Goal: Task Accomplishment & Management: Complete application form

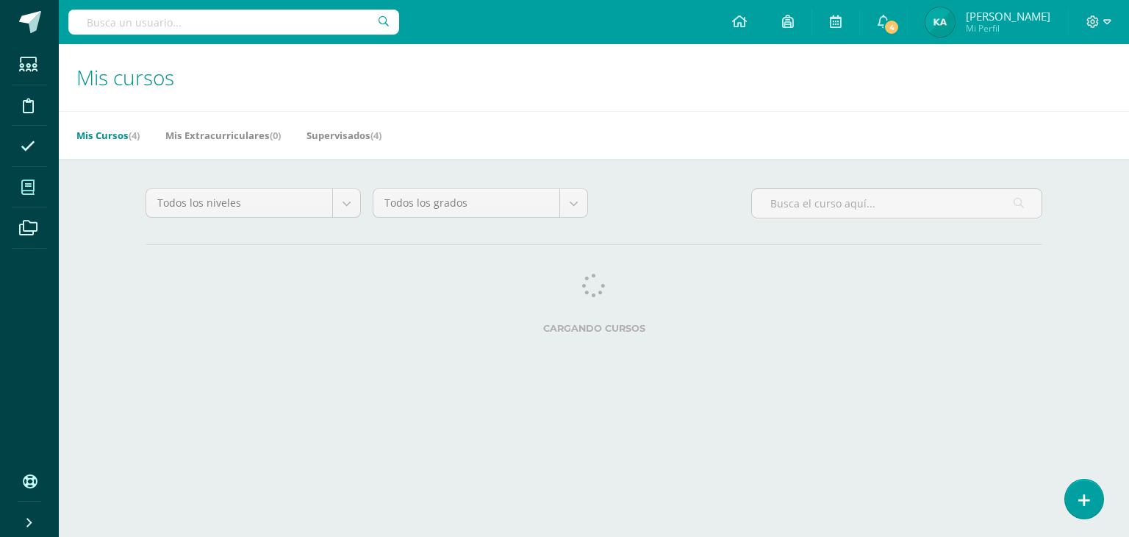
click at [29, 184] on icon at bounding box center [27, 187] width 13 height 15
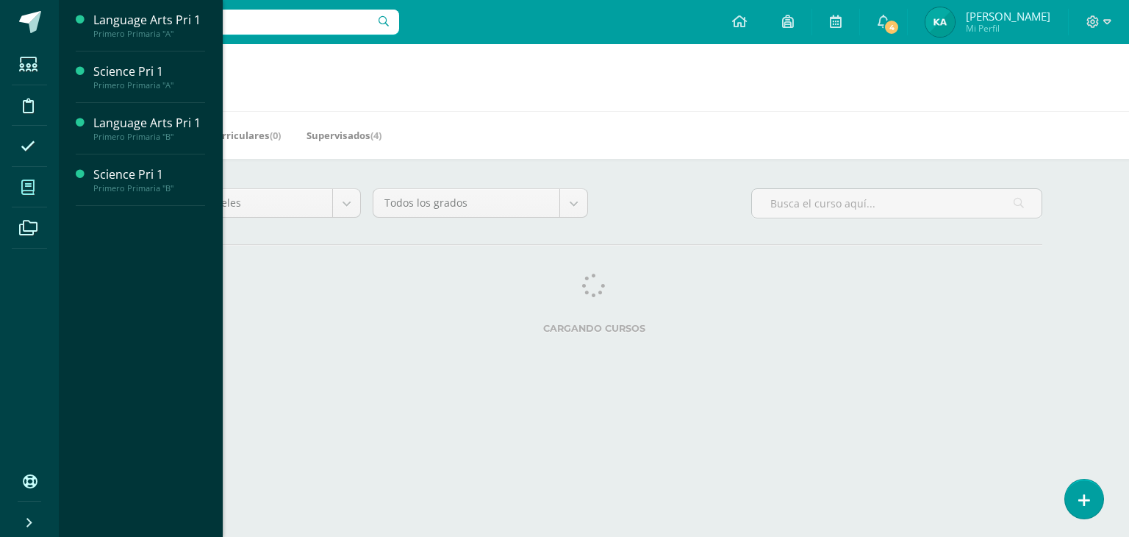
click at [24, 184] on icon at bounding box center [27, 187] width 13 height 15
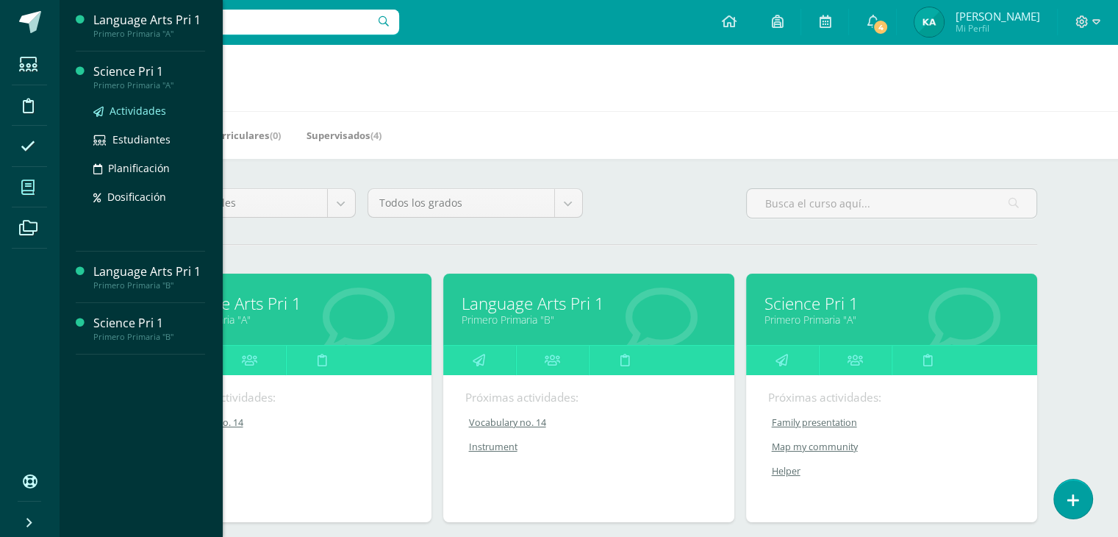
click at [136, 109] on span "Actividades" at bounding box center [138, 111] width 57 height 14
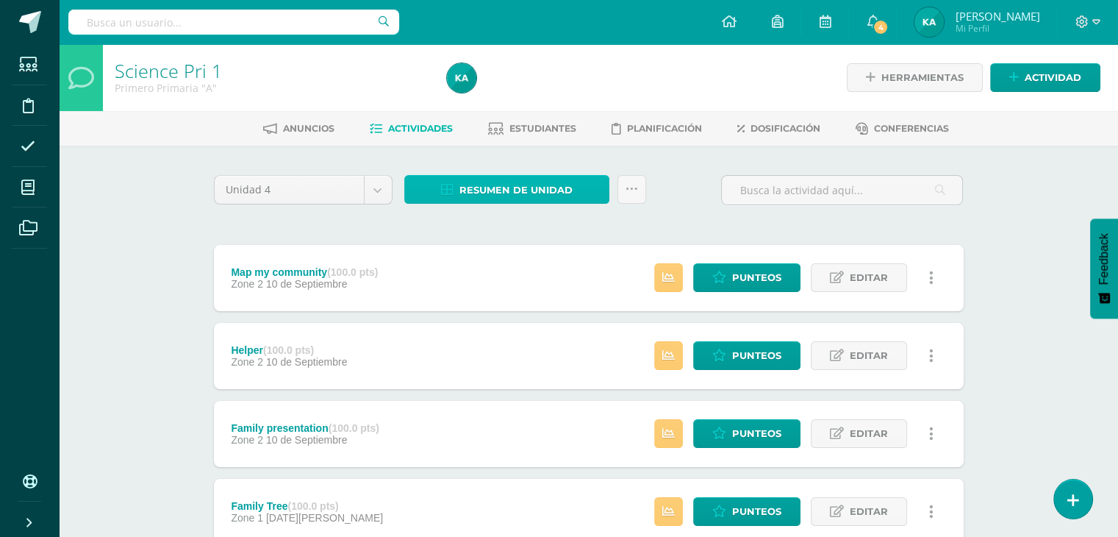
click at [469, 193] on span "Resumen de unidad" at bounding box center [515, 189] width 113 height 27
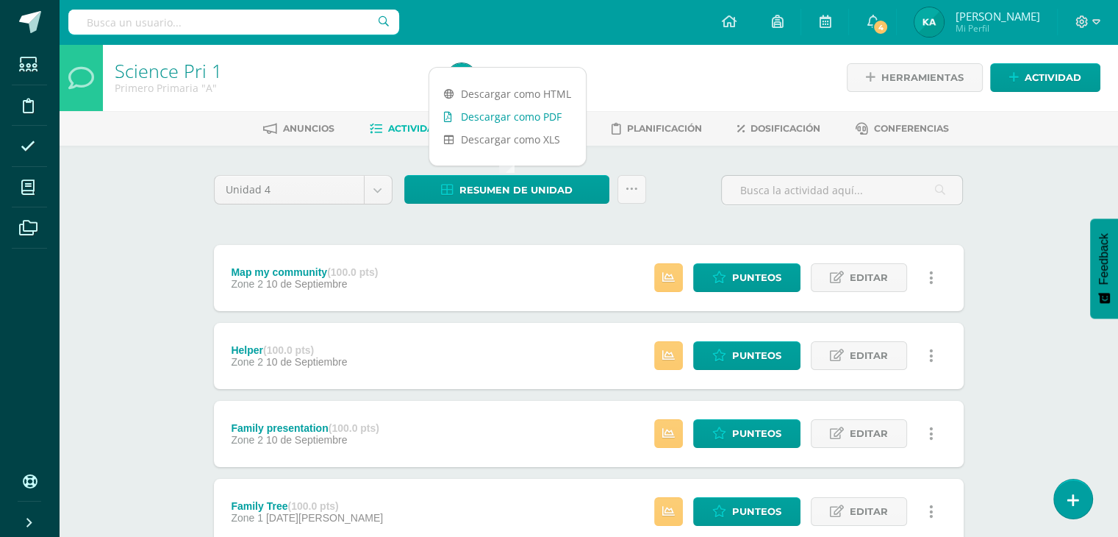
click at [498, 121] on link "Descargar como PDF" at bounding box center [507, 116] width 157 height 23
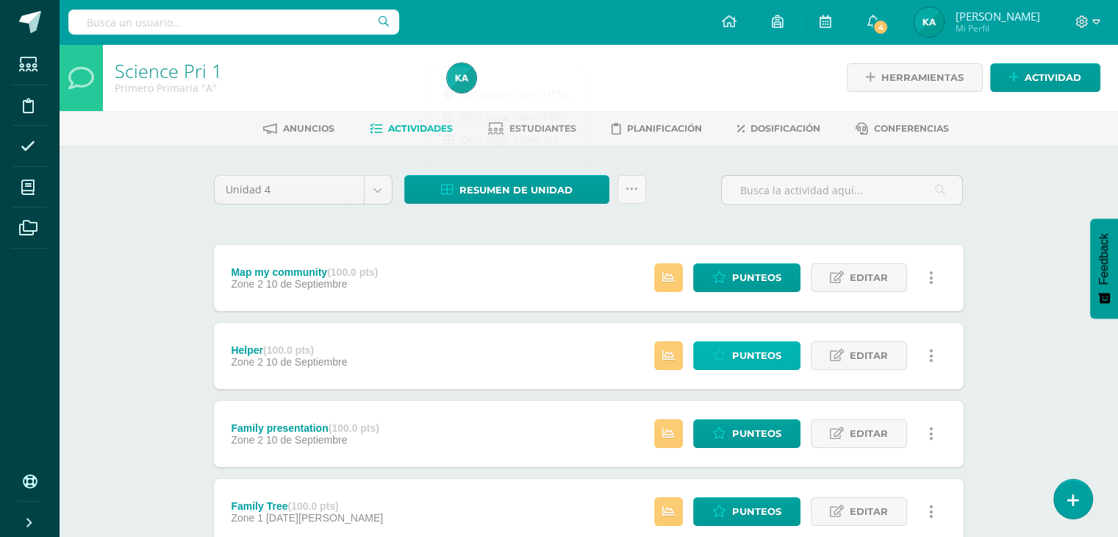
click at [711, 342] on link "Punteos" at bounding box center [746, 355] width 107 height 29
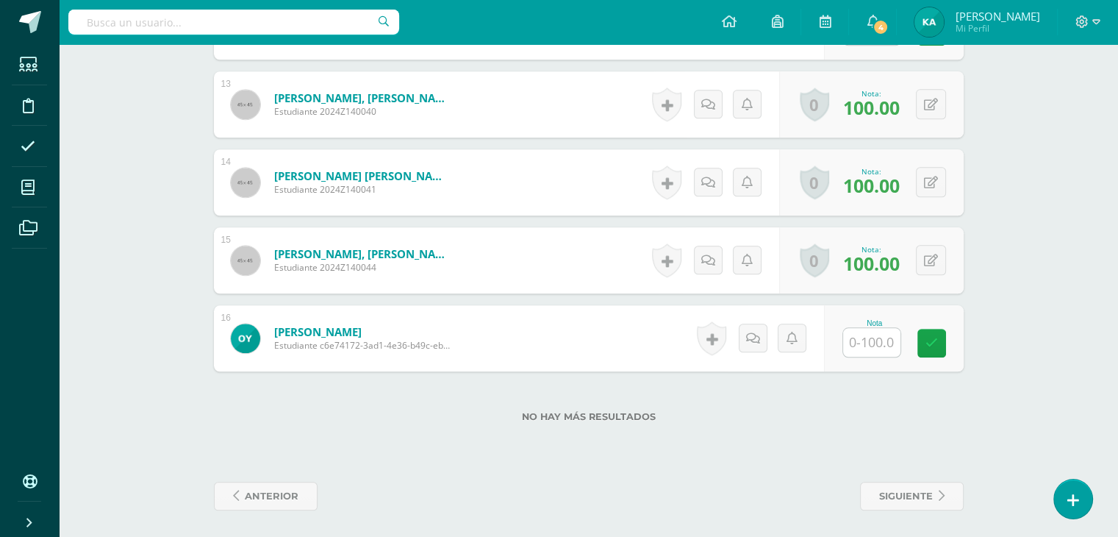
scroll to position [1405, 0]
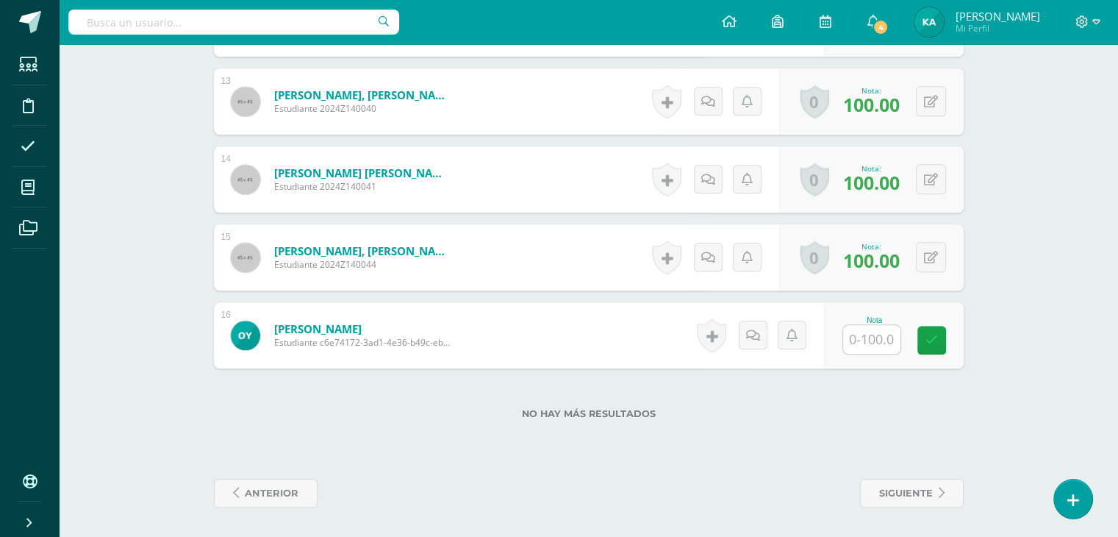
click at [865, 340] on input "text" at bounding box center [871, 339] width 57 height 29
type input "100"
click at [936, 340] on icon at bounding box center [941, 340] width 13 height 12
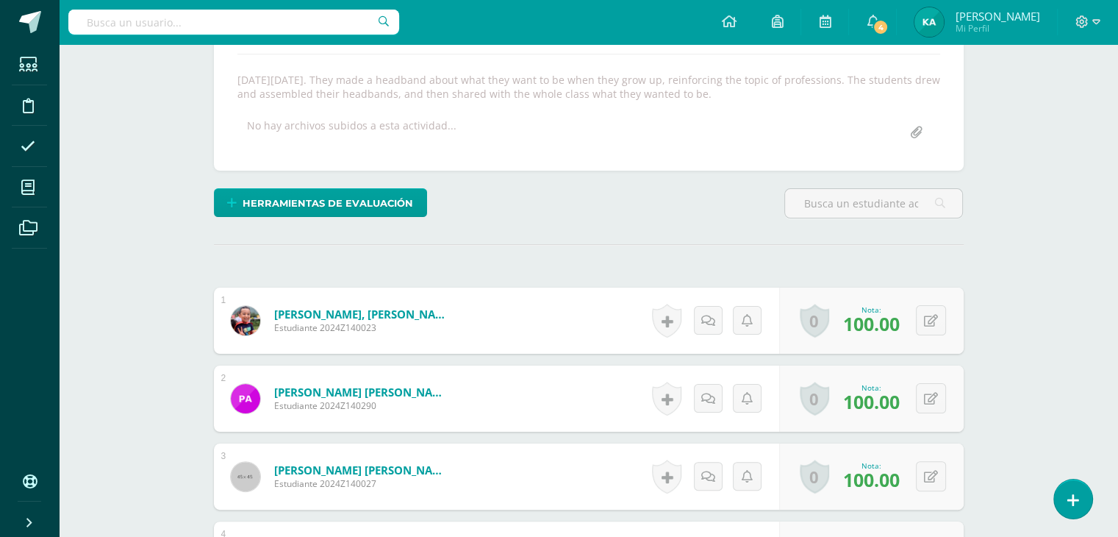
scroll to position [0, 0]
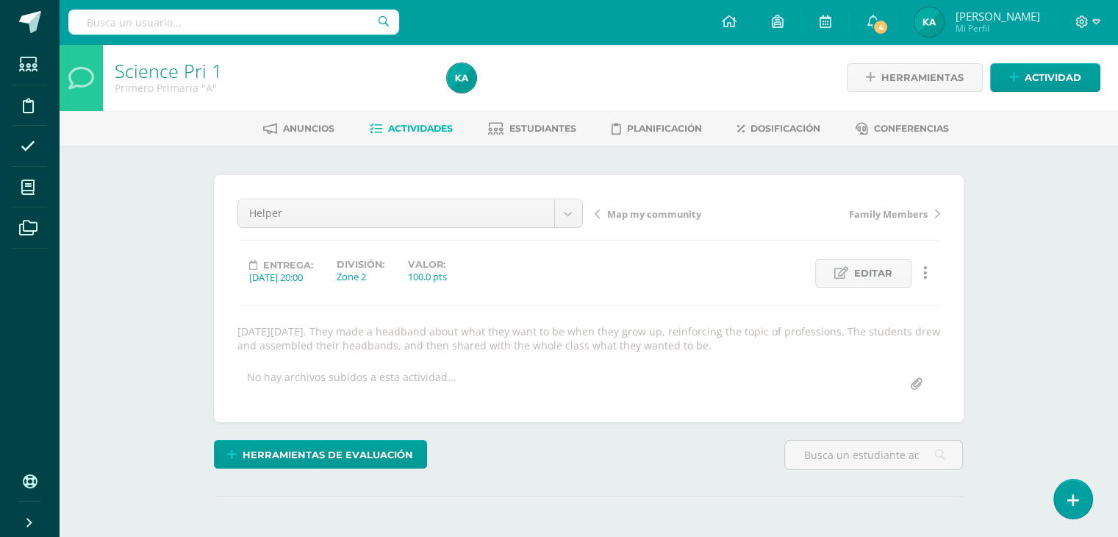
click at [408, 132] on span "Actividades" at bounding box center [420, 128] width 65 height 11
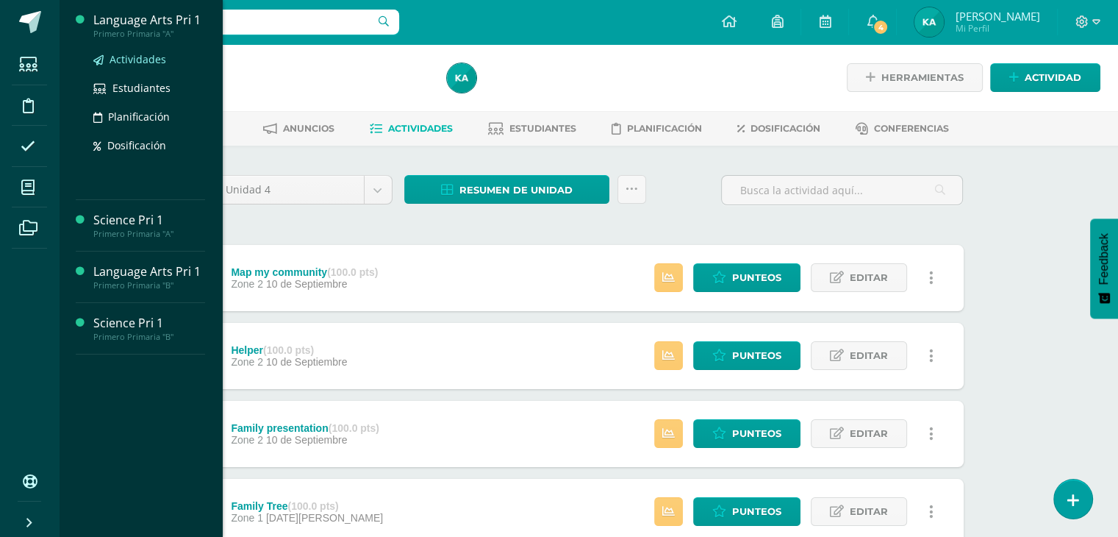
click at [138, 55] on span "Actividades" at bounding box center [138, 59] width 57 height 14
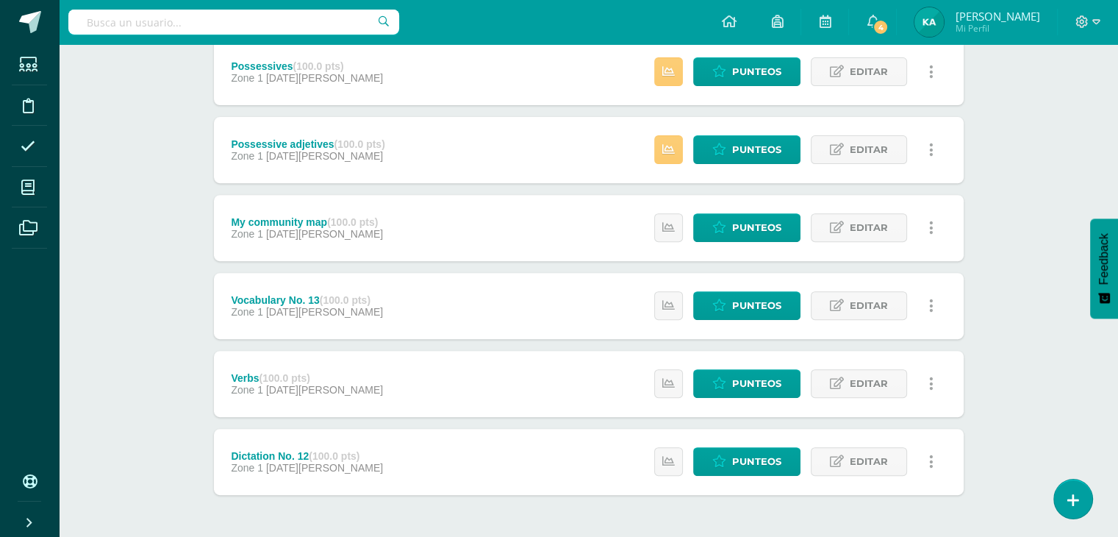
scroll to position [520, 0]
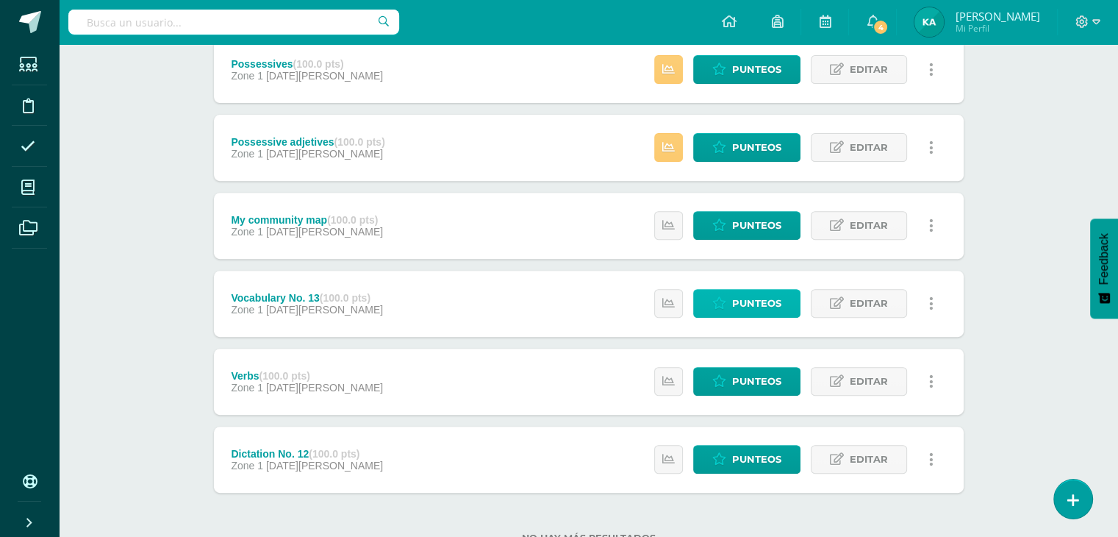
click at [741, 298] on span "Punteos" at bounding box center [756, 303] width 49 height 27
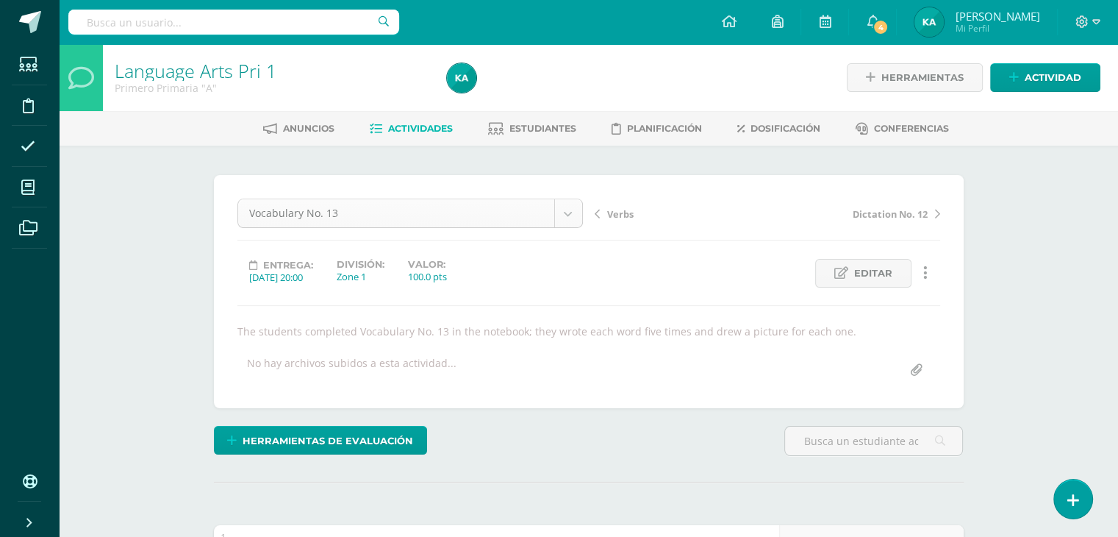
scroll to position [105, 0]
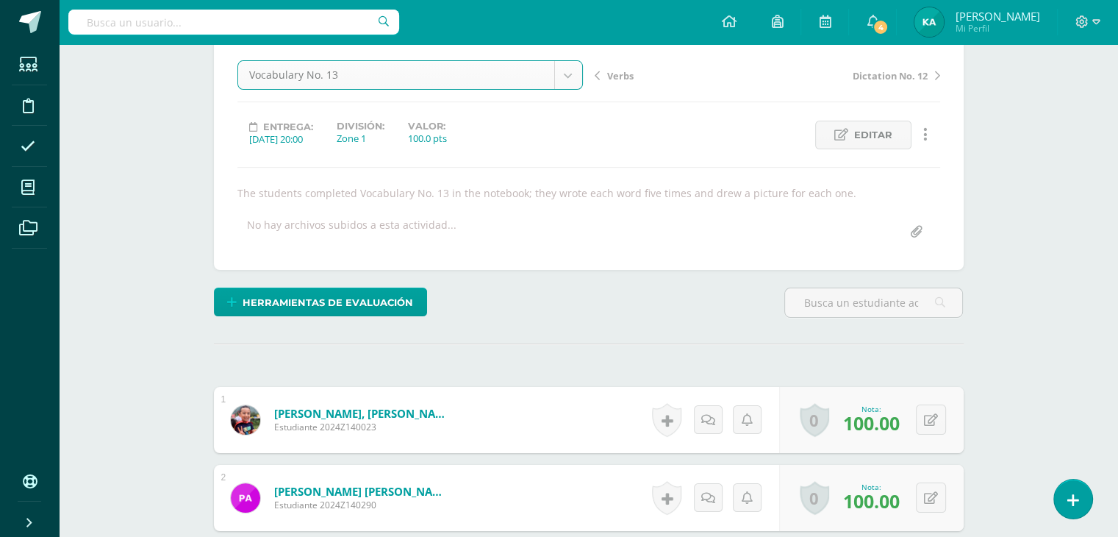
scroll to position [0, 0]
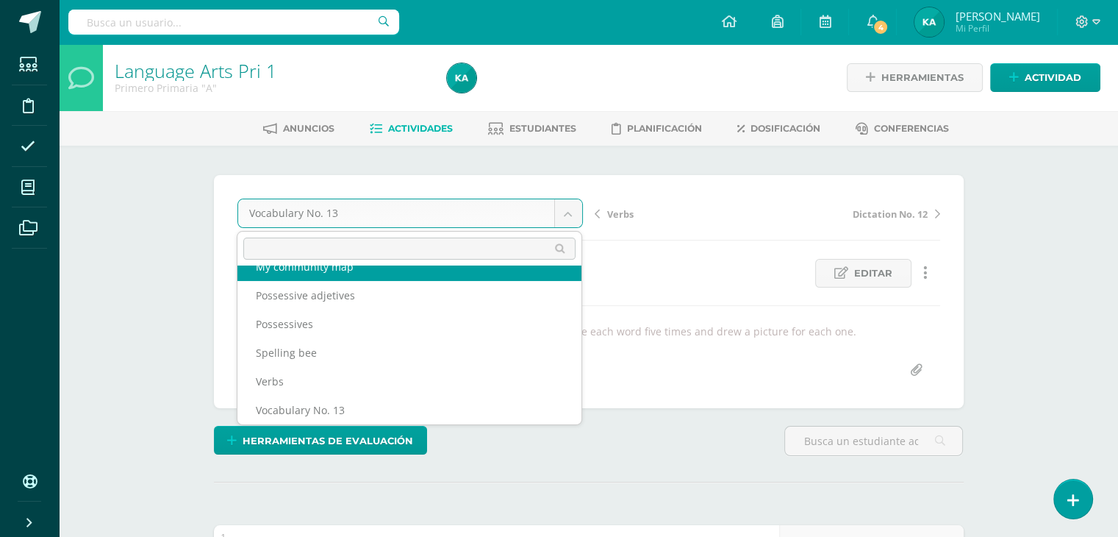
scroll to position [91, 0]
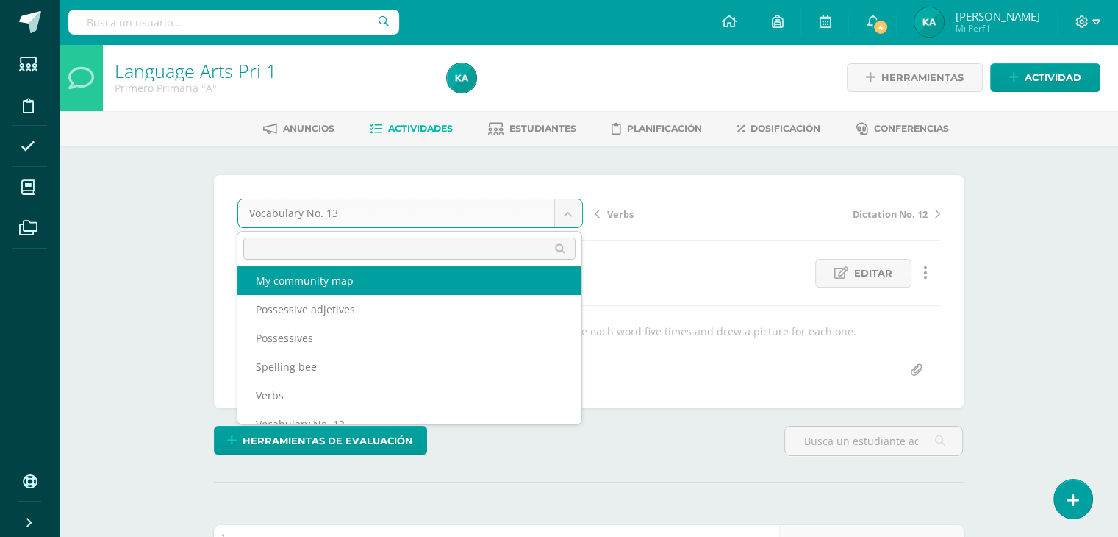
select select "/dashboard/teacher/grade-activity/32087/"
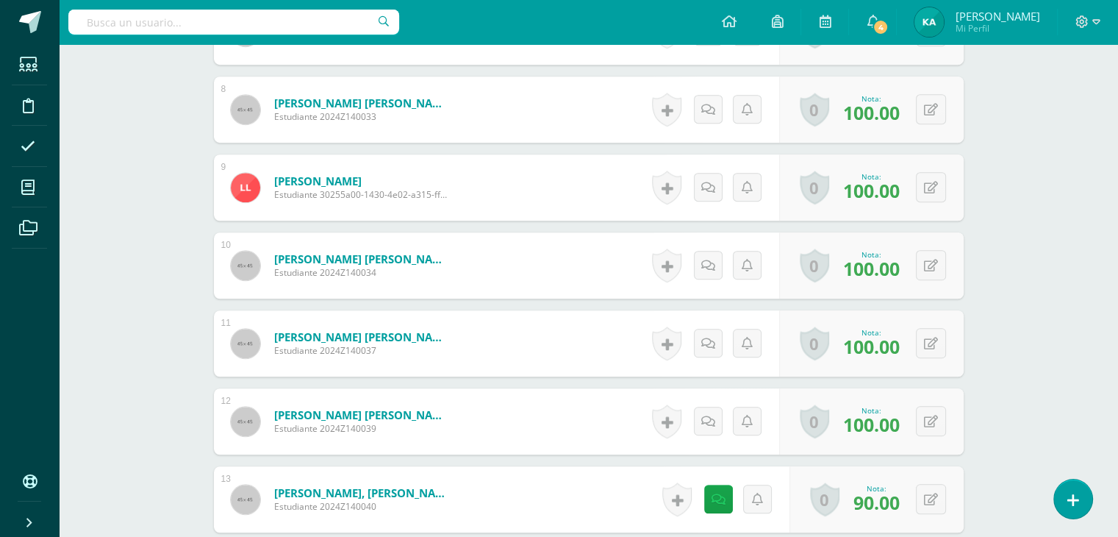
scroll to position [1405, 0]
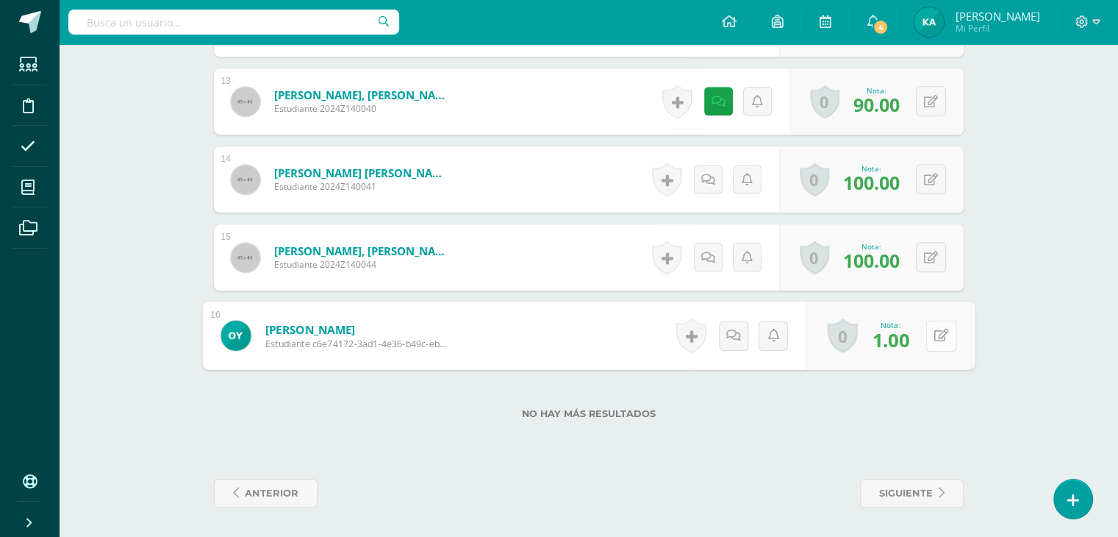
click at [929, 333] on button at bounding box center [940, 335] width 31 height 31
type input "100"
click at [904, 336] on icon at bounding box center [901, 340] width 13 height 12
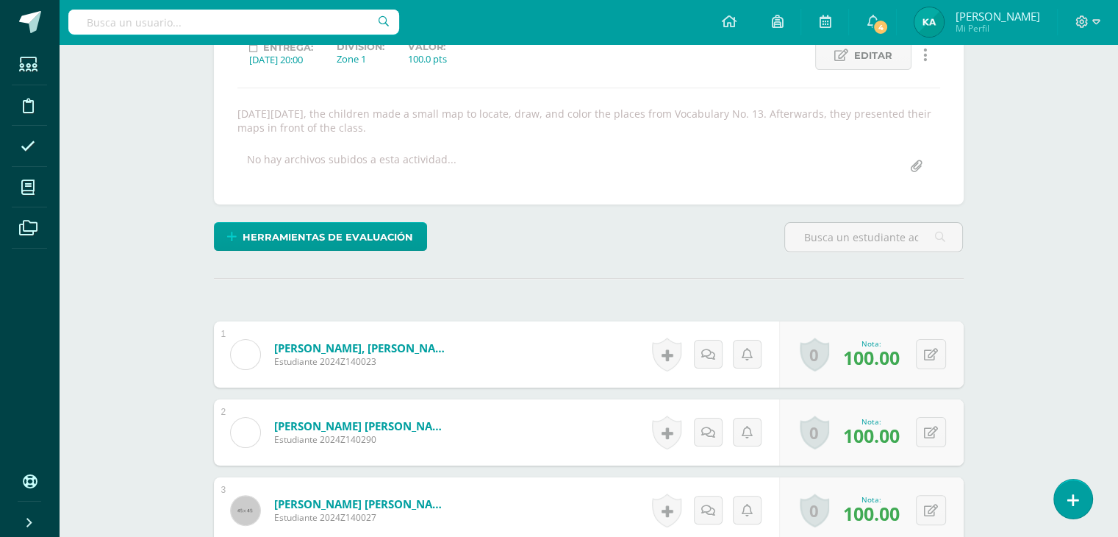
scroll to position [0, 0]
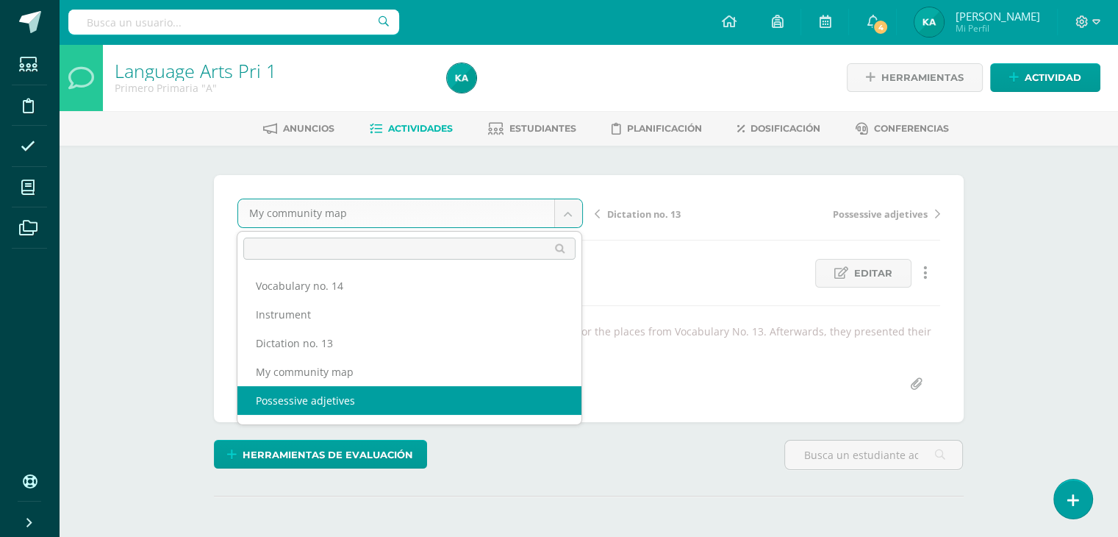
select select "/dashboard/teacher/grade-activity/32089/"
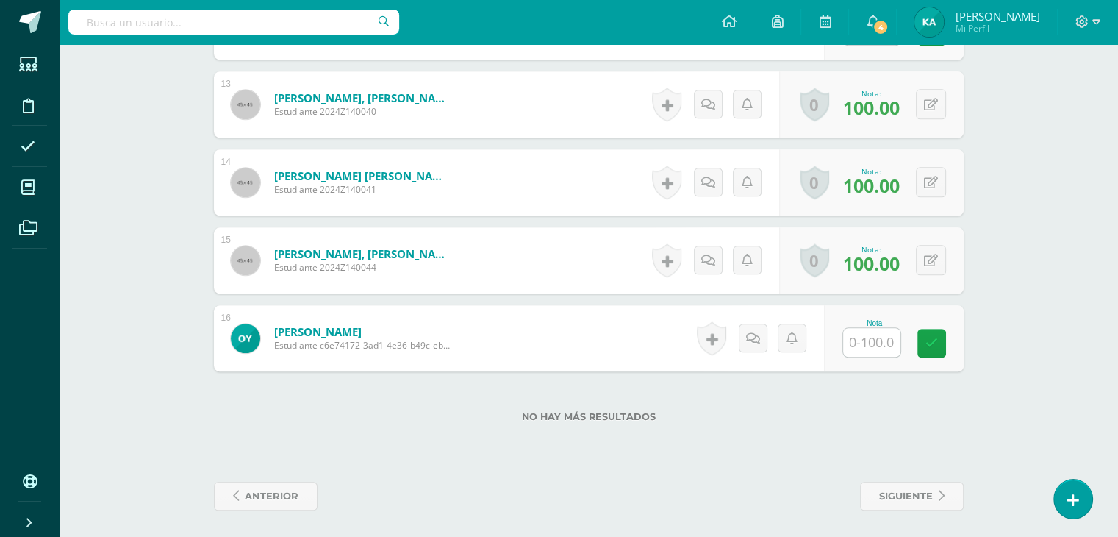
scroll to position [1405, 0]
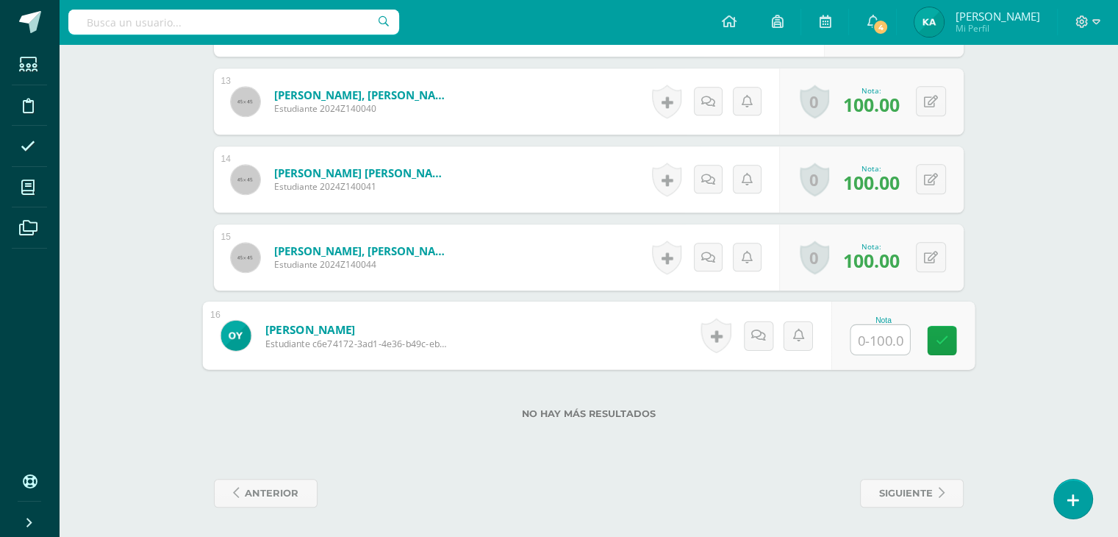
click at [865, 345] on input "text" at bounding box center [879, 339] width 59 height 29
type input "100"
click at [931, 339] on link at bounding box center [941, 340] width 29 height 29
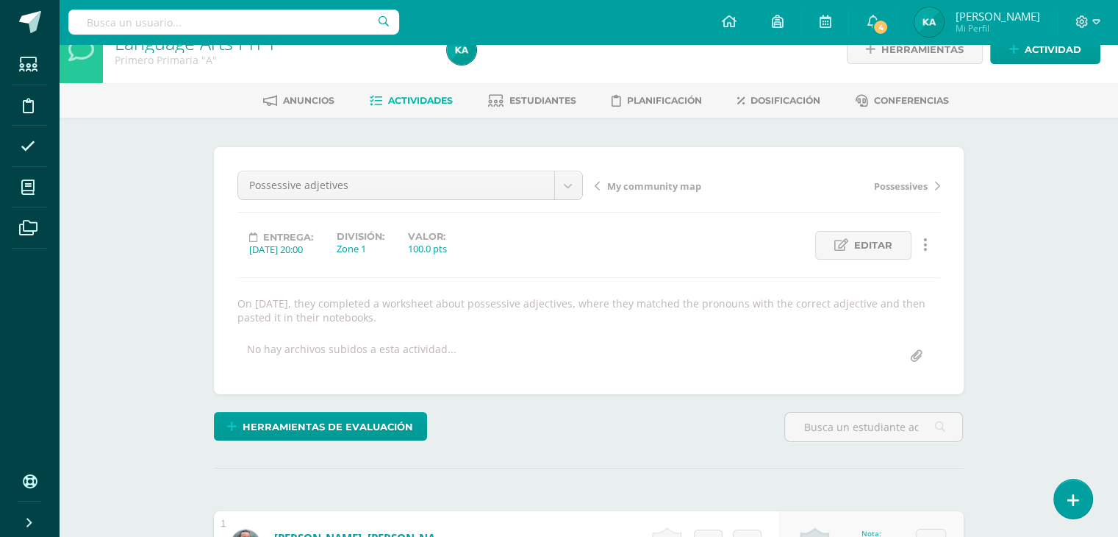
scroll to position [0, 0]
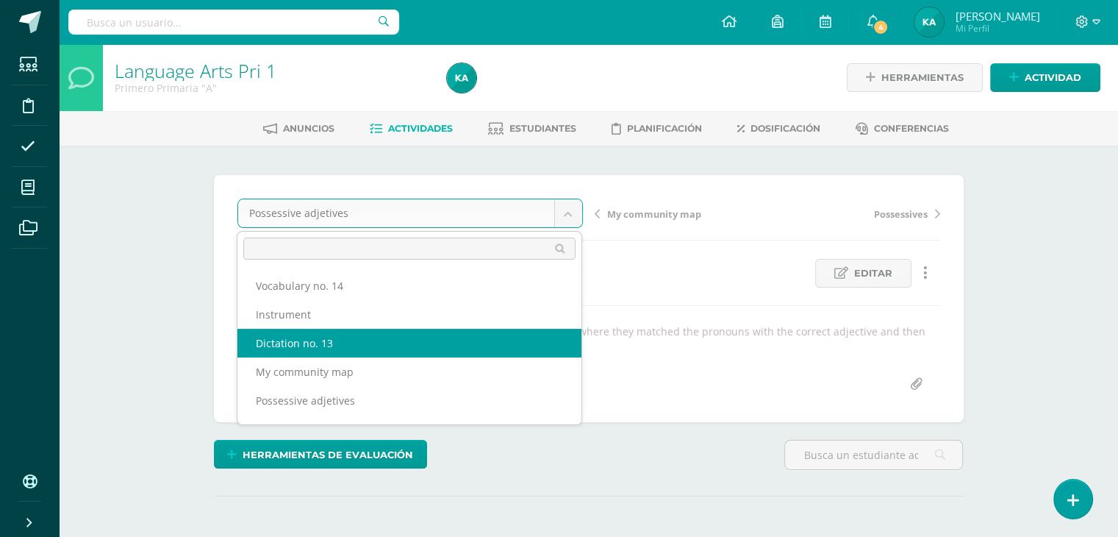
select select "/dashboard/teacher/grade-activity/32338/"
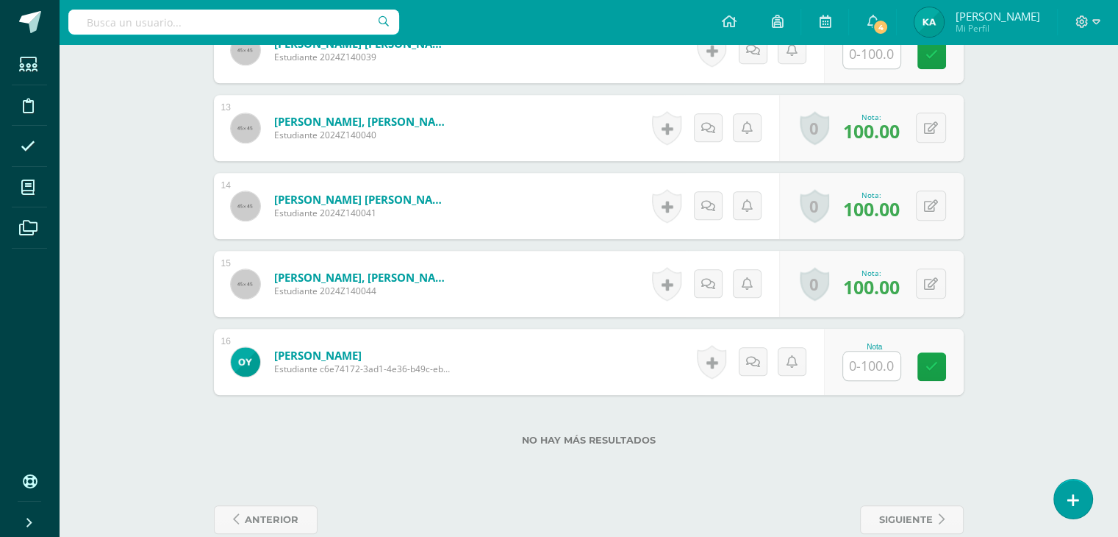
scroll to position [1391, 0]
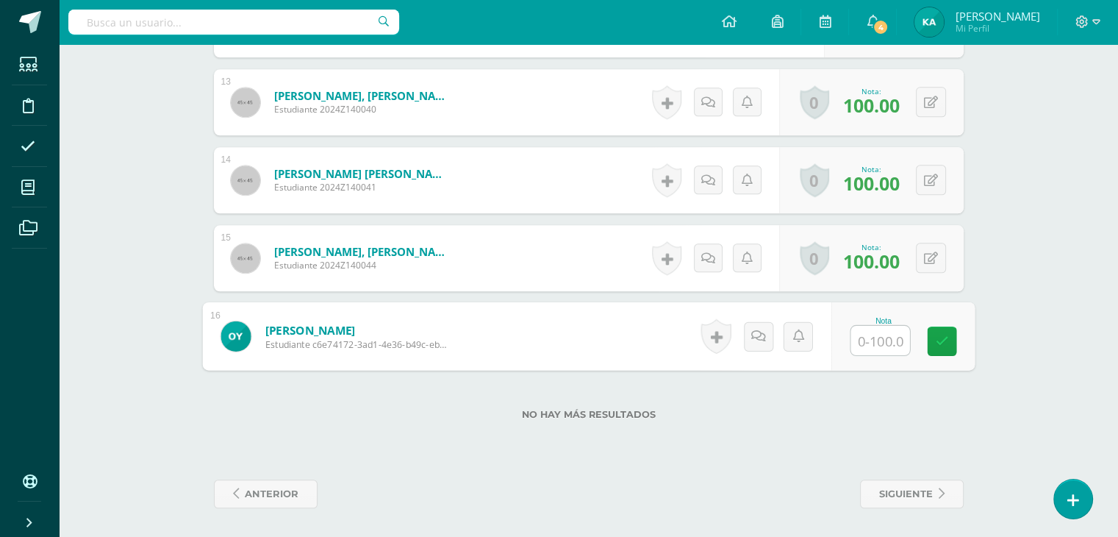
click at [892, 345] on input "text" at bounding box center [879, 340] width 59 height 29
type input "100"
click at [937, 338] on icon at bounding box center [941, 340] width 13 height 12
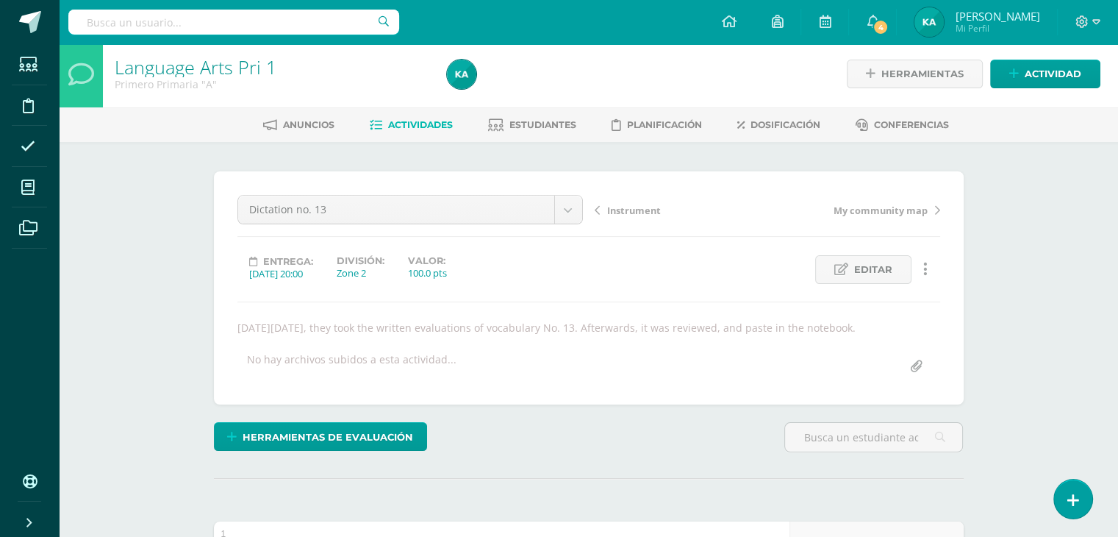
scroll to position [0, 0]
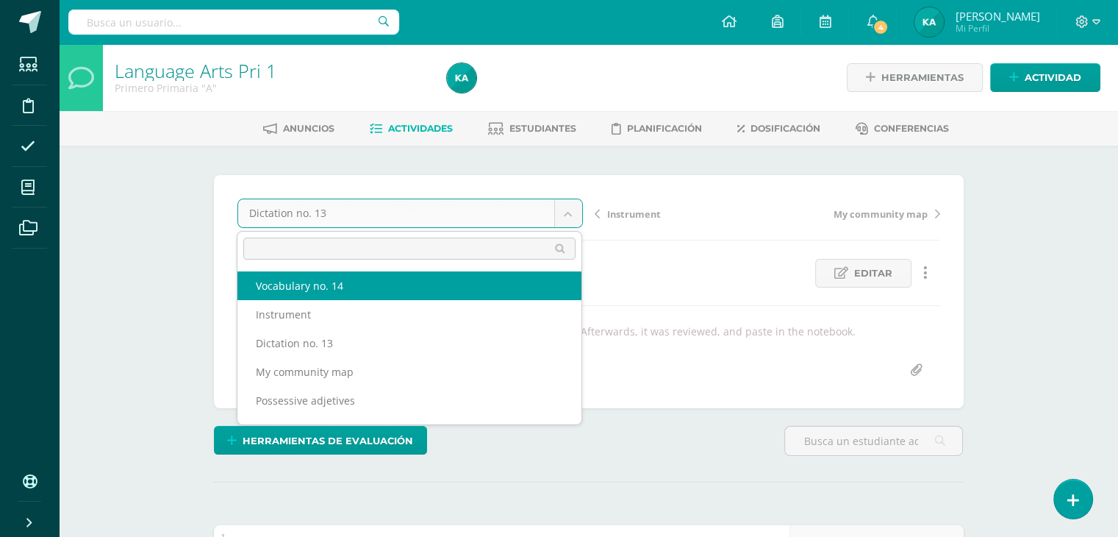
select select "/dashboard/teacher/grade-activity/32386/"
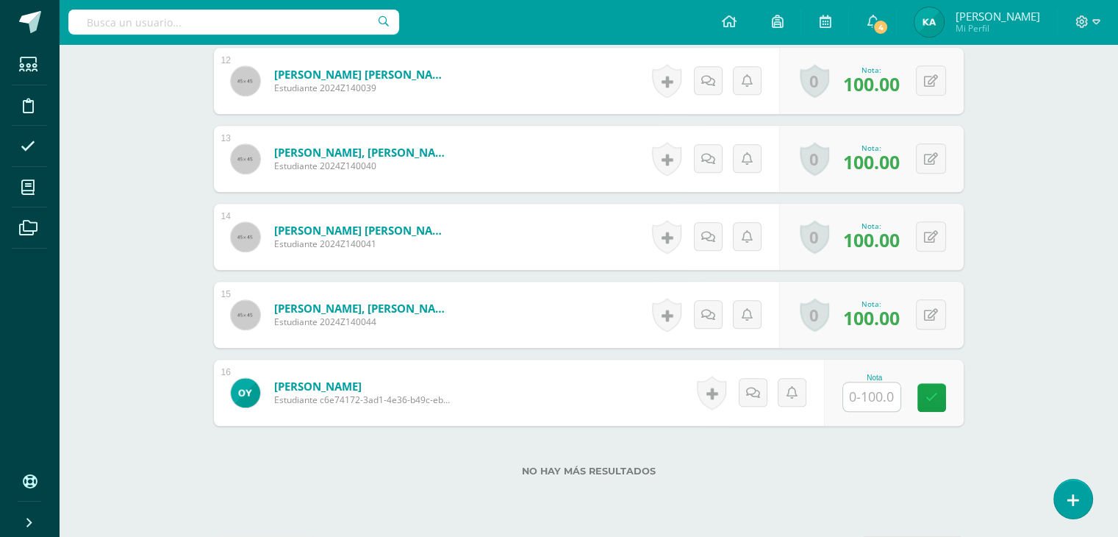
scroll to position [1405, 0]
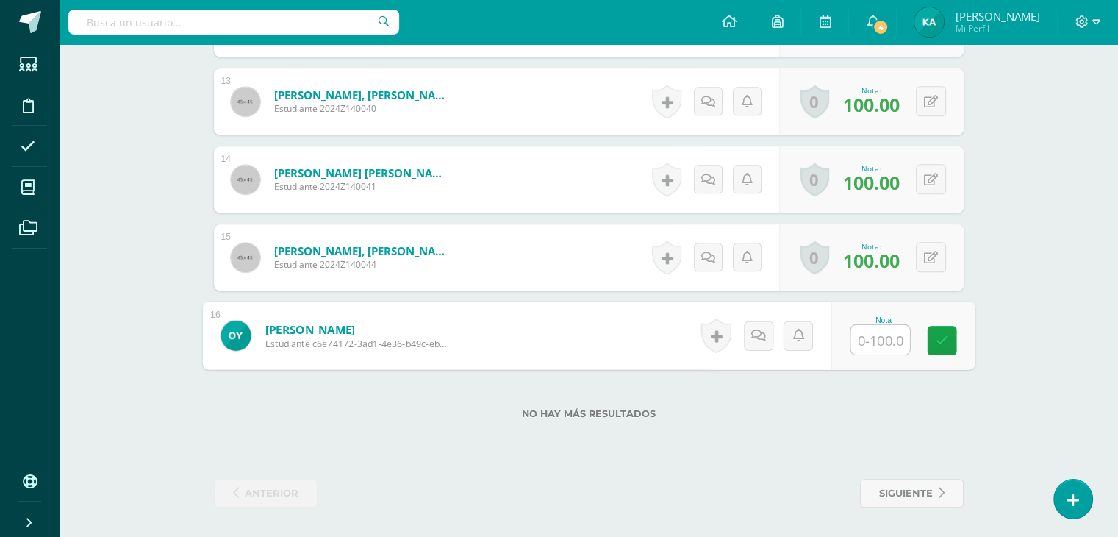
click at [875, 334] on input "text" at bounding box center [879, 339] width 59 height 29
type input "100"
click at [930, 342] on link at bounding box center [941, 340] width 29 height 29
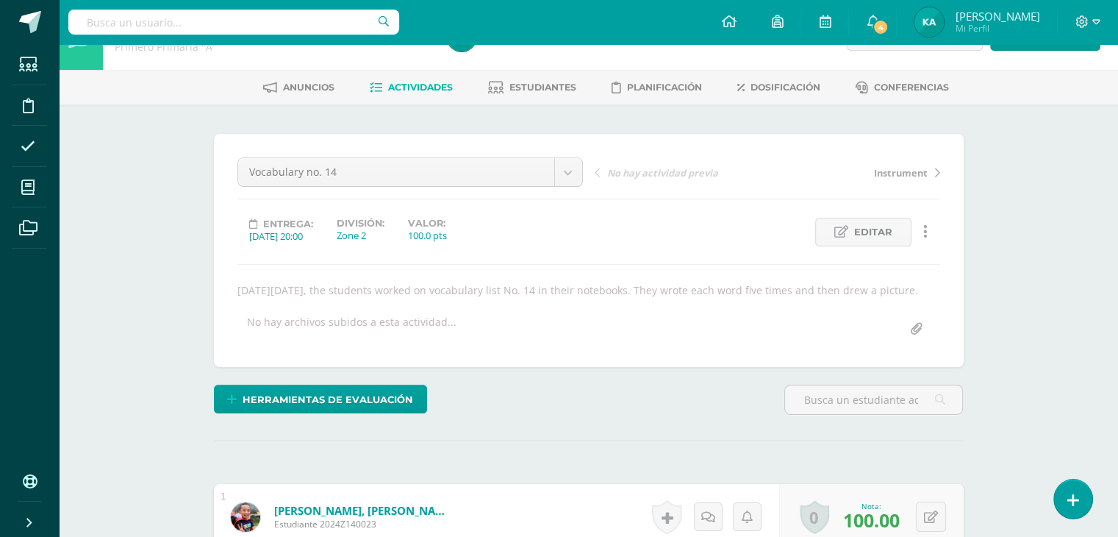
scroll to position [0, 0]
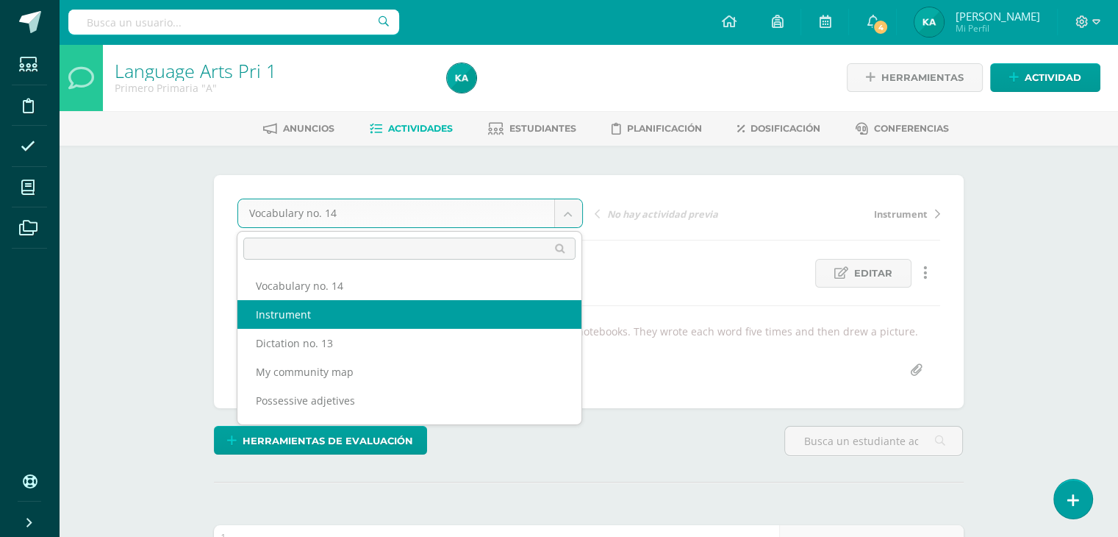
select select "/dashboard/teacher/grade-activity/32389/"
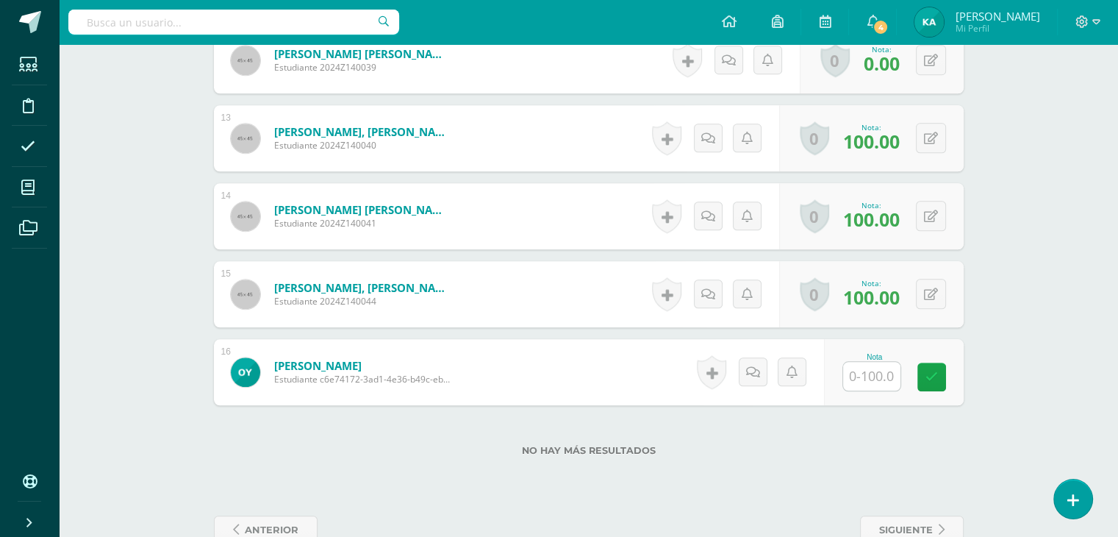
scroll to position [1405, 0]
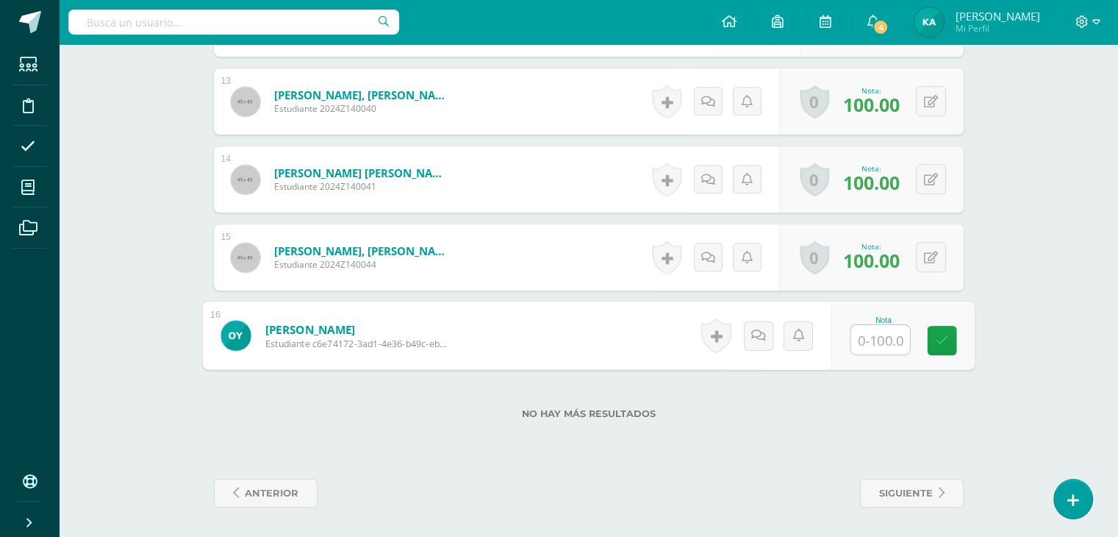
click at [891, 332] on input "text" at bounding box center [879, 339] width 59 height 29
type input "100"
click at [950, 335] on link at bounding box center [941, 340] width 29 height 29
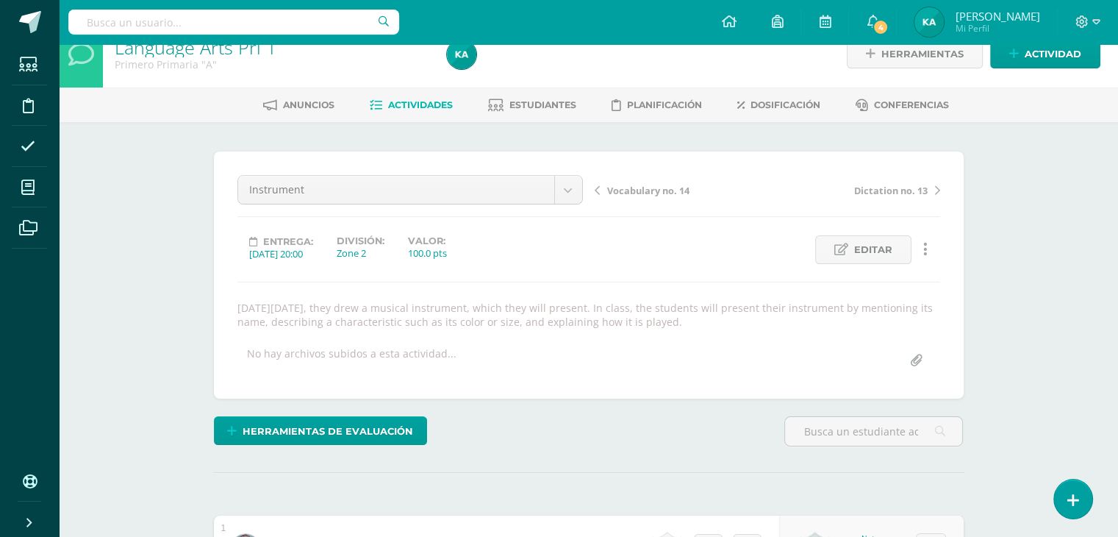
scroll to position [0, 0]
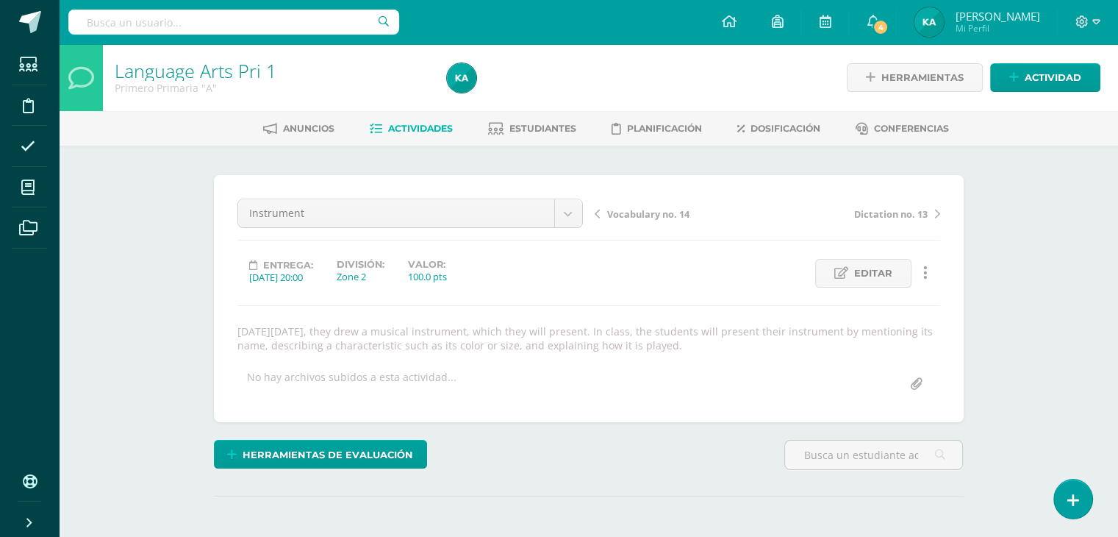
click at [406, 137] on link "Actividades" at bounding box center [411, 129] width 83 height 24
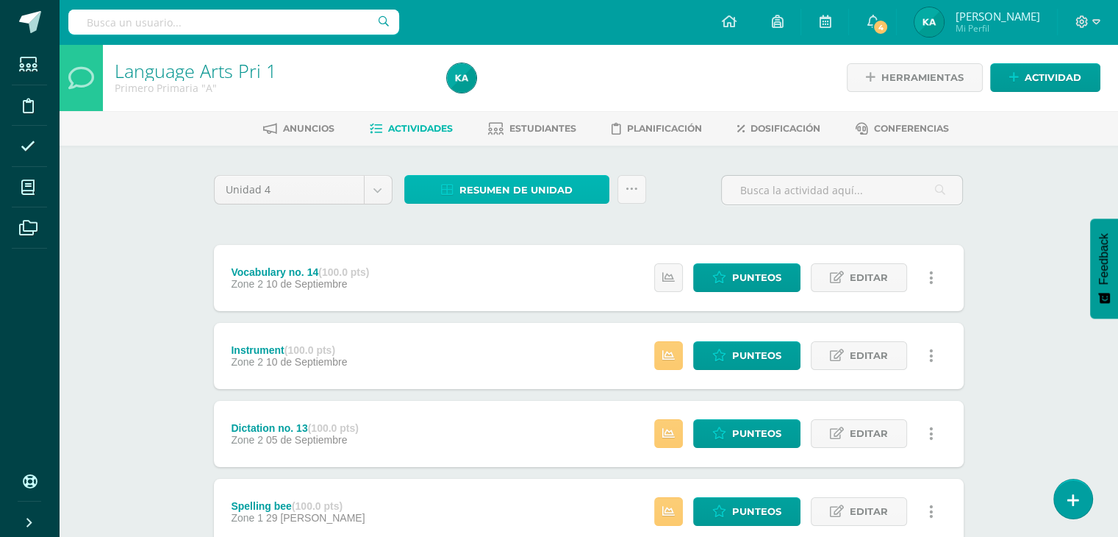
click at [448, 193] on icon at bounding box center [447, 190] width 12 height 12
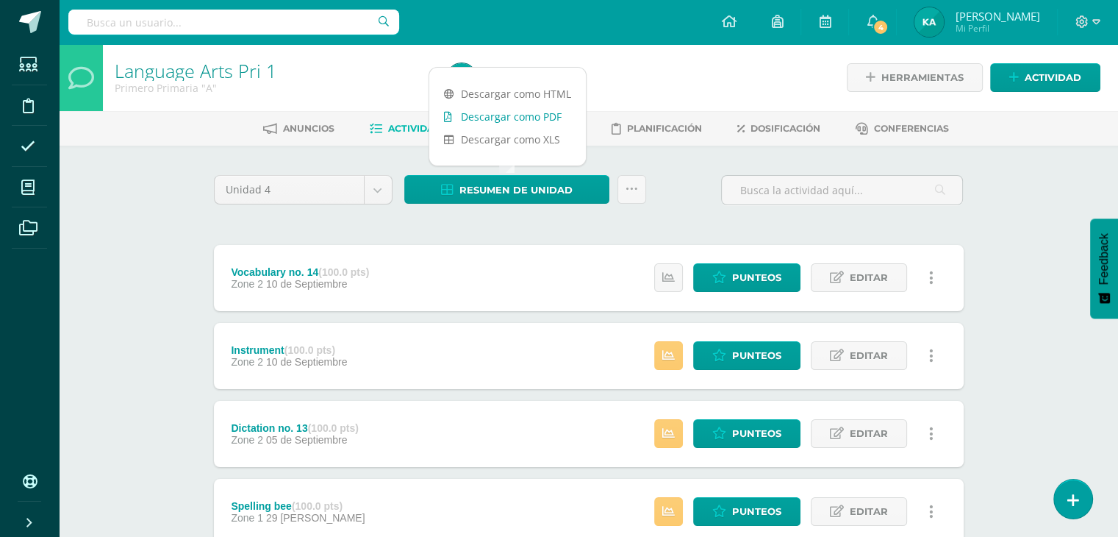
click at [482, 114] on link "Descargar como PDF" at bounding box center [507, 116] width 157 height 23
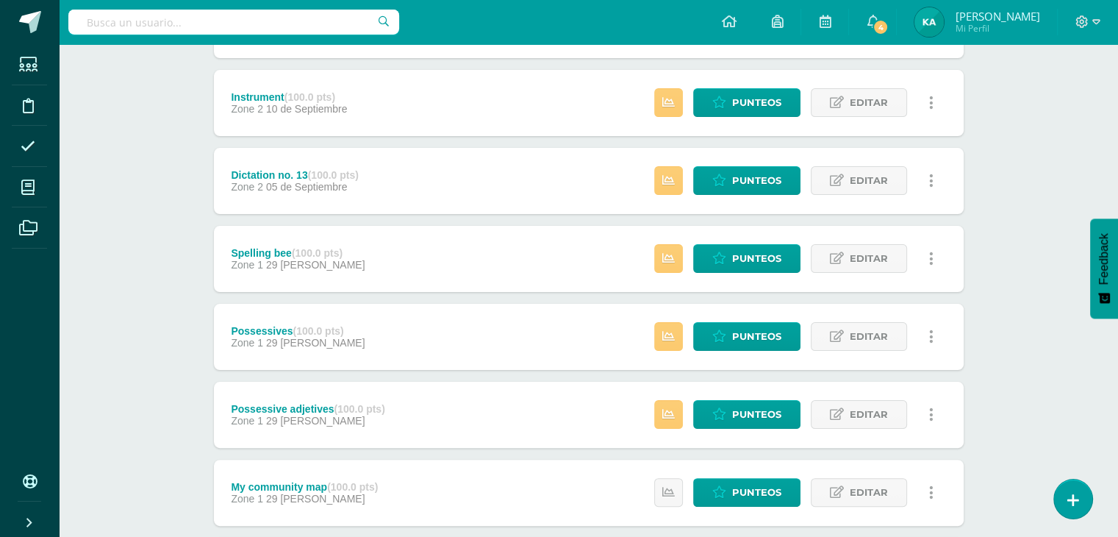
scroll to position [253, 0]
click at [293, 326] on div "Possessives (100.0 pts)" at bounding box center [298, 331] width 134 height 12
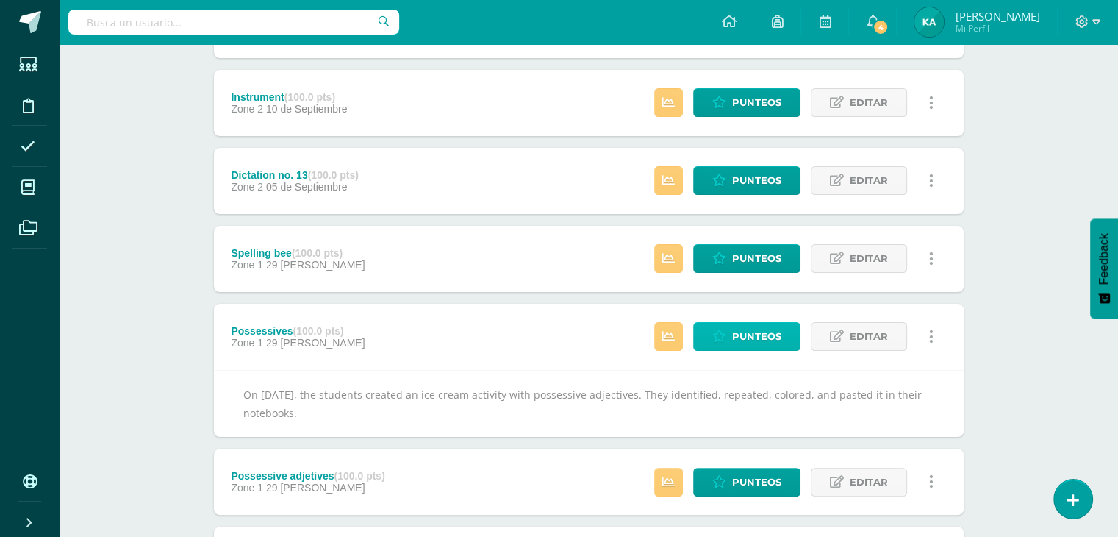
click at [720, 322] on link "Punteos" at bounding box center [746, 336] width 107 height 29
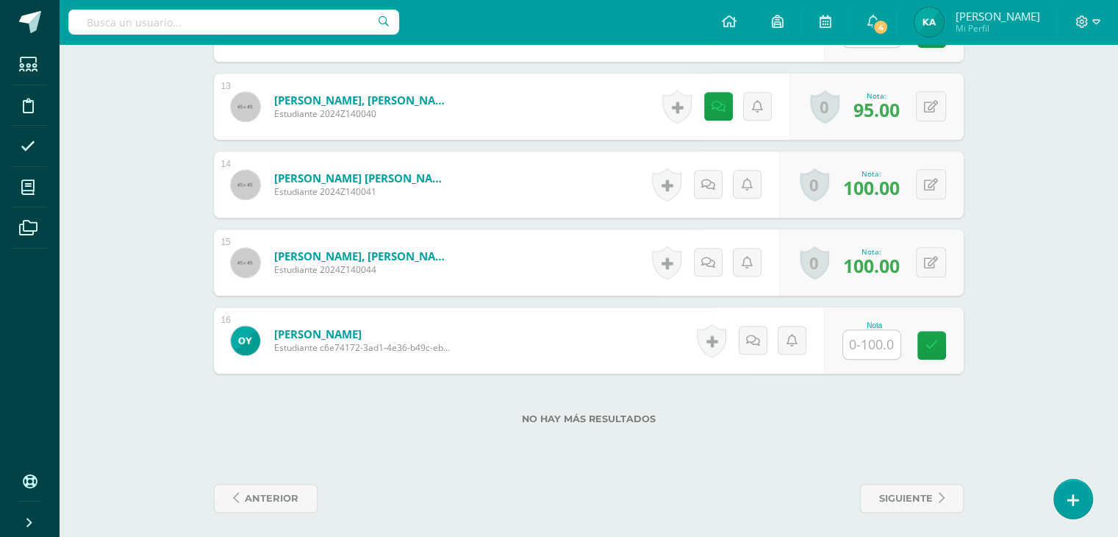
scroll to position [1405, 0]
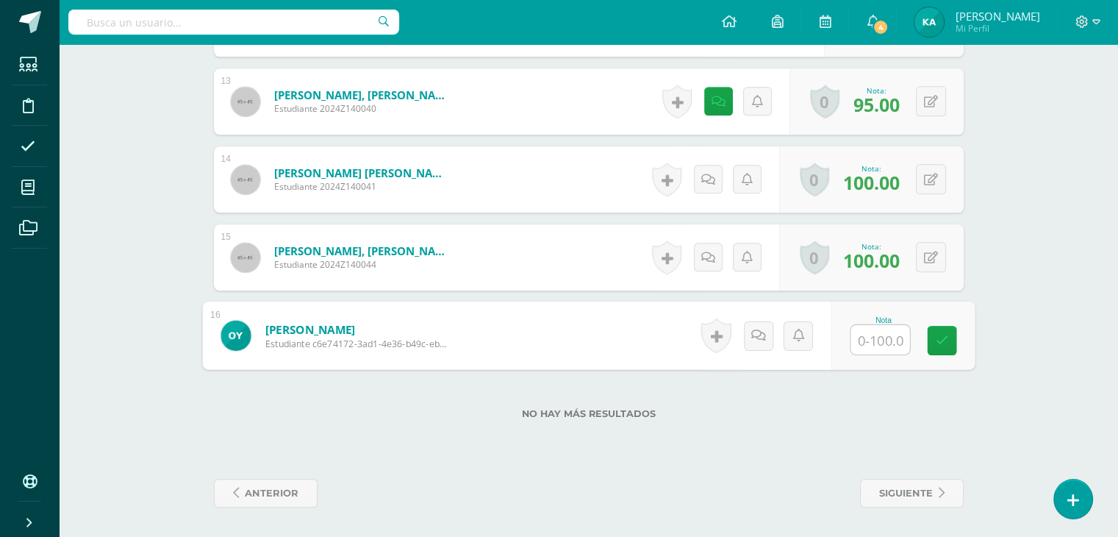
click at [871, 333] on input "text" at bounding box center [879, 339] width 59 height 29
type input "100"
click at [949, 350] on link at bounding box center [941, 340] width 29 height 29
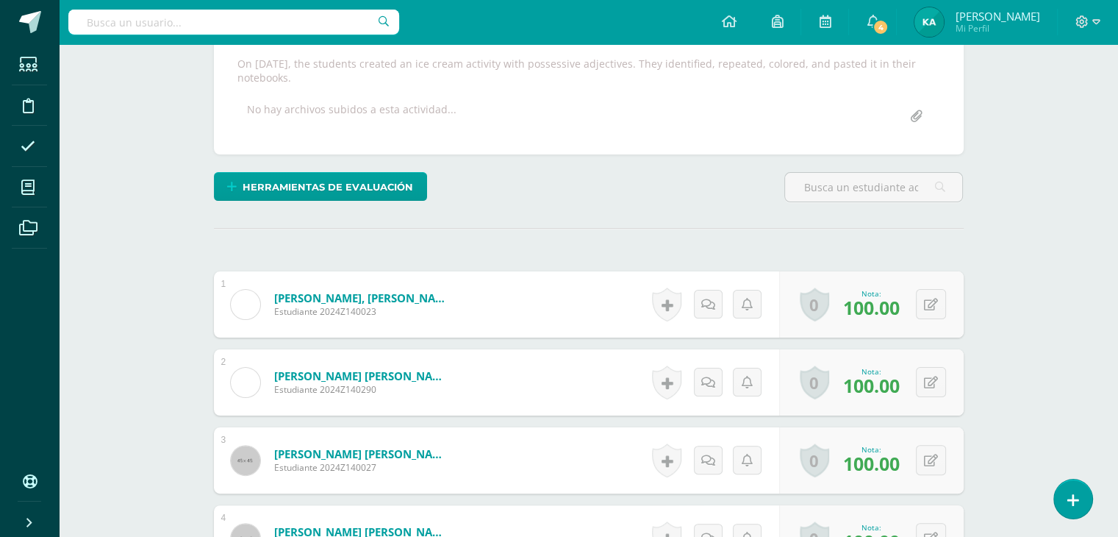
scroll to position [0, 0]
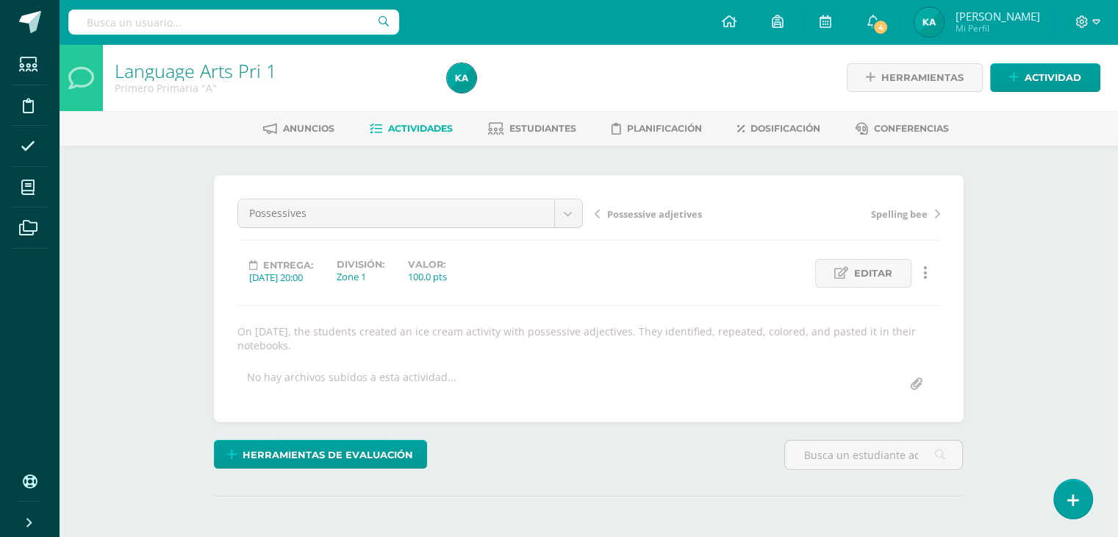
click at [639, 219] on span "Possessive adjetives" at bounding box center [654, 213] width 95 height 13
click at [417, 132] on span "Actividades" at bounding box center [420, 128] width 65 height 11
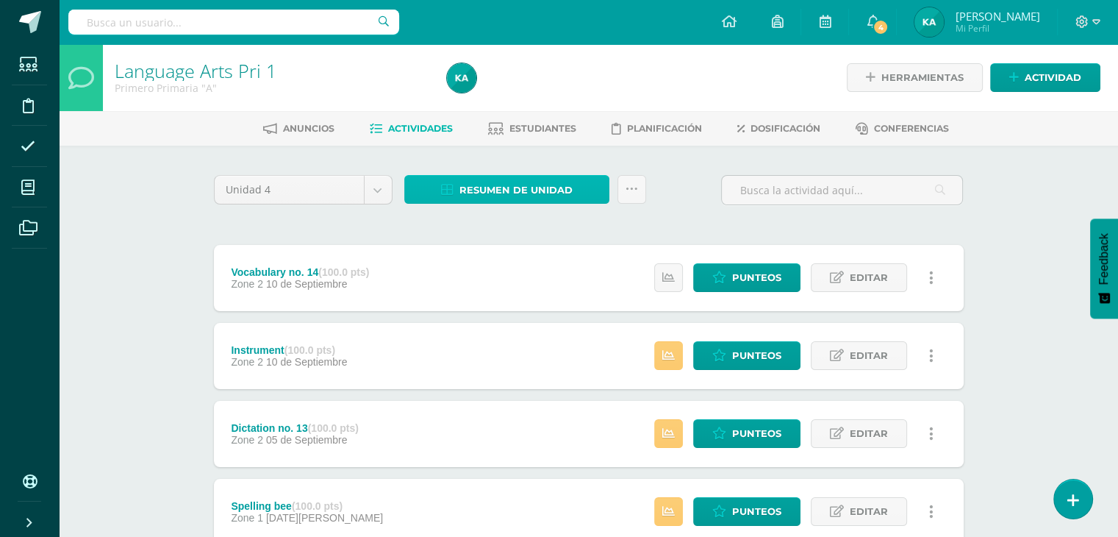
click at [525, 176] on span "Resumen de unidad" at bounding box center [515, 189] width 113 height 27
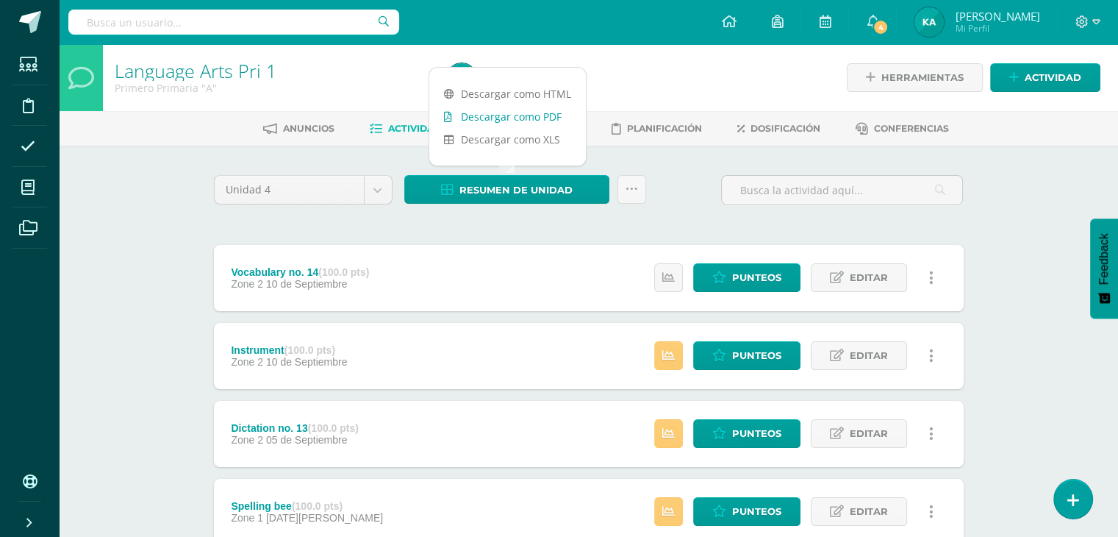
click at [512, 112] on link "Descargar como PDF" at bounding box center [507, 116] width 157 height 23
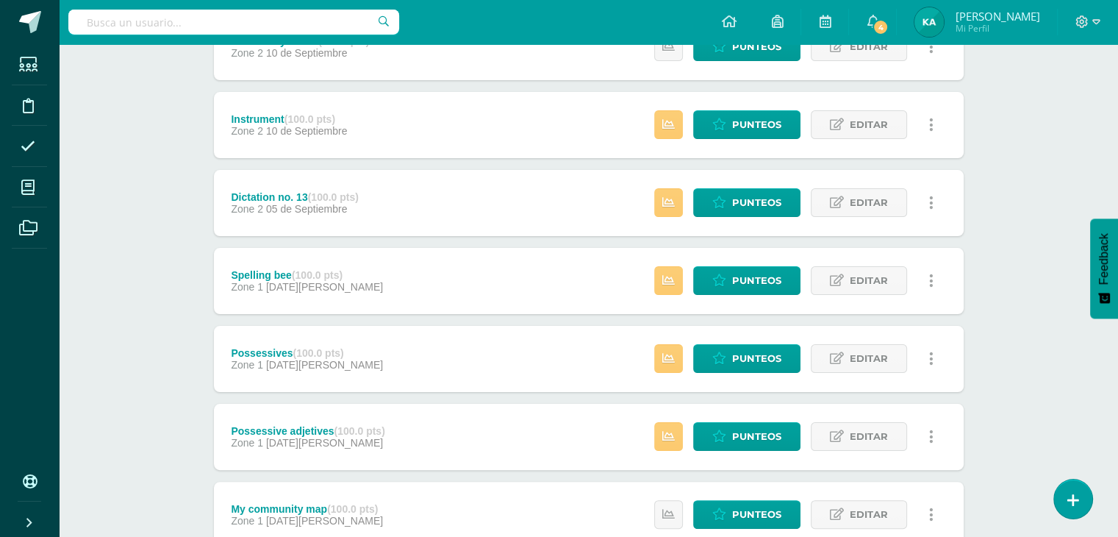
scroll to position [232, 0]
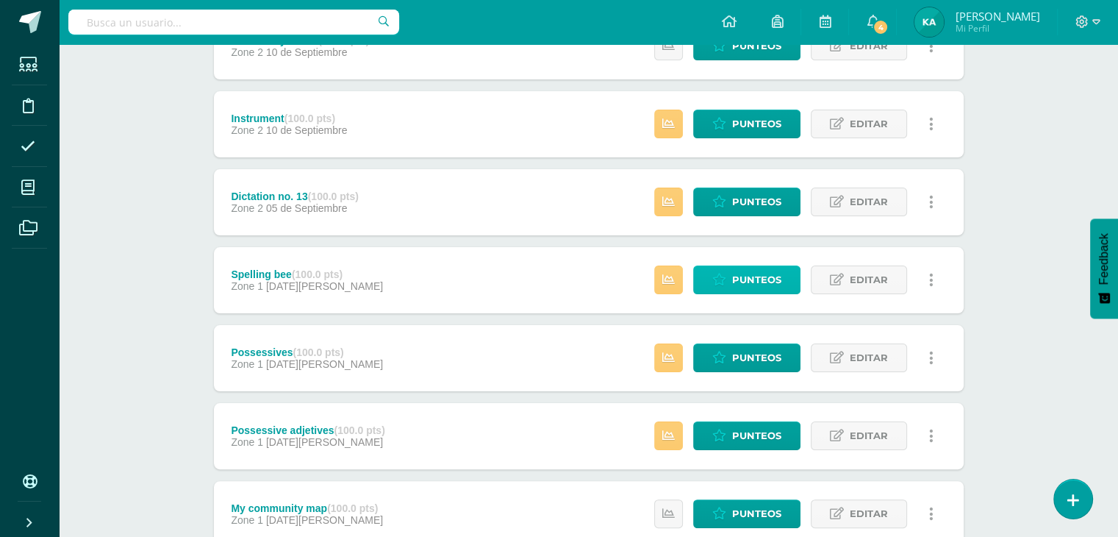
click at [738, 276] on span "Punteos" at bounding box center [756, 279] width 49 height 27
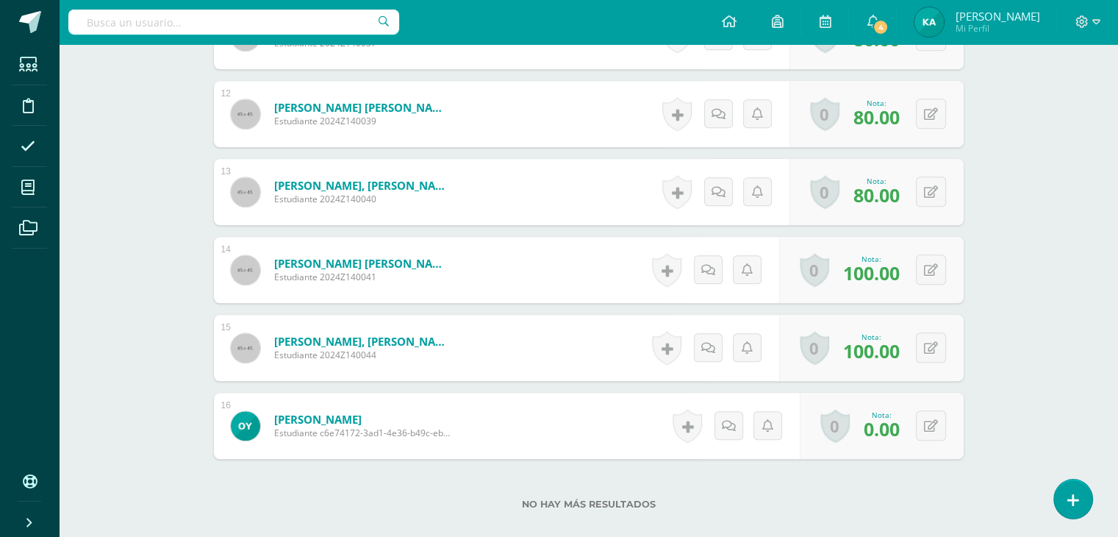
scroll to position [1391, 0]
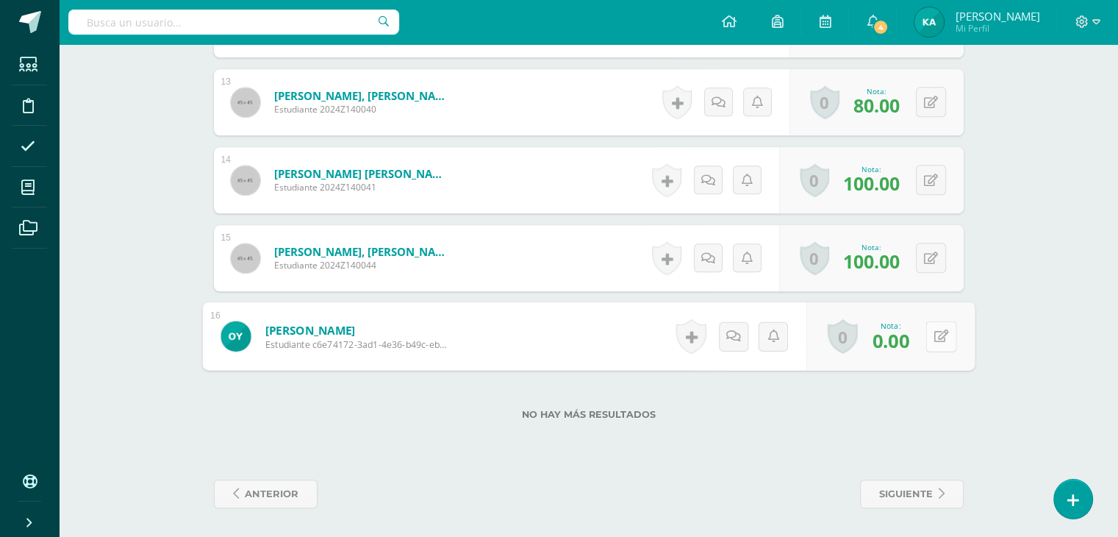
click at [935, 332] on icon at bounding box center [940, 335] width 15 height 12
type input "100"
click at [908, 339] on link at bounding box center [901, 340] width 29 height 29
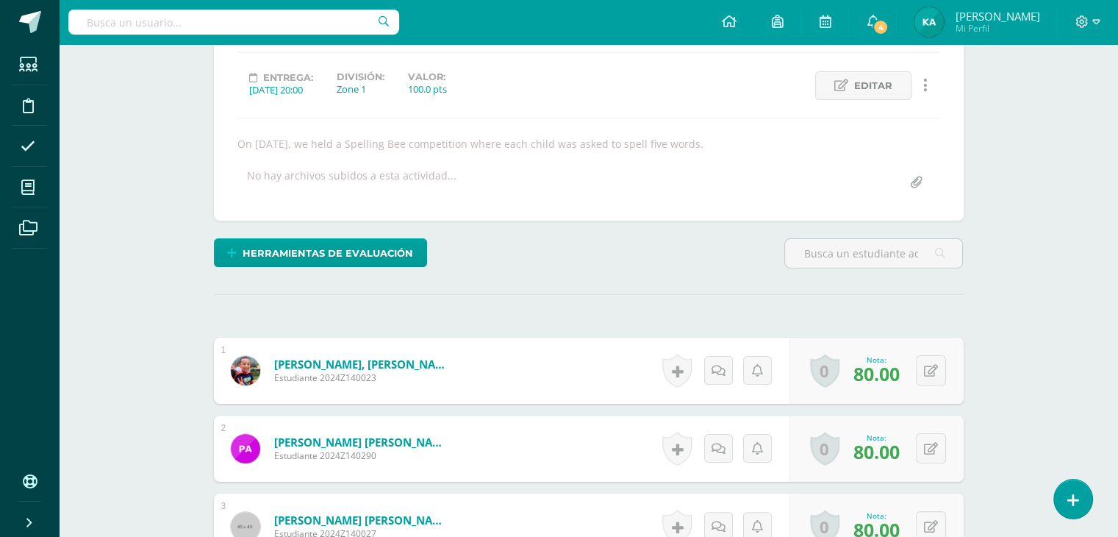
scroll to position [0, 0]
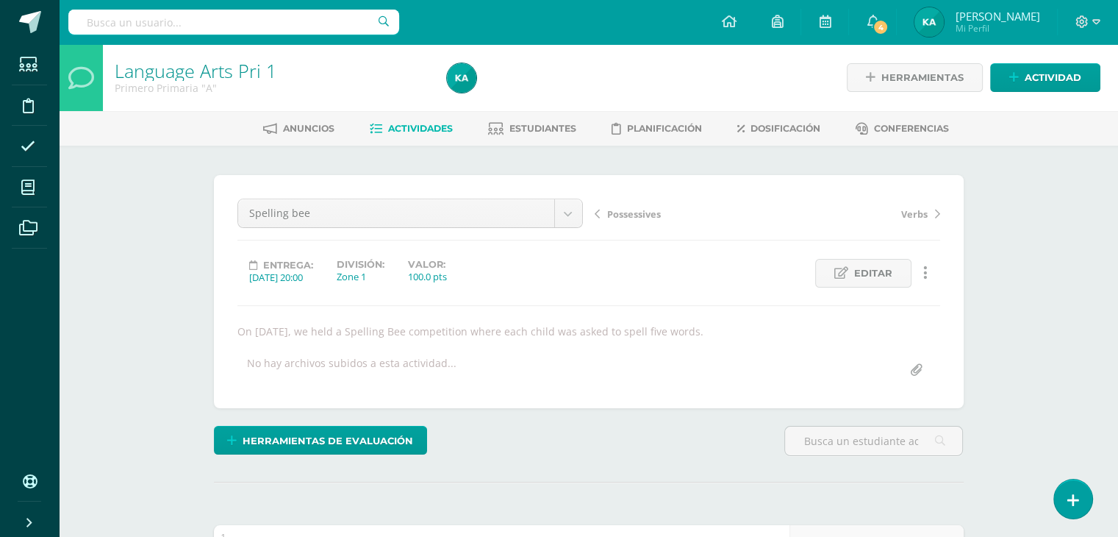
click at [416, 133] on span "Actividades" at bounding box center [420, 128] width 65 height 11
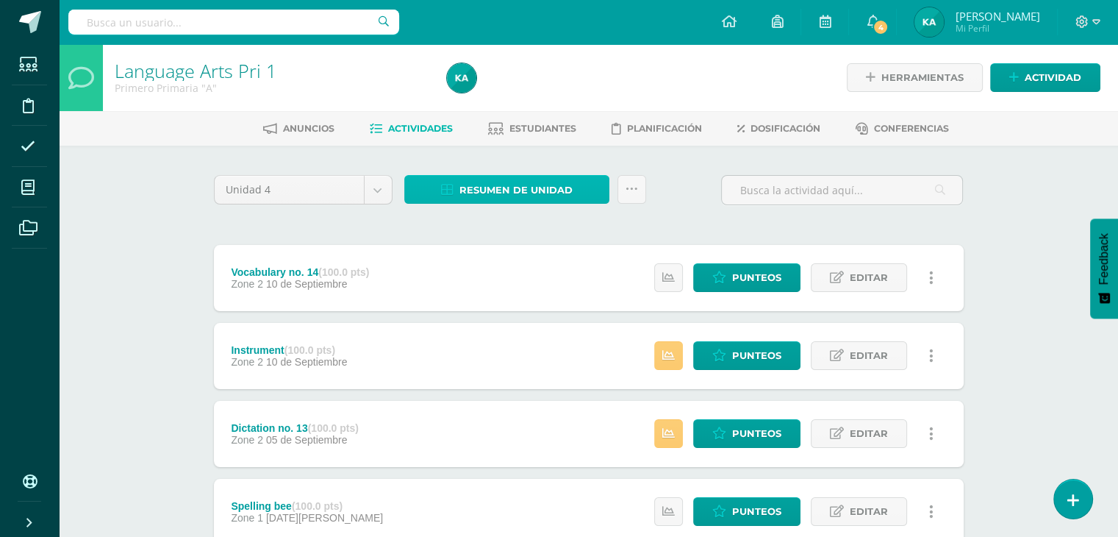
click at [526, 201] on span "Resumen de unidad" at bounding box center [515, 189] width 113 height 27
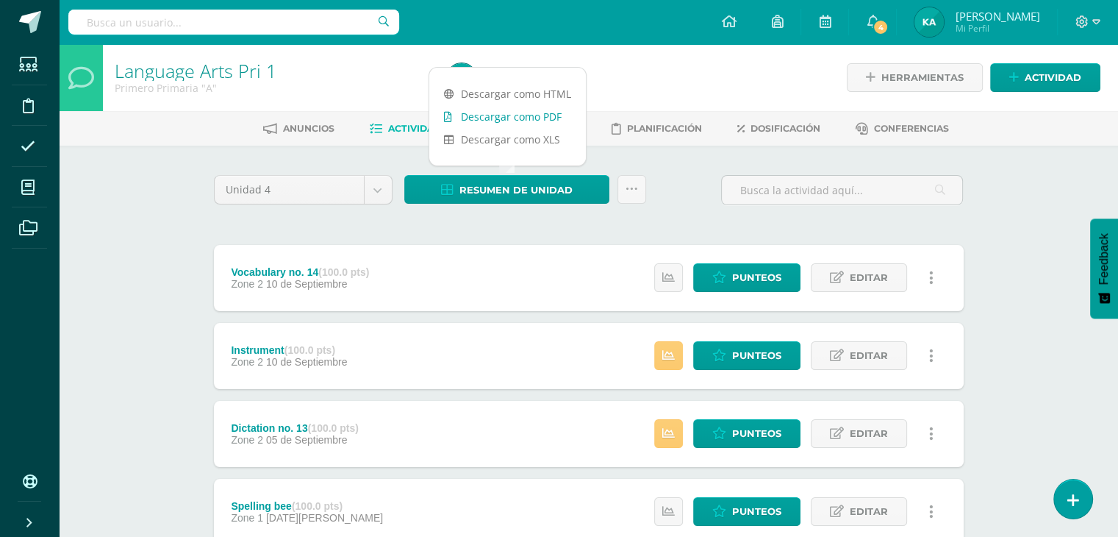
click at [517, 115] on link "Descargar como PDF" at bounding box center [507, 116] width 157 height 23
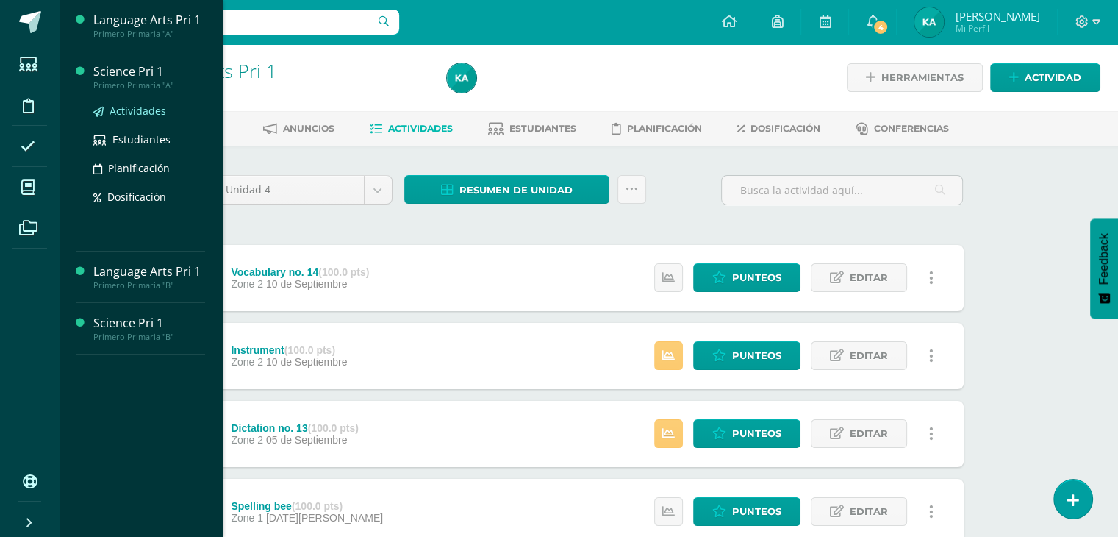
click at [137, 107] on span "Actividades" at bounding box center [138, 111] width 57 height 14
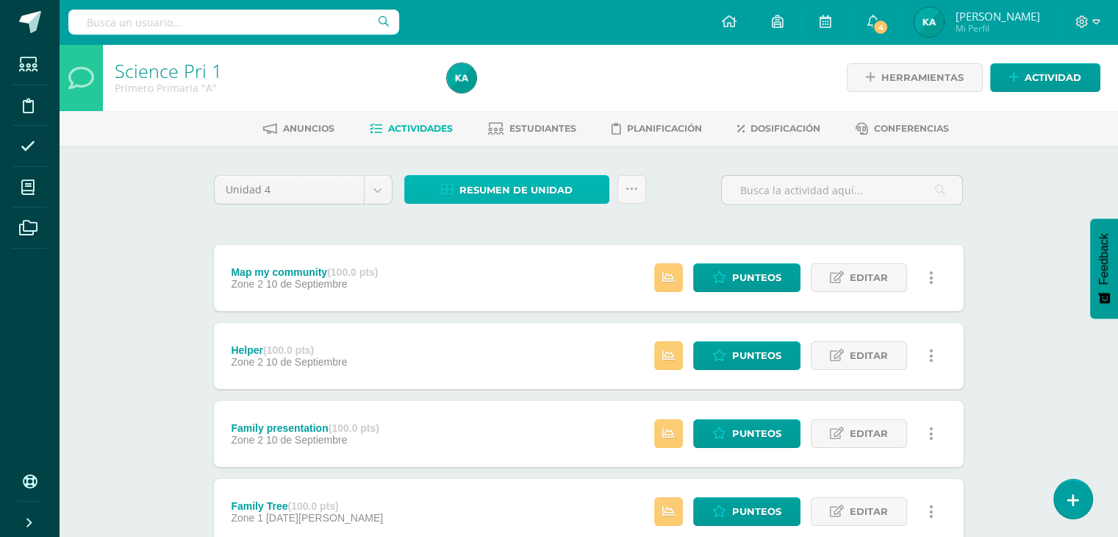
click at [445, 180] on link "Resumen de unidad" at bounding box center [506, 189] width 205 height 29
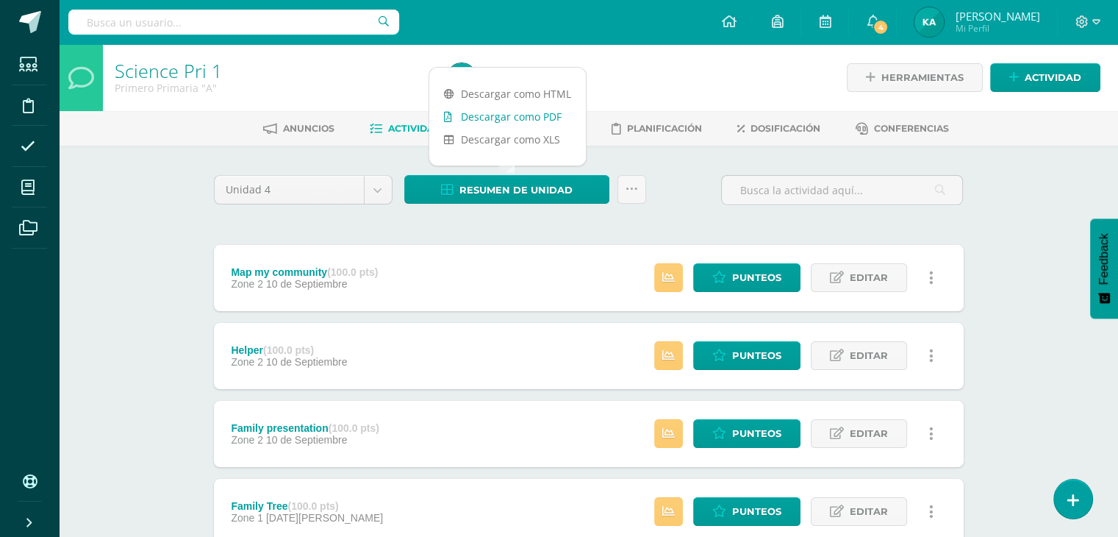
click at [491, 115] on link "Descargar como PDF" at bounding box center [507, 116] width 157 height 23
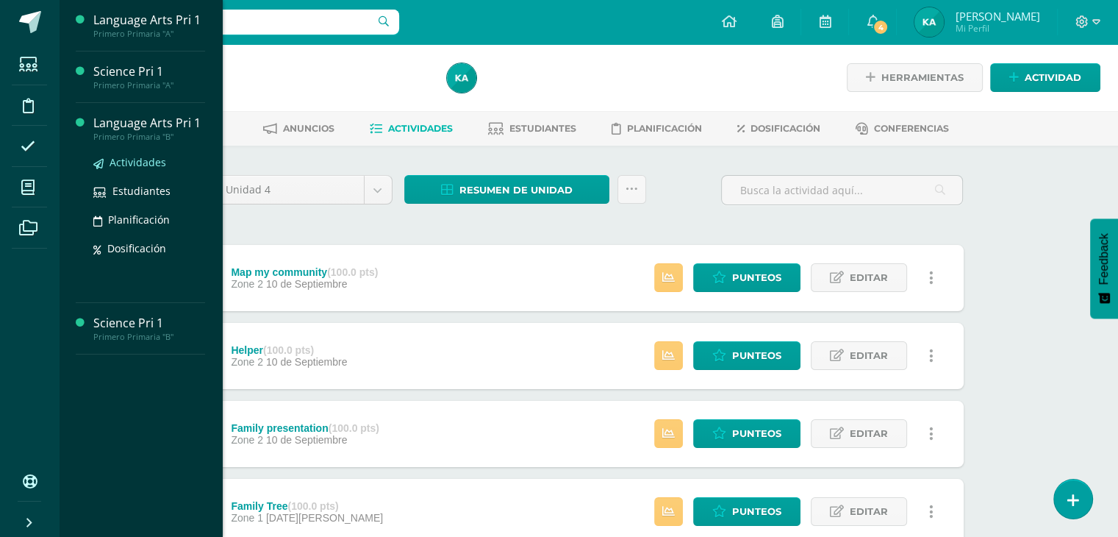
click at [131, 156] on span "Actividades" at bounding box center [138, 162] width 57 height 14
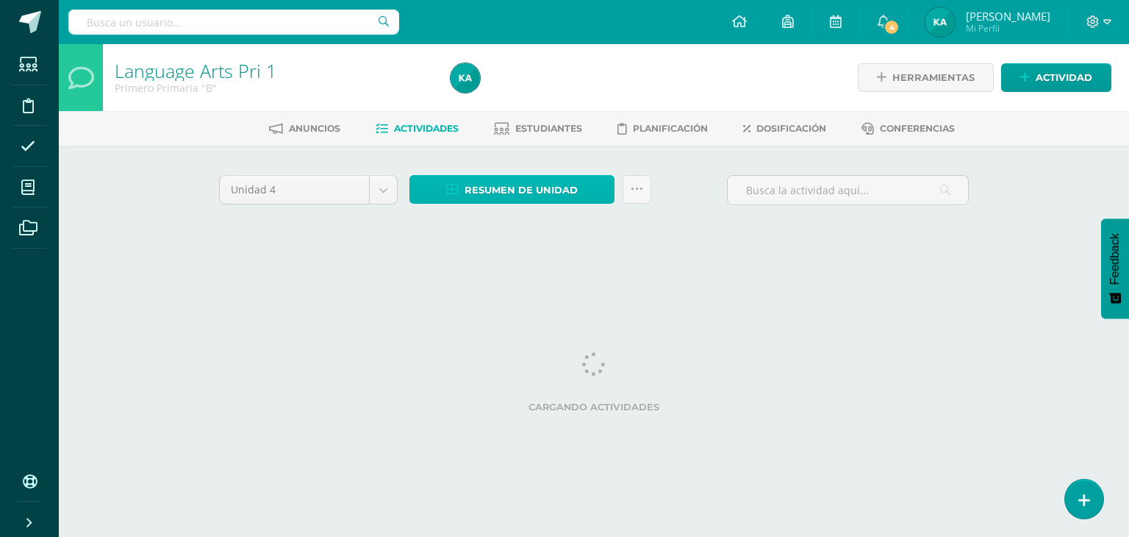
click at [453, 191] on icon at bounding box center [452, 190] width 12 height 12
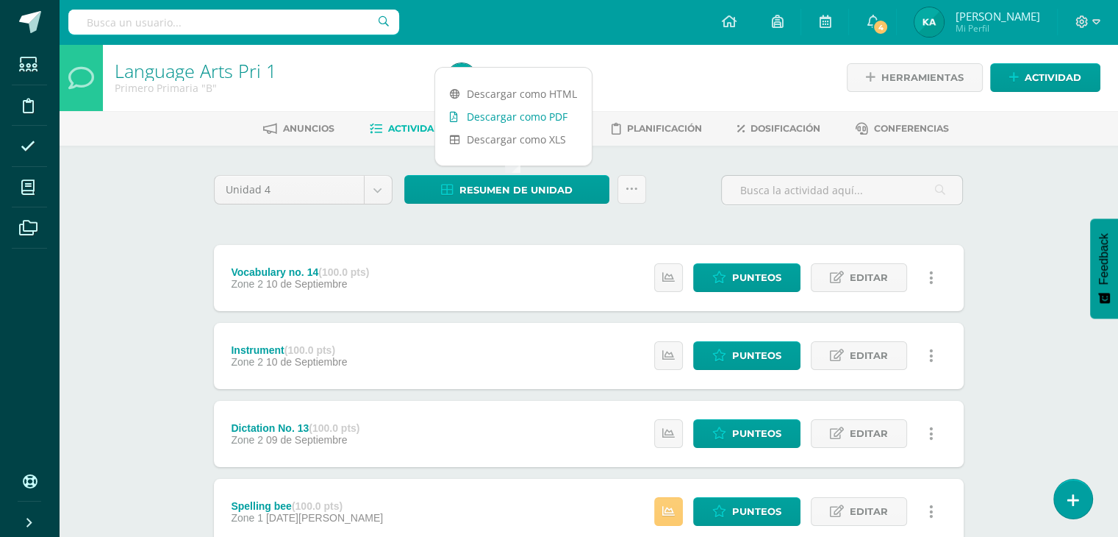
click at [509, 112] on link "Descargar como PDF" at bounding box center [513, 116] width 157 height 23
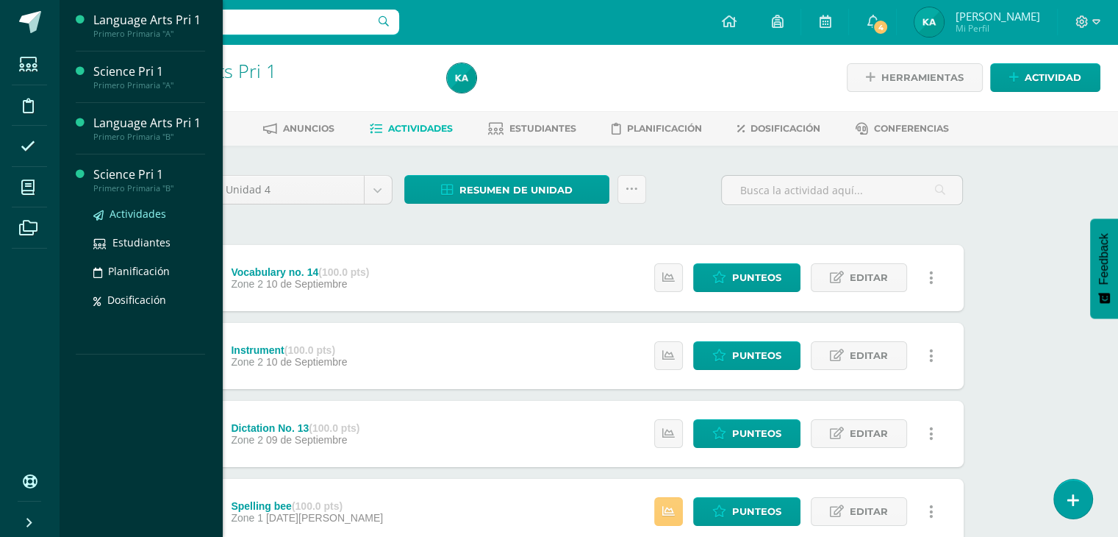
click at [123, 218] on span "Actividades" at bounding box center [138, 214] width 57 height 14
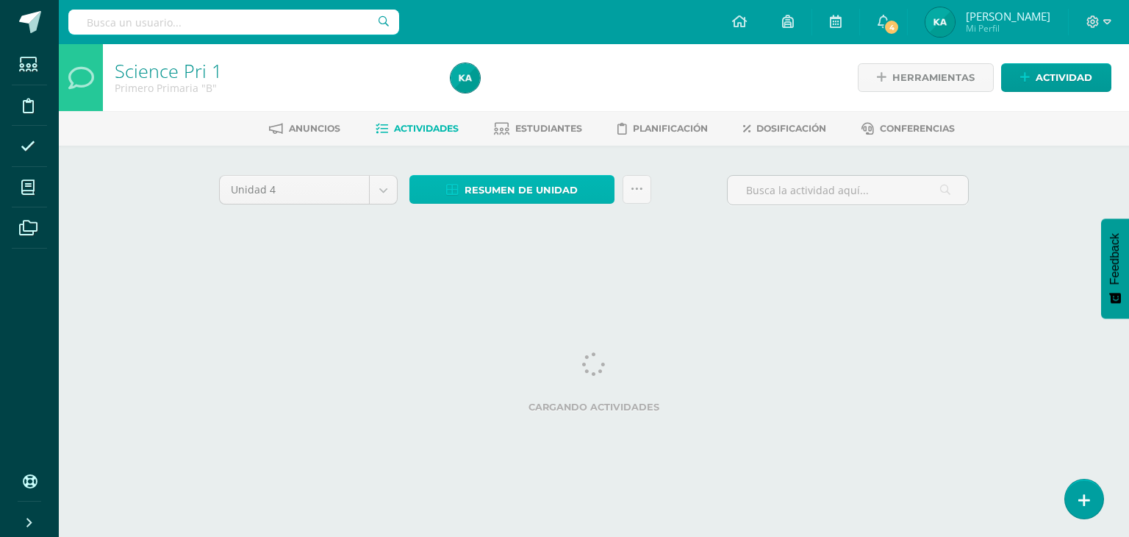
click at [510, 194] on span "Resumen de unidad" at bounding box center [521, 189] width 113 height 27
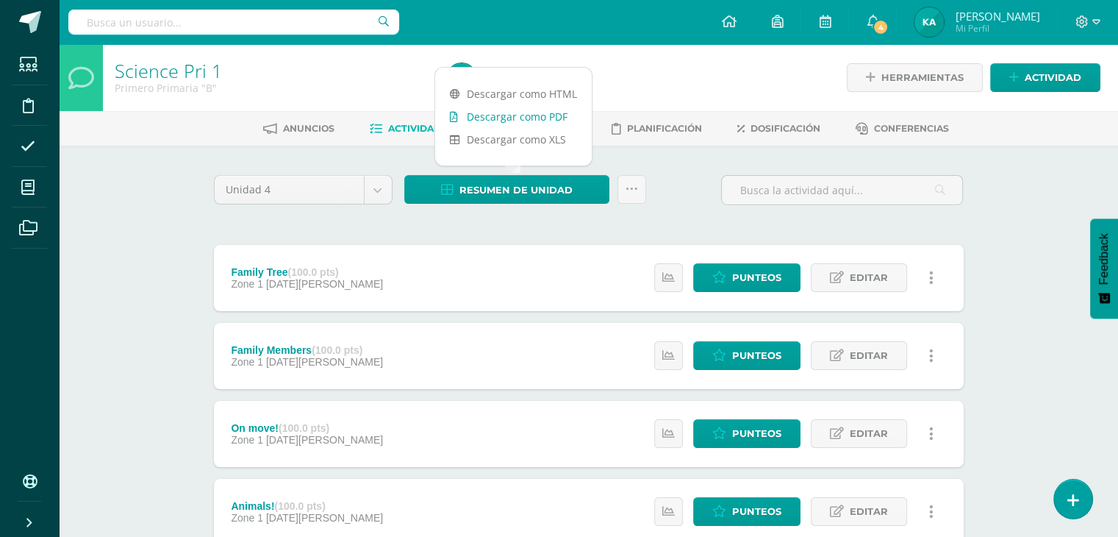
click at [535, 120] on link "Descargar como PDF" at bounding box center [513, 116] width 157 height 23
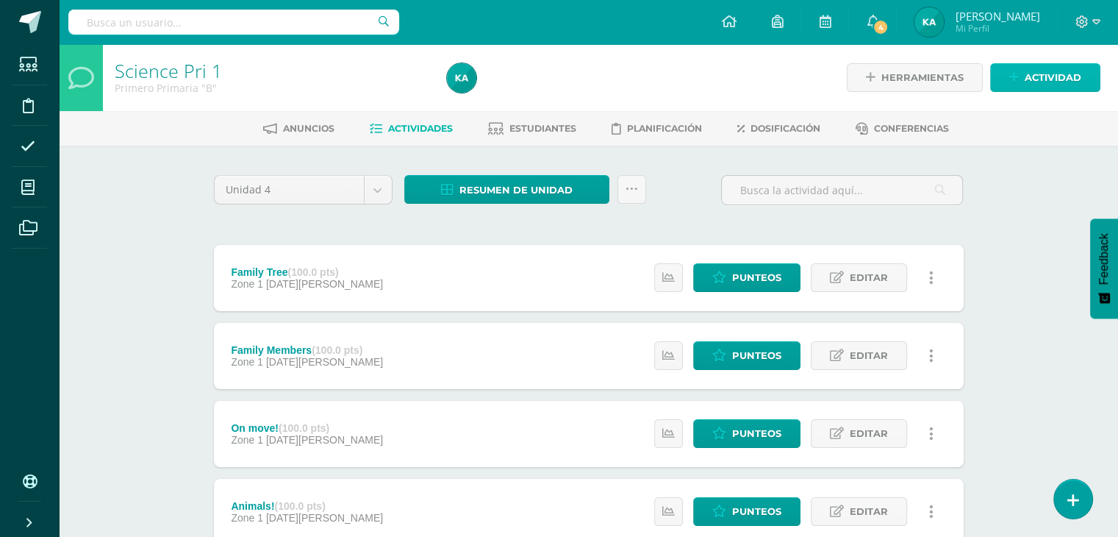
click at [1043, 79] on span "Actividad" at bounding box center [1053, 77] width 57 height 27
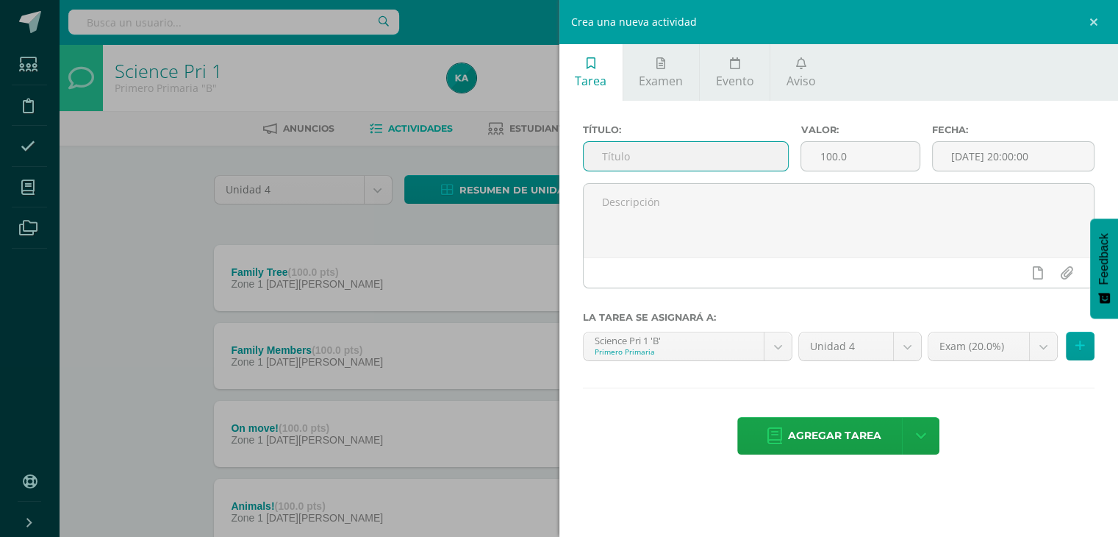
click at [632, 159] on input "text" at bounding box center [686, 156] width 205 height 29
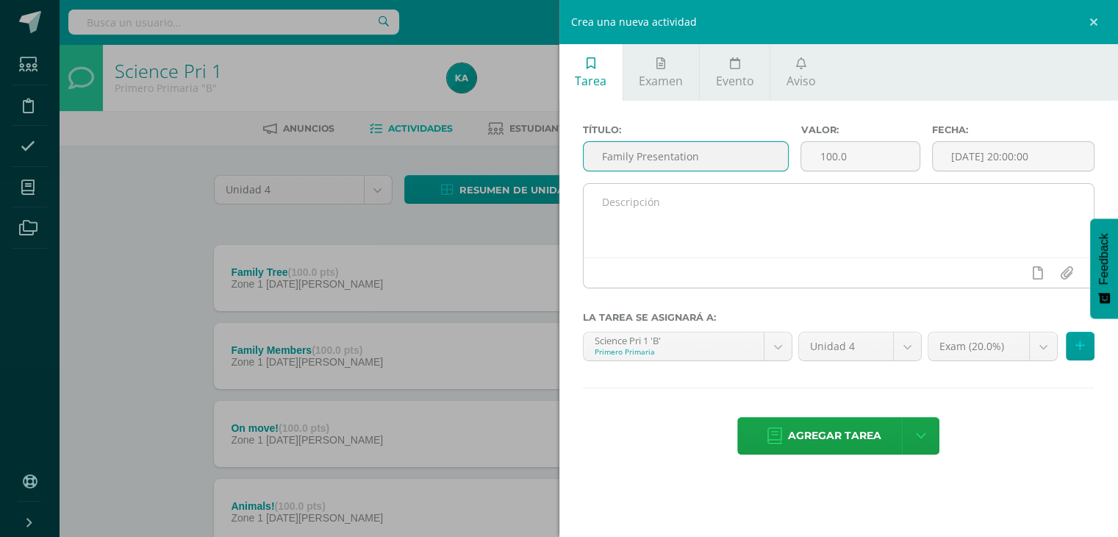
type input "Family Presentation"
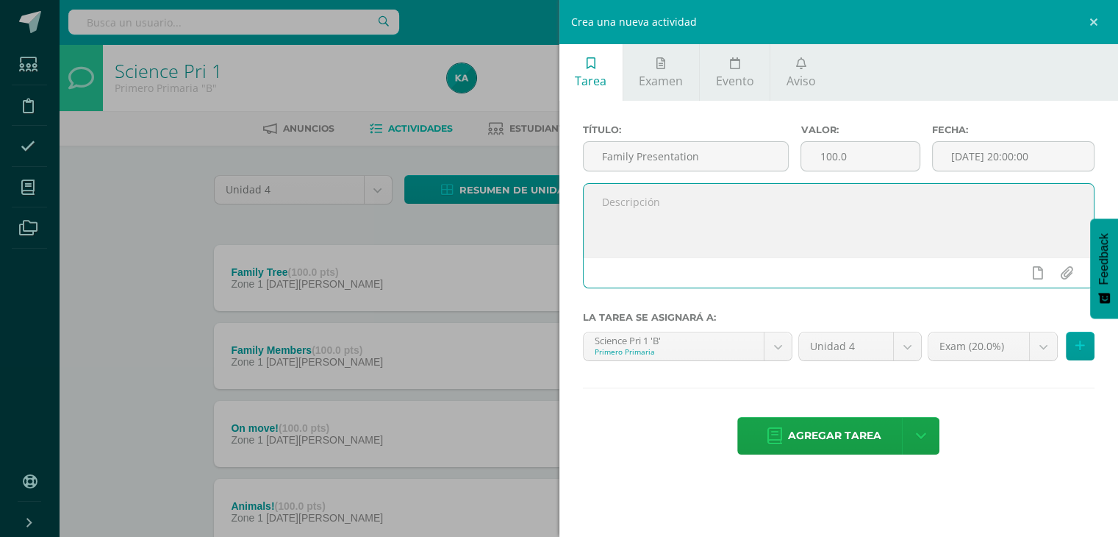
click at [631, 212] on textarea at bounding box center [839, 221] width 511 height 74
paste textarea "nstá poniendo atención? rnstá siendo observador?"
type textarea "nstá poniendo atención? rnstá siendo observador?"
paste textarea "On [DATE], the students gave a presentation about their family members using a …"
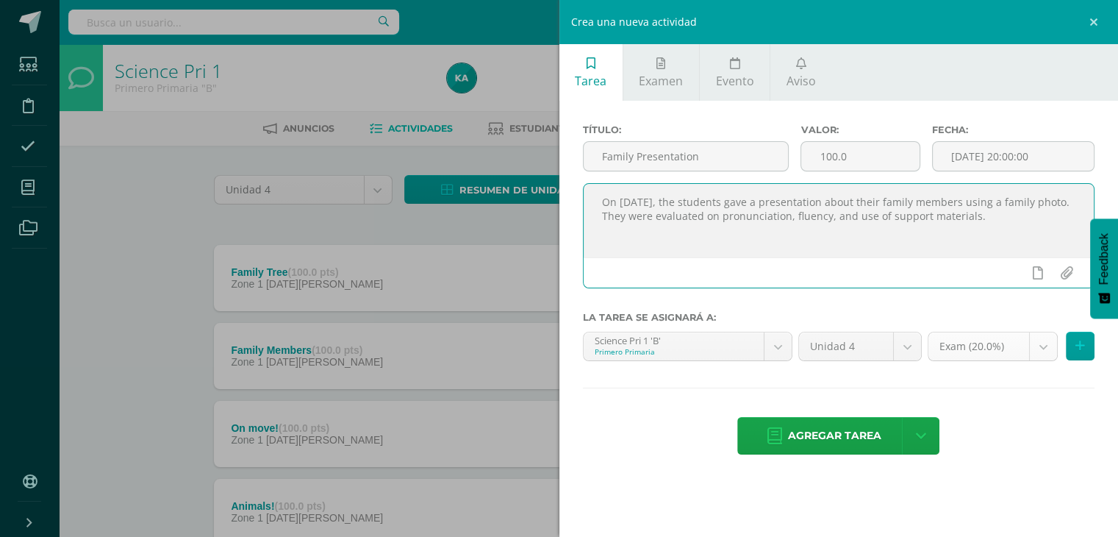
type textarea "On [DATE], the students gave a presentation about their family members using a …"
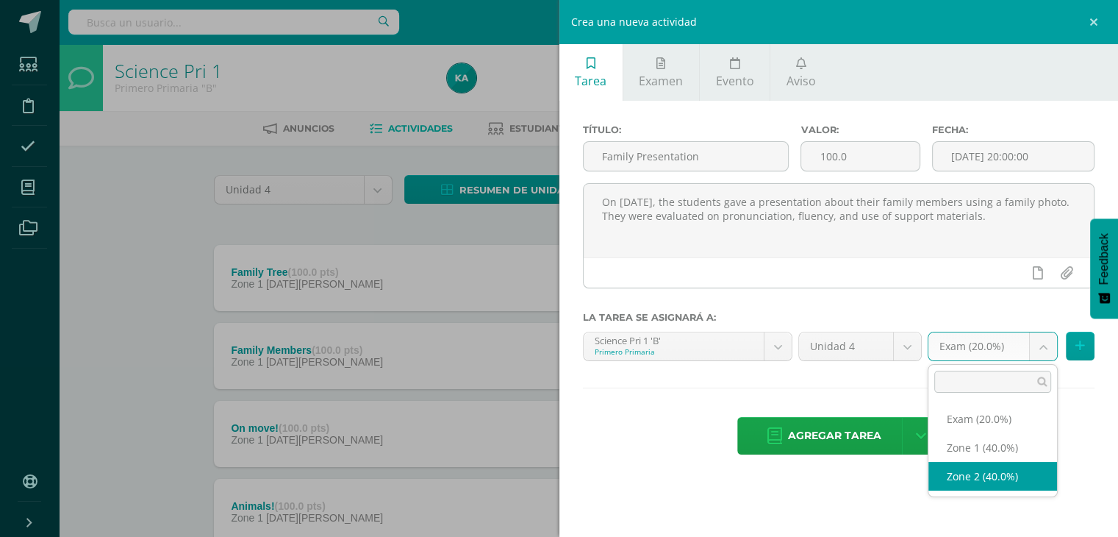
select select "30577"
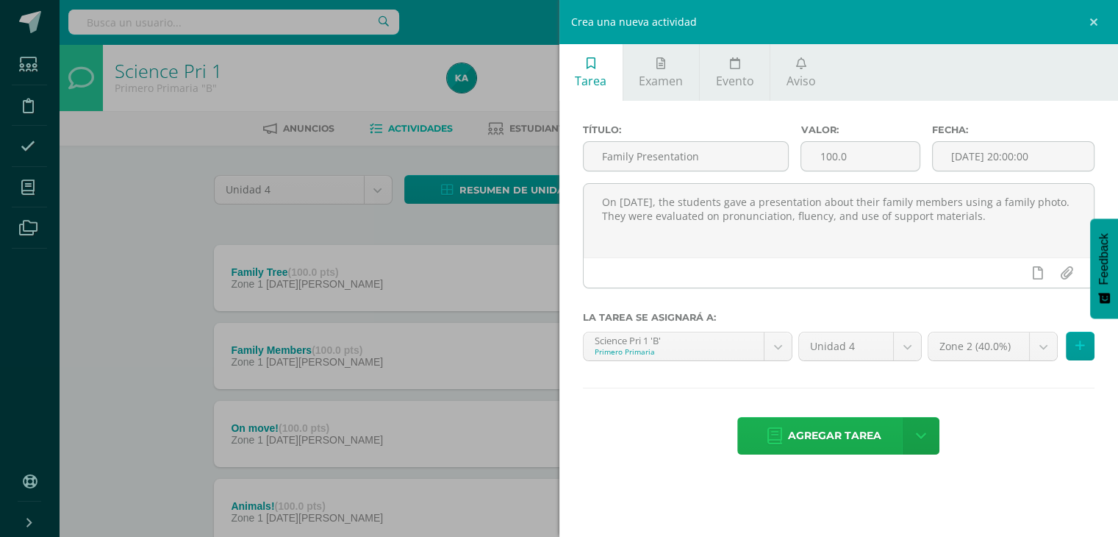
click at [859, 424] on span "Agregar tarea" at bounding box center [834, 435] width 93 height 36
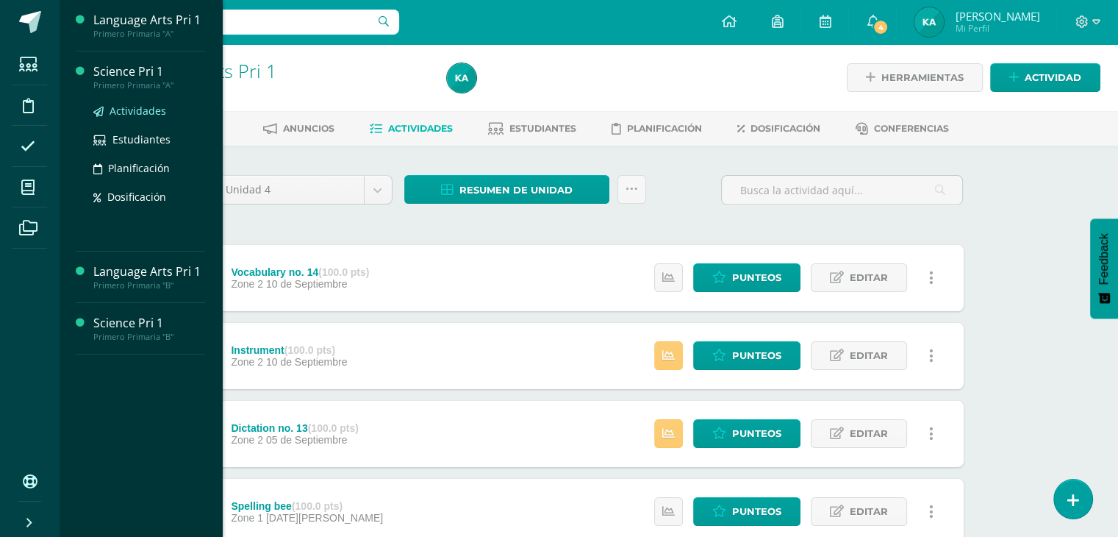
click at [129, 107] on span "Actividades" at bounding box center [138, 111] width 57 height 14
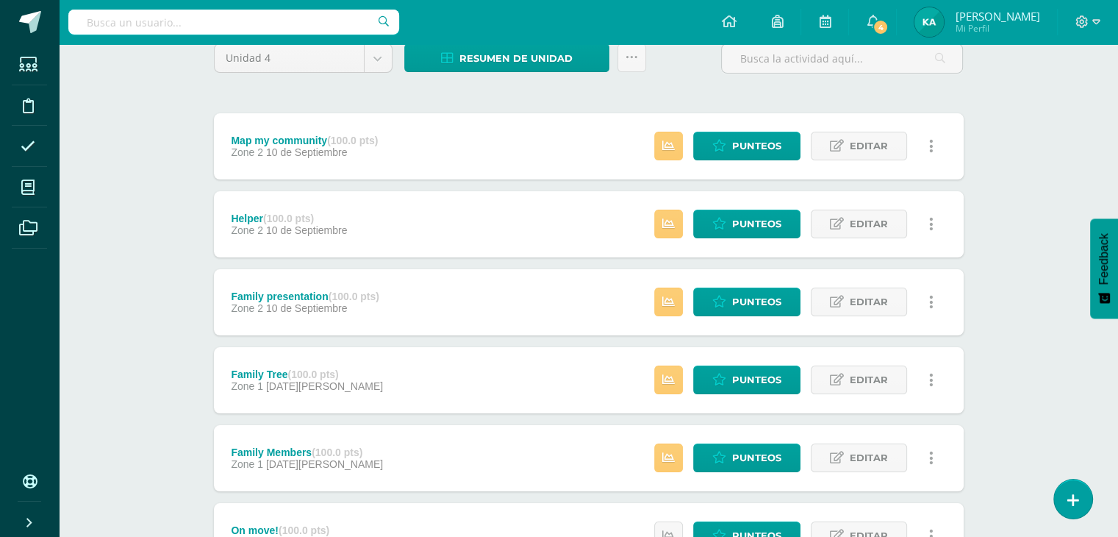
scroll to position [132, 0]
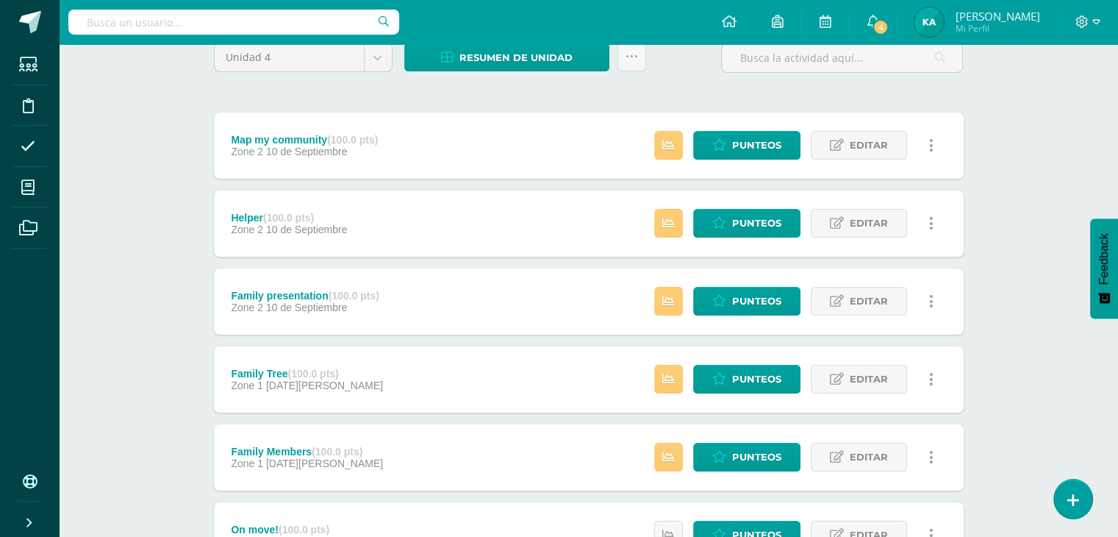
click at [301, 308] on span "10 de Septiembre" at bounding box center [307, 307] width 82 height 12
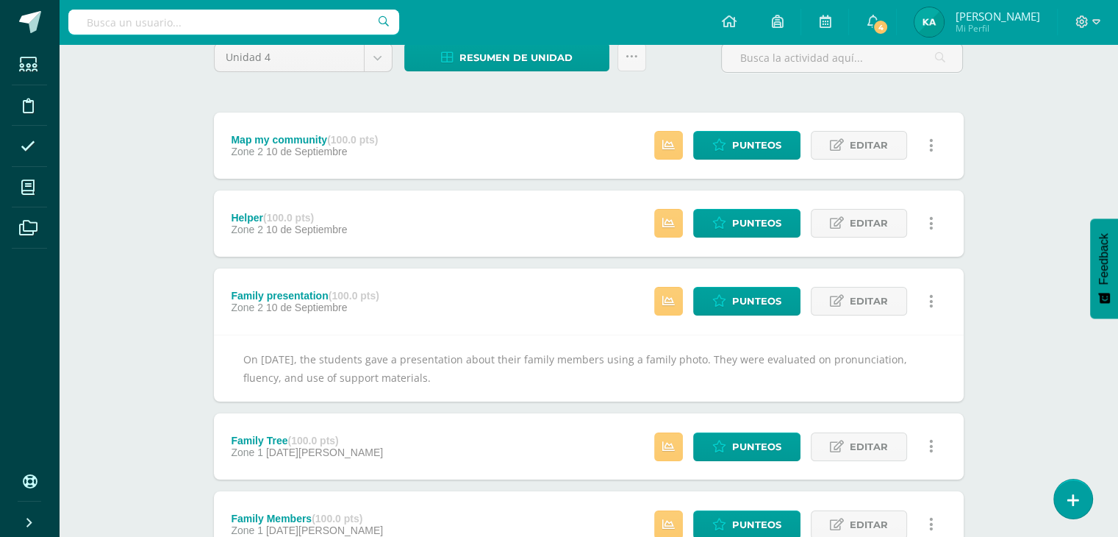
drag, startPoint x: 241, startPoint y: 359, endPoint x: 432, endPoint y: 372, distance: 191.5
click at [432, 372] on div "On [DATE], the students gave a presentation about their family members using a …" at bounding box center [589, 367] width 750 height 67
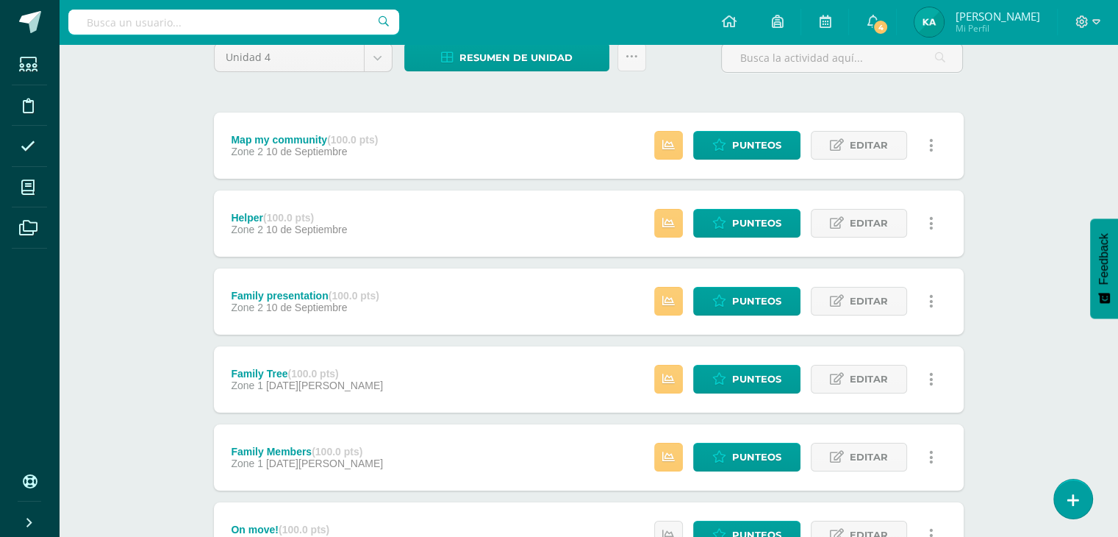
copy div "On [DATE], the students gave a presentation about their family members using a …"
click at [282, 307] on span "10 de Septiembre" at bounding box center [307, 307] width 82 height 12
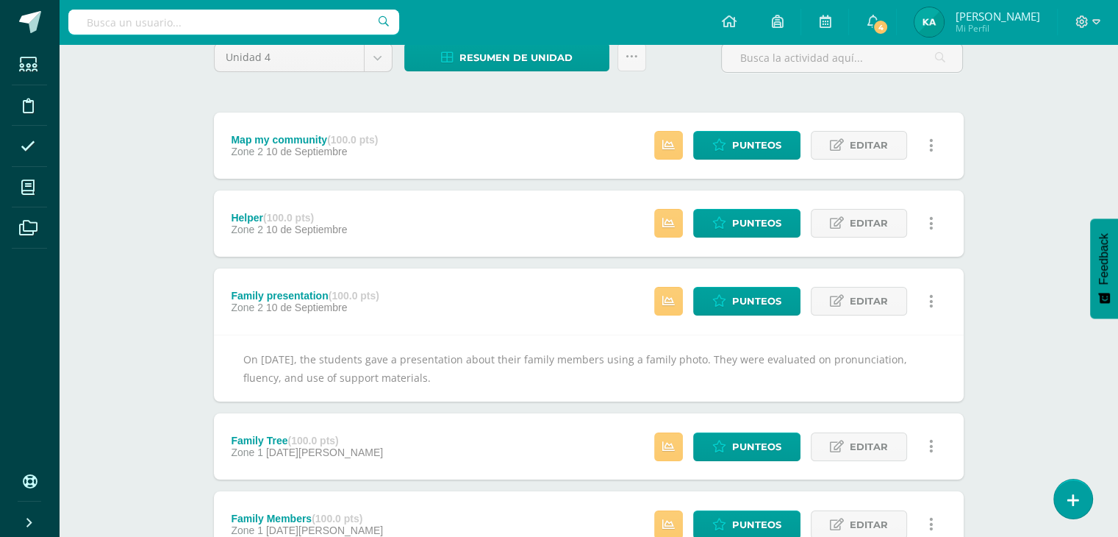
drag, startPoint x: 236, startPoint y: 356, endPoint x: 431, endPoint y: 375, distance: 195.6
click at [431, 375] on div "On August 29th, the students gave a presentation about their family members usi…" at bounding box center [589, 367] width 750 height 67
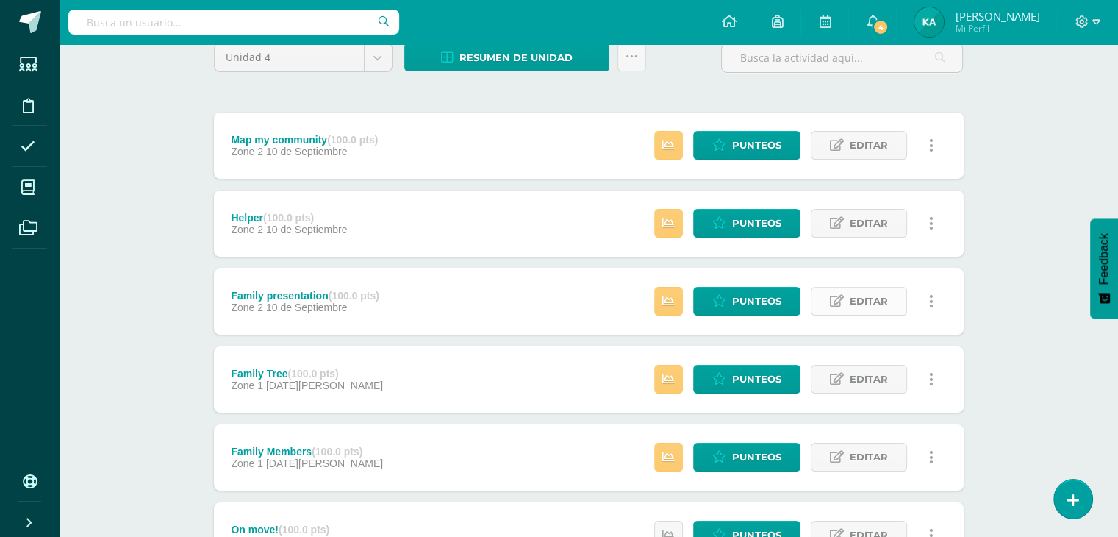
click at [843, 287] on link "Editar" at bounding box center [859, 301] width 96 height 29
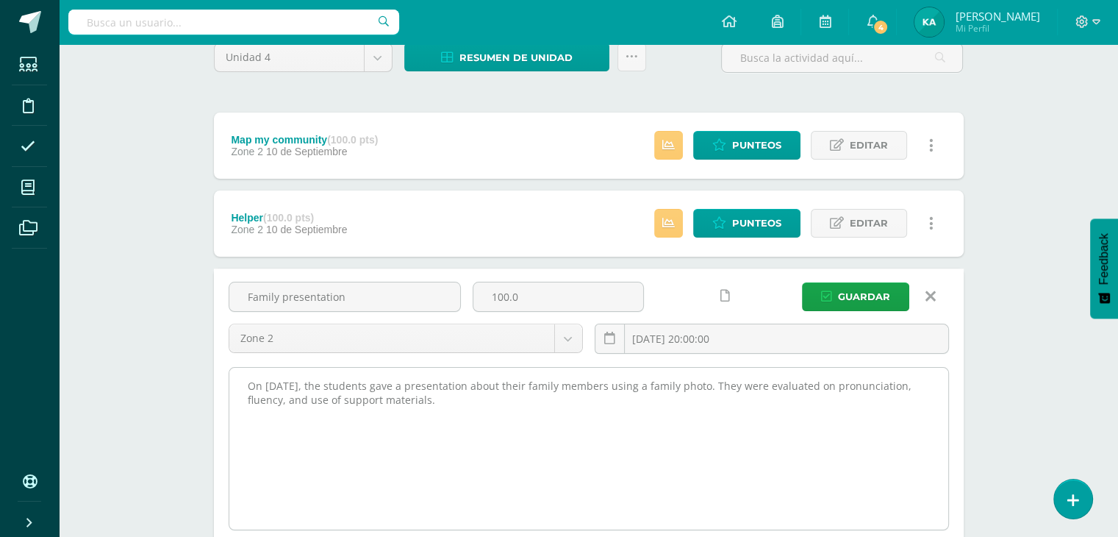
drag, startPoint x: 456, startPoint y: 406, endPoint x: 239, endPoint y: 377, distance: 218.7
click at [239, 377] on textarea "On [DATE], the students gave a presentation about their family members using a …" at bounding box center [588, 449] width 719 height 162
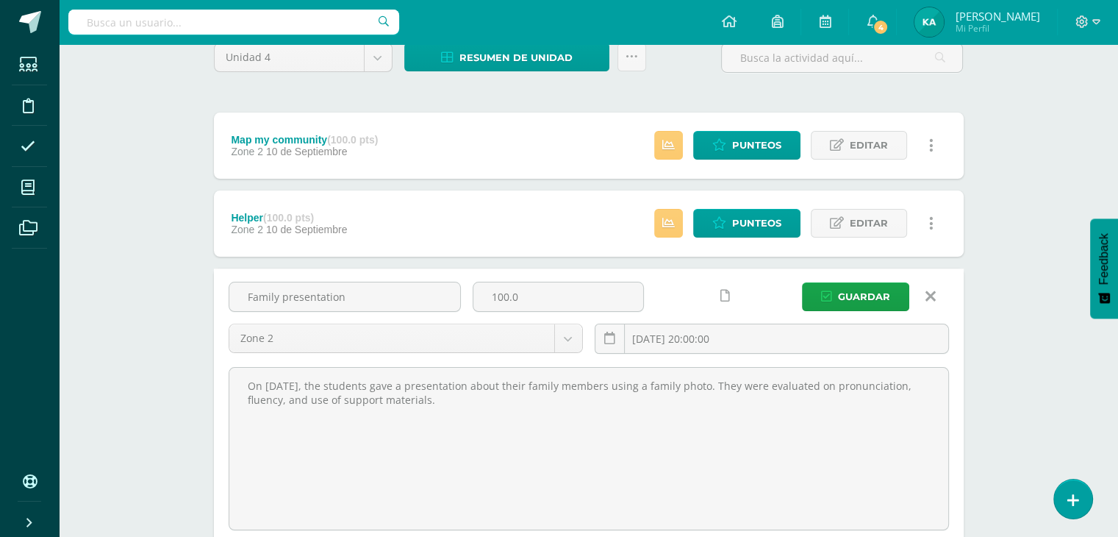
click at [932, 295] on icon at bounding box center [930, 296] width 10 height 16
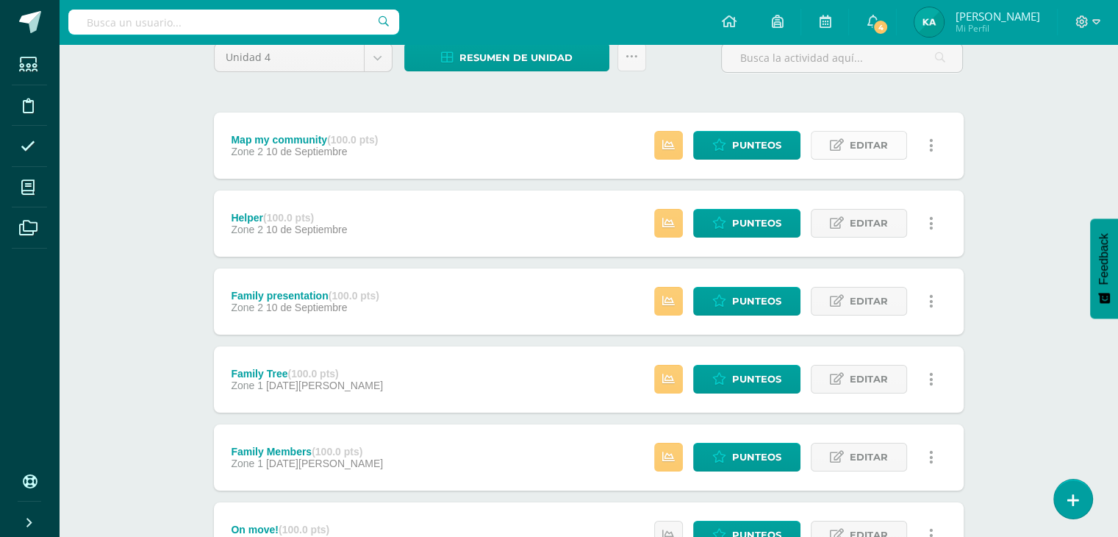
click at [856, 148] on span "Editar" at bounding box center [869, 145] width 38 height 27
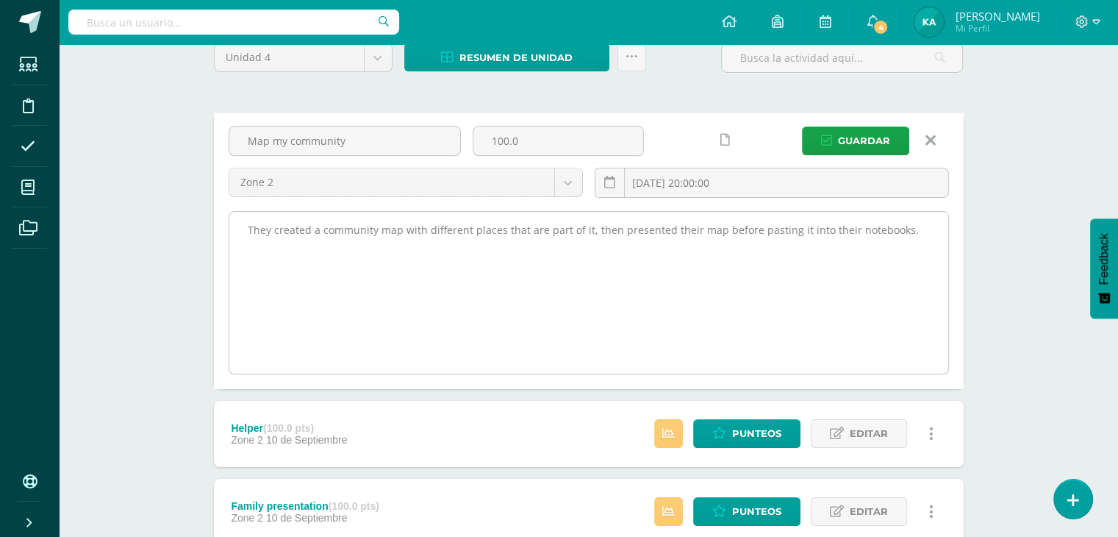
drag, startPoint x: 903, startPoint y: 236, endPoint x: 241, endPoint y: 229, distance: 662.3
click at [241, 229] on textarea "They created a community map with different places that are part of it, then pr…" at bounding box center [588, 293] width 719 height 162
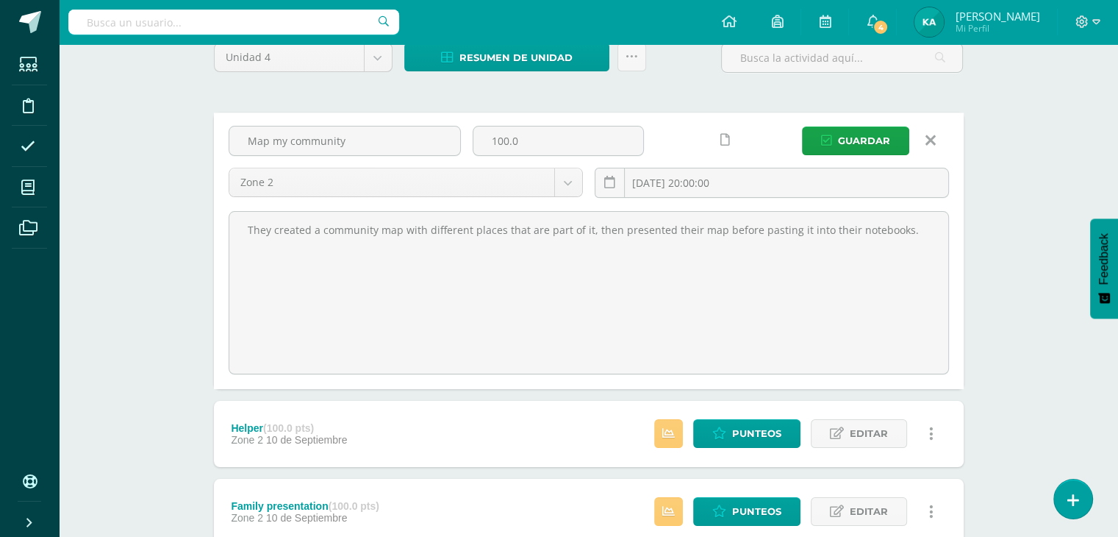
click at [927, 135] on icon at bounding box center [930, 140] width 10 height 16
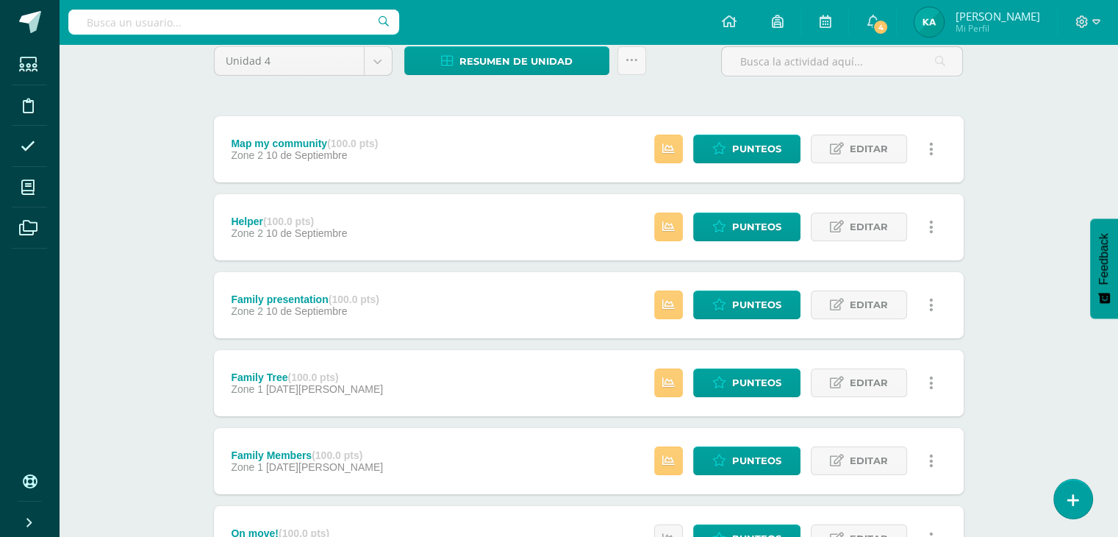
scroll to position [129, 0]
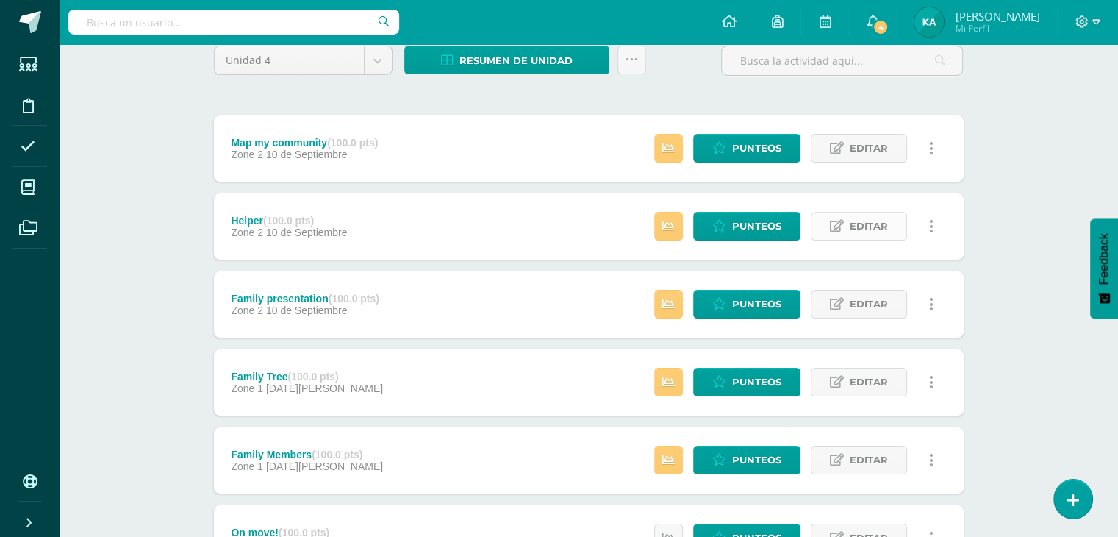
click at [870, 227] on span "Editar" at bounding box center [869, 225] width 38 height 27
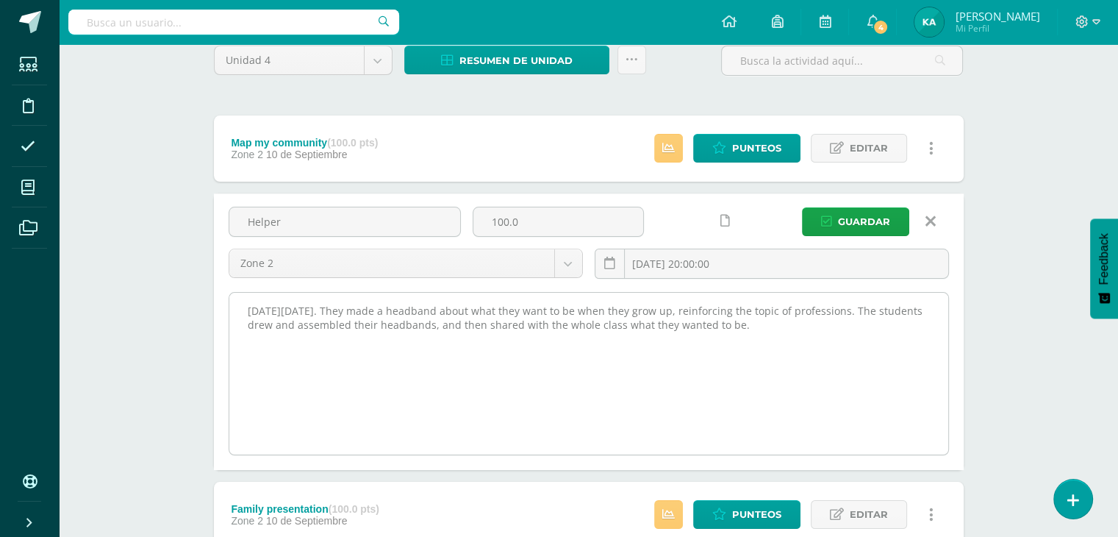
drag, startPoint x: 679, startPoint y: 328, endPoint x: 239, endPoint y: 309, distance: 440.7
click at [239, 309] on textarea "[DATE][DATE]. They made a headband about what they want to be when they grow up…" at bounding box center [588, 374] width 719 height 162
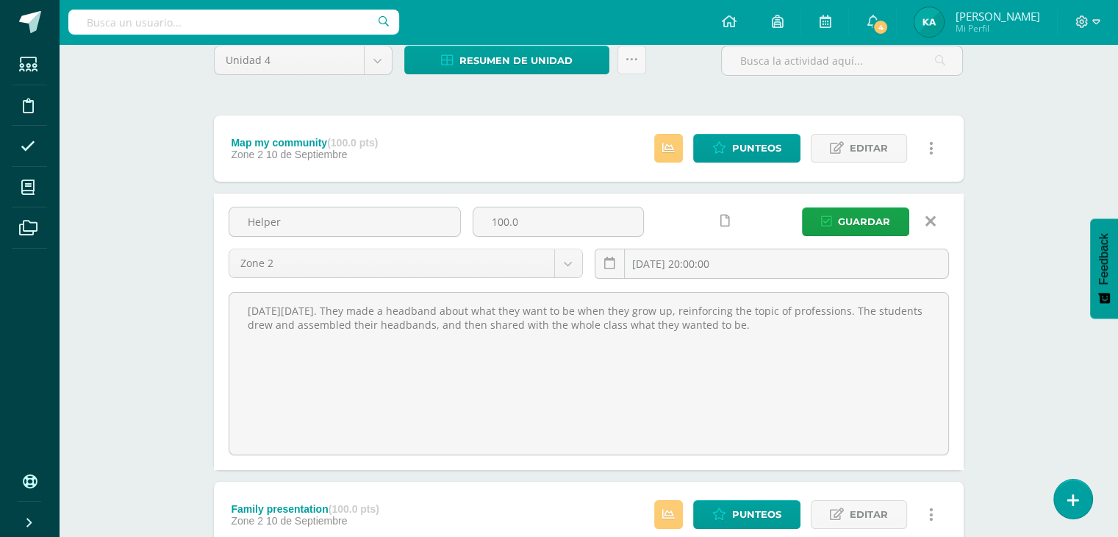
click at [936, 214] on link at bounding box center [930, 221] width 37 height 28
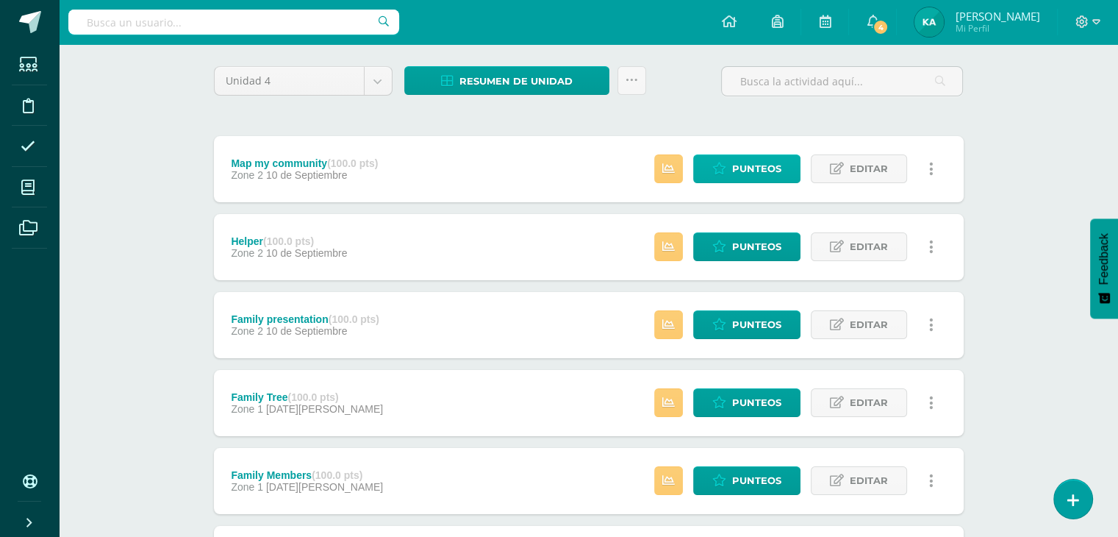
scroll to position [0, 0]
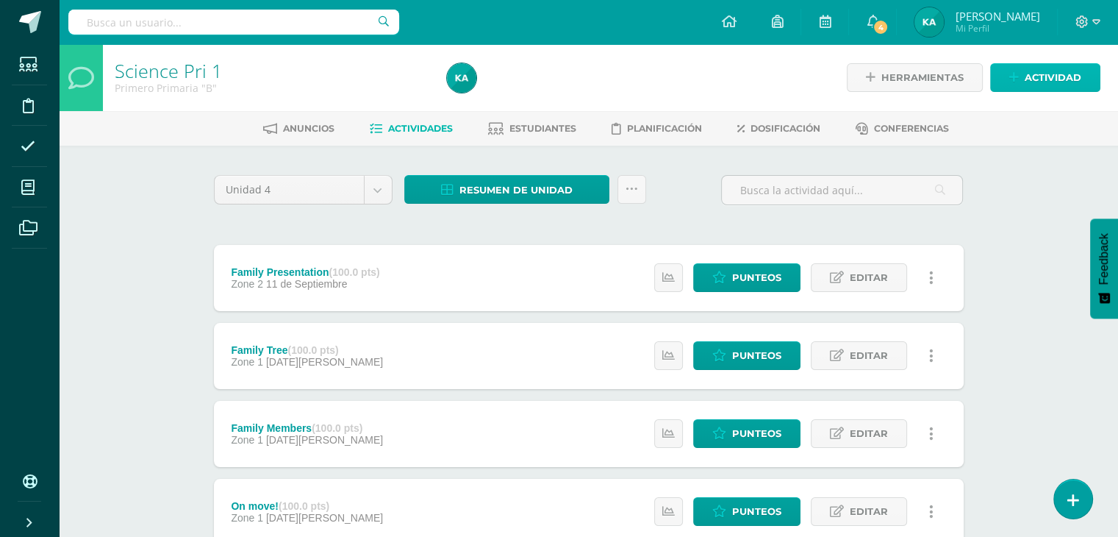
click at [1058, 87] on span "Actividad" at bounding box center [1053, 77] width 57 height 27
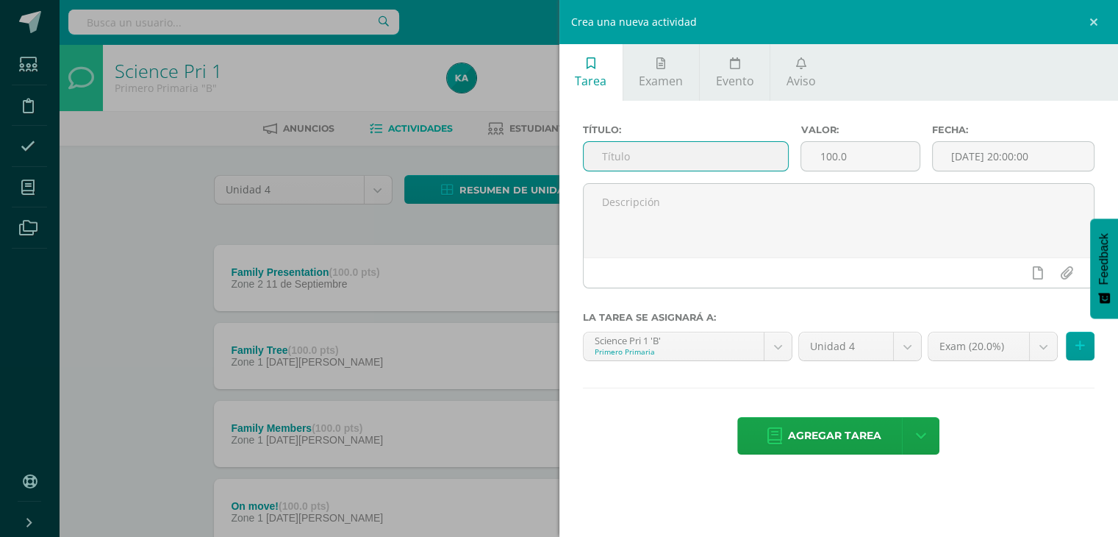
click at [744, 161] on input "text" at bounding box center [686, 156] width 205 height 29
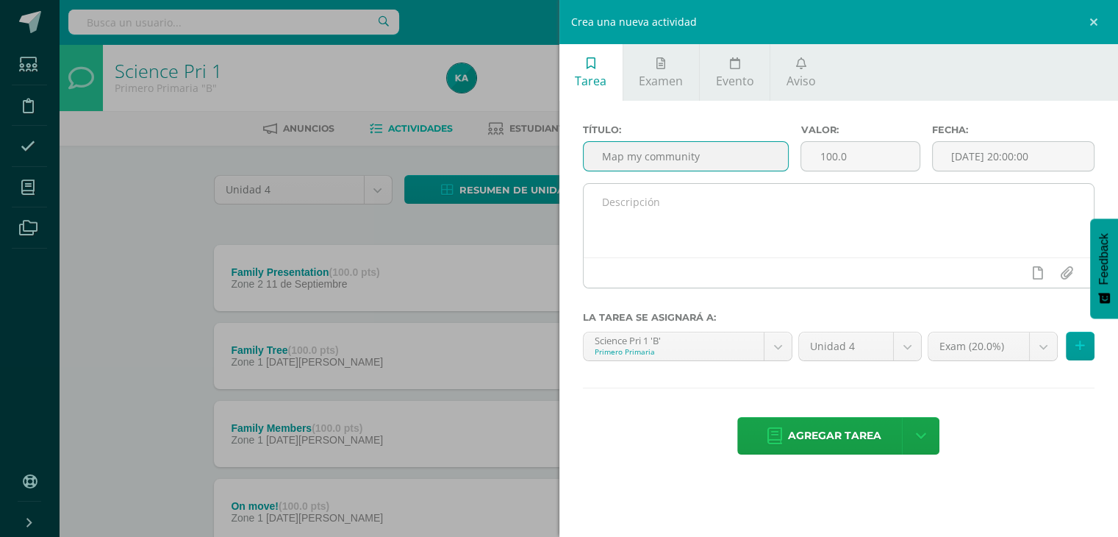
type input "Map my community"
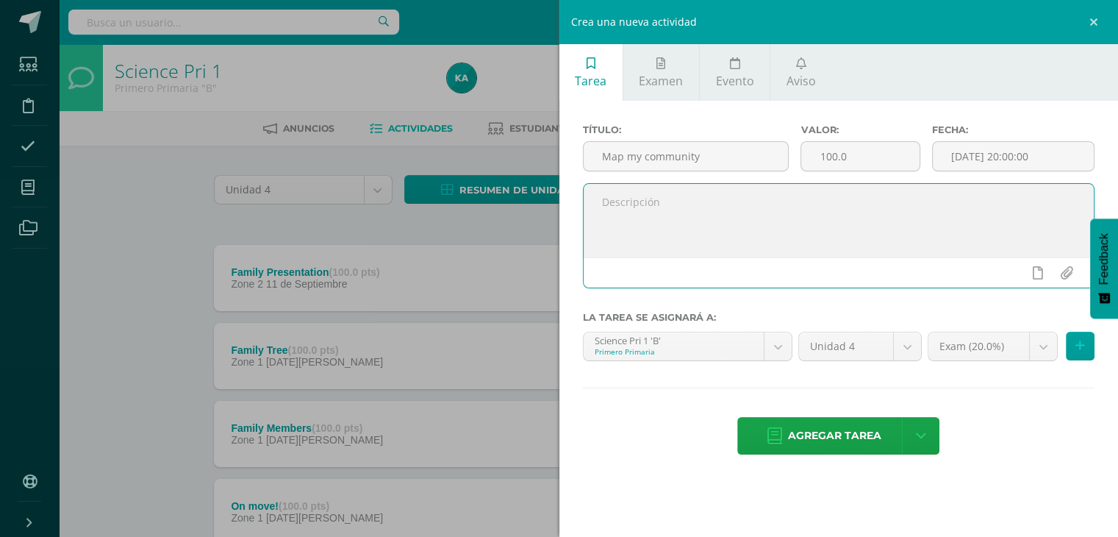
click at [685, 207] on textarea at bounding box center [839, 221] width 511 height 74
paste textarea "They created a community map with different places that are part of it, then pr…"
click at [685, 207] on textarea "They created a community map with different places that are part of it, then pr…" at bounding box center [839, 221] width 511 height 74
type textarea "They created a community map with different places that are part of it, then pr…"
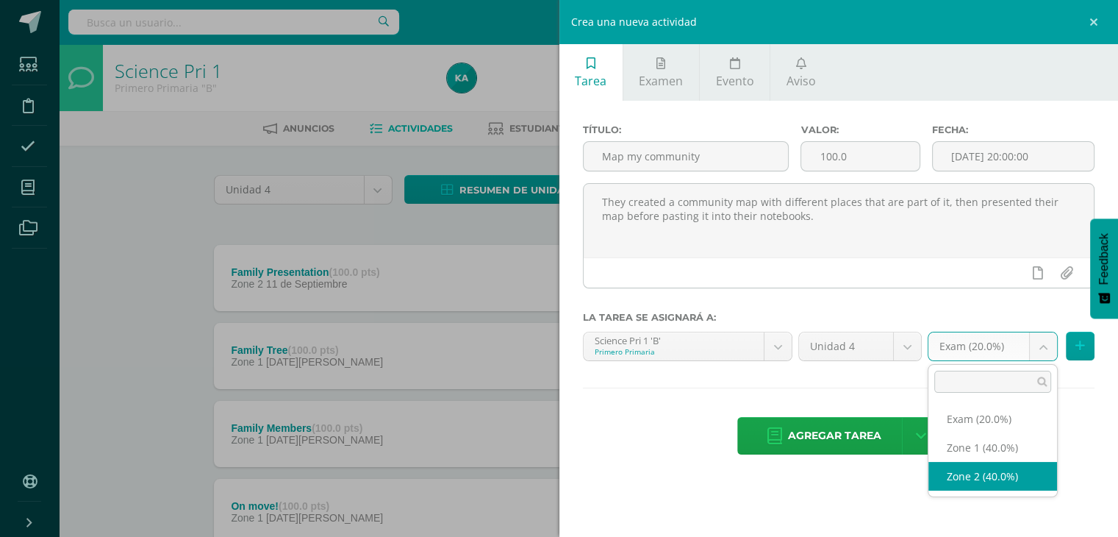
select select "30577"
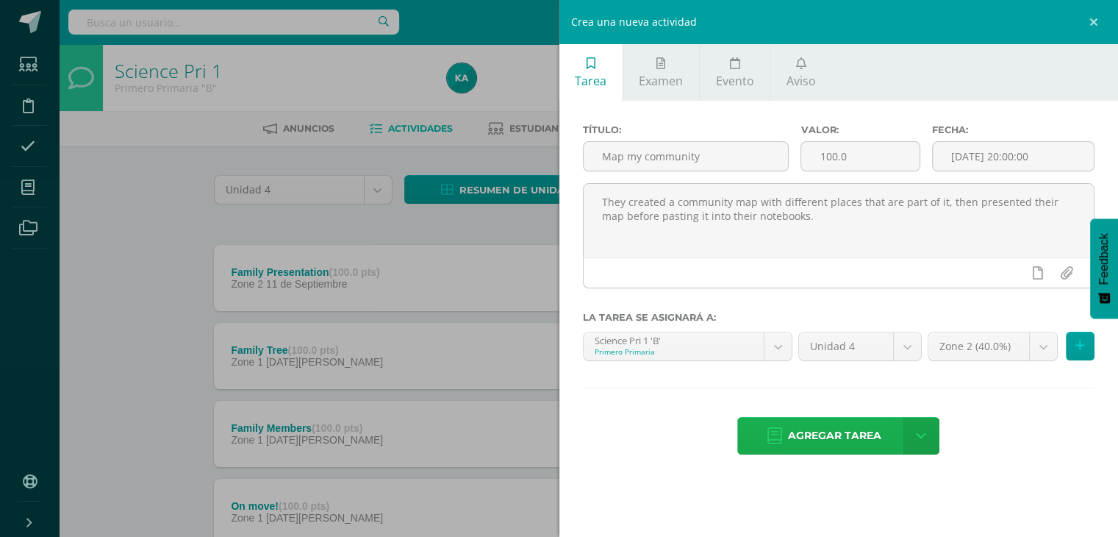
click at [842, 434] on span "Agregar tarea" at bounding box center [834, 435] width 93 height 36
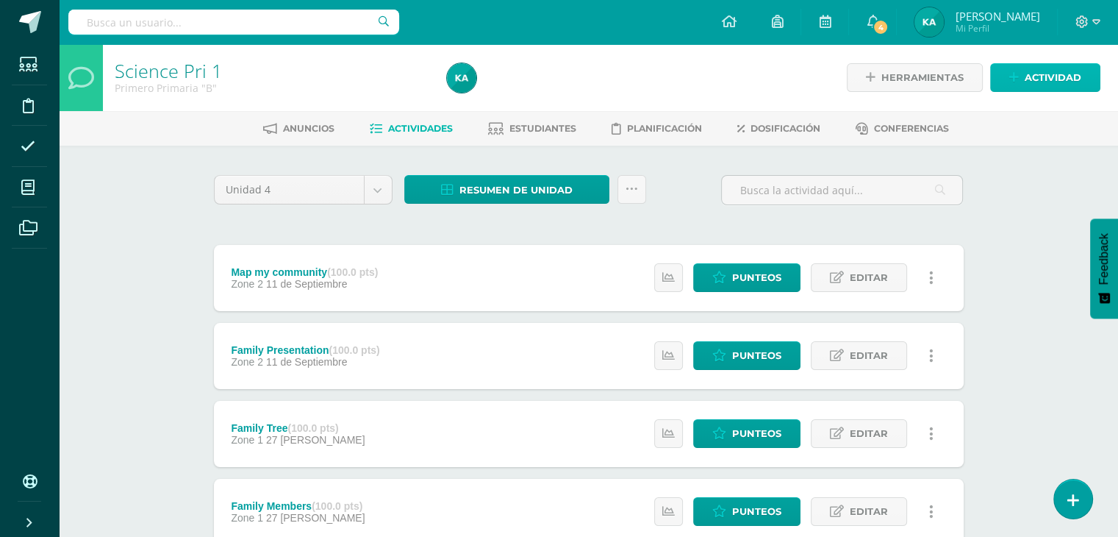
click at [1055, 68] on span "Actividad" at bounding box center [1053, 77] width 57 height 27
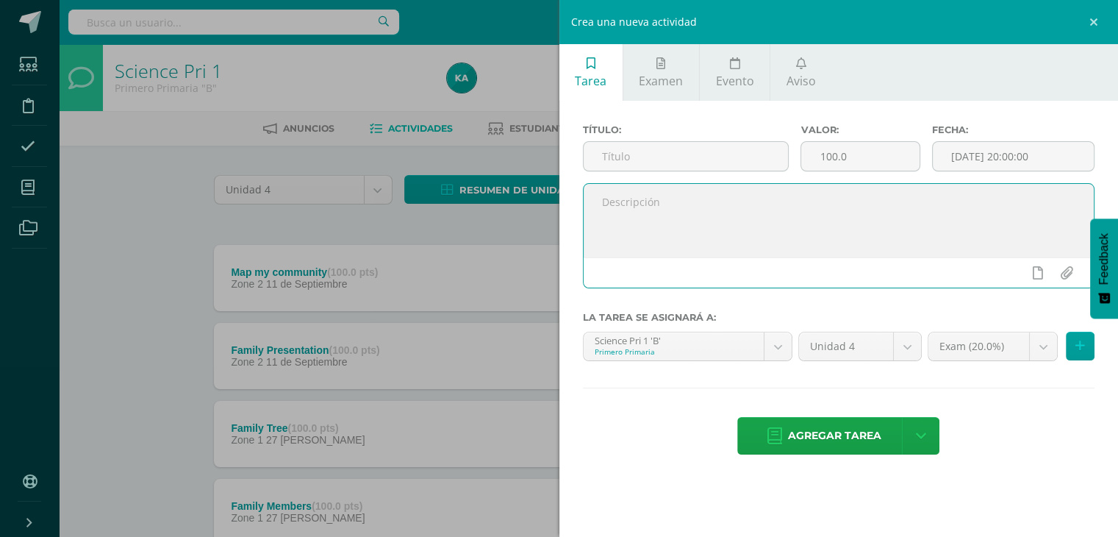
click at [673, 212] on textarea at bounding box center [839, 221] width 511 height 74
paste textarea "[DATE][DATE]. They made a headband about what they want to be when they grow up…"
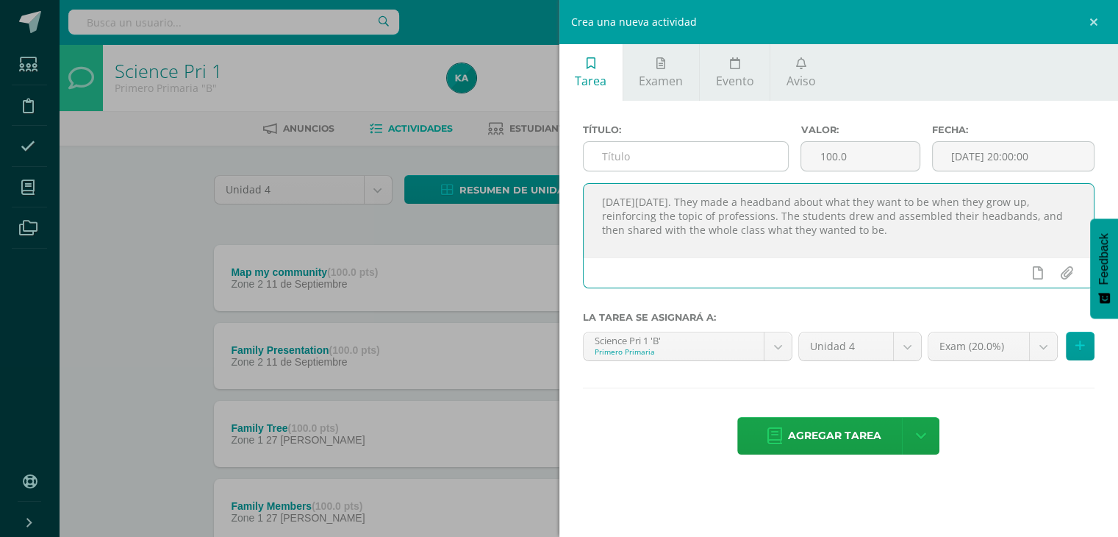
type textarea "[DATE][DATE]. They made a headband about what they want to be when they grow up…"
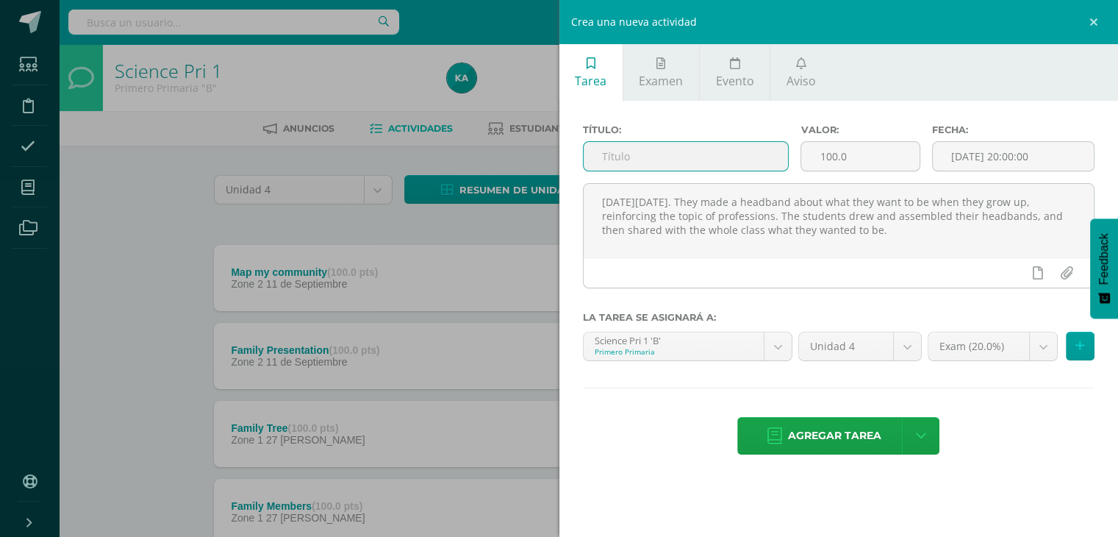
click at [650, 159] on input "text" at bounding box center [686, 156] width 205 height 29
type input "Helpers"
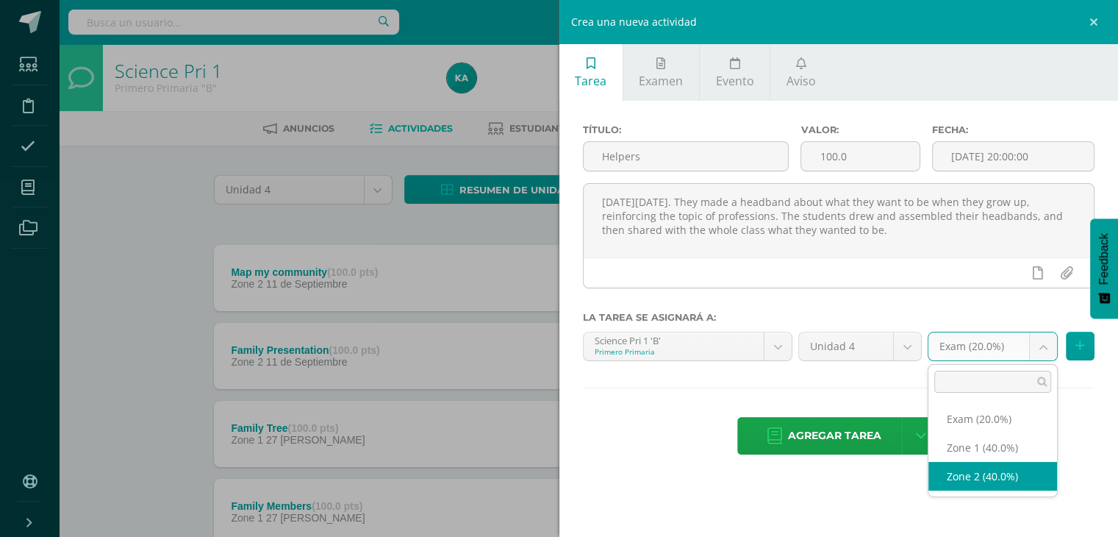
select select "30577"
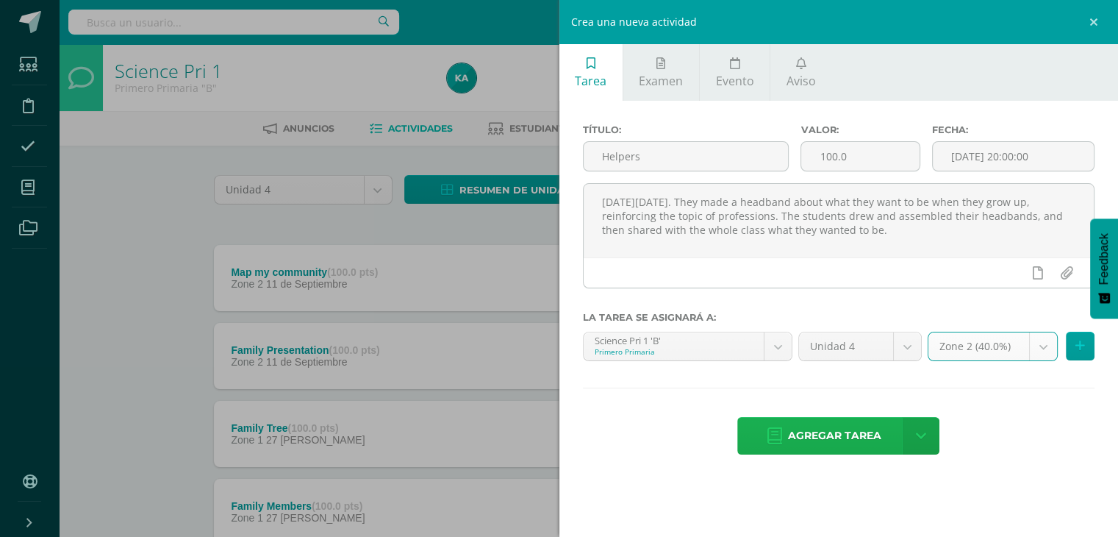
click at [810, 442] on span "Agregar tarea" at bounding box center [834, 435] width 93 height 36
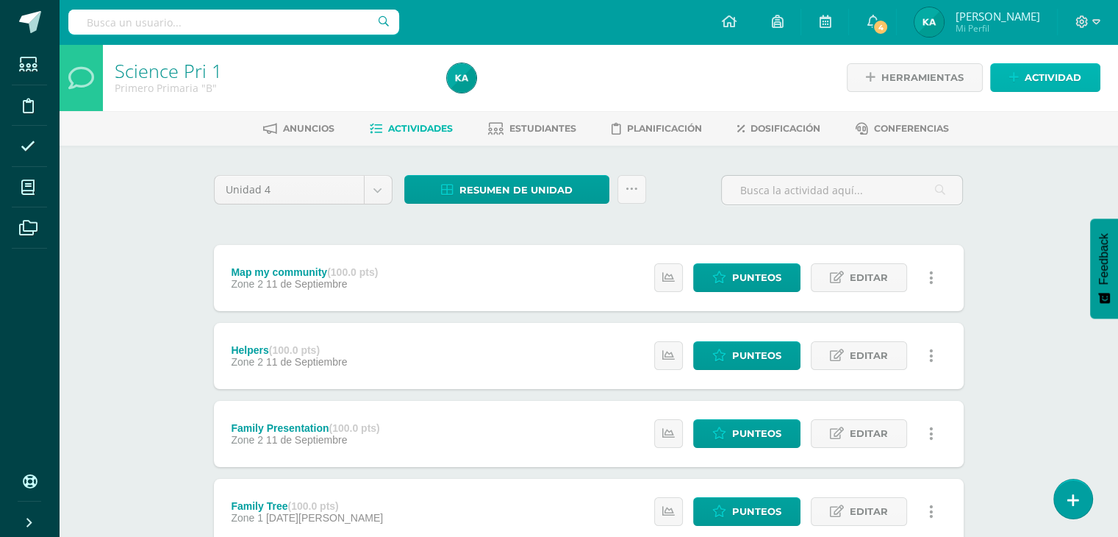
click at [1039, 75] on span "Actividad" at bounding box center [1053, 77] width 57 height 27
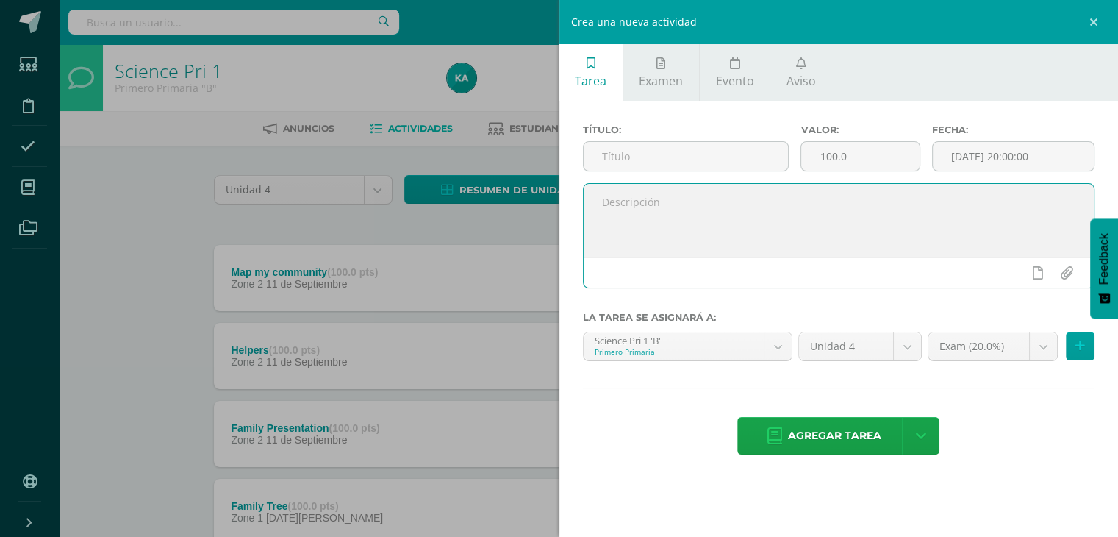
click at [697, 238] on textarea at bounding box center [839, 221] width 511 height 74
paste textarea "[DATE][DATE], the students worked on a worksheet about verbs ending in -ing. Th…"
type textarea "[DATE][DATE], the students worked on a worksheet about verbs ending in -ing. Th…"
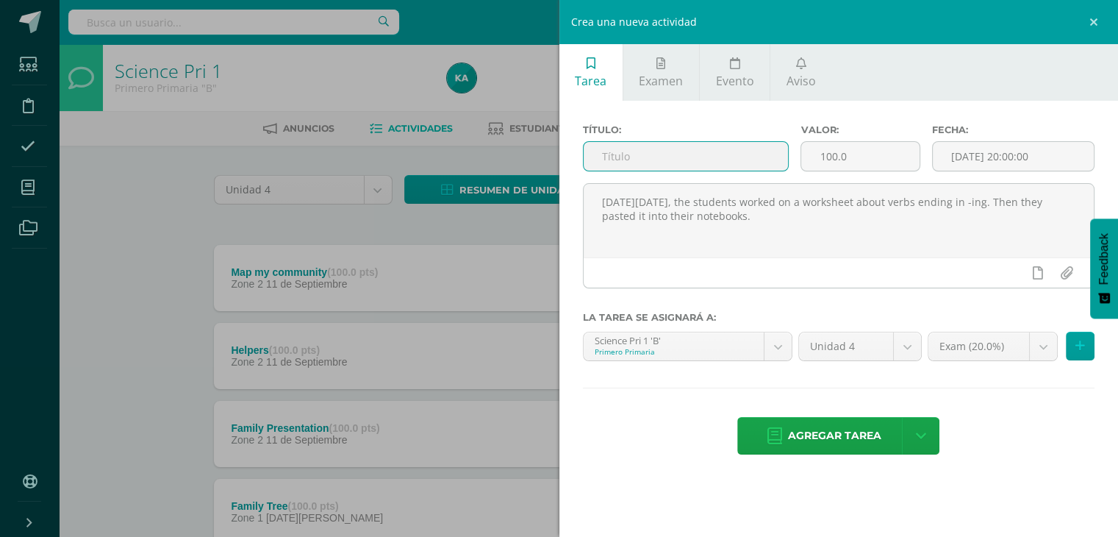
click at [613, 156] on input "text" at bounding box center [686, 156] width 205 height 29
type input "Present continuos"
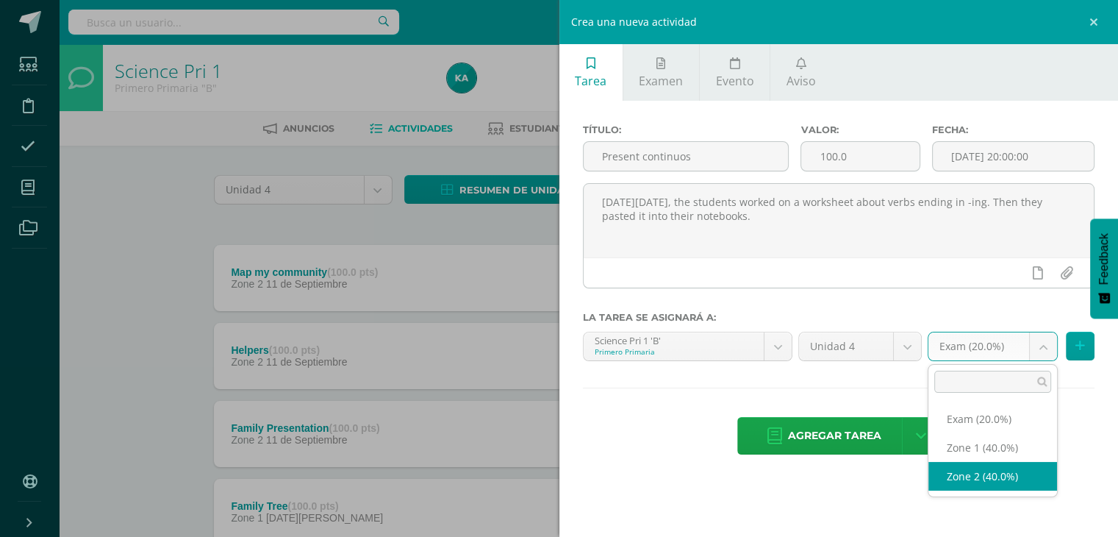
select select "30577"
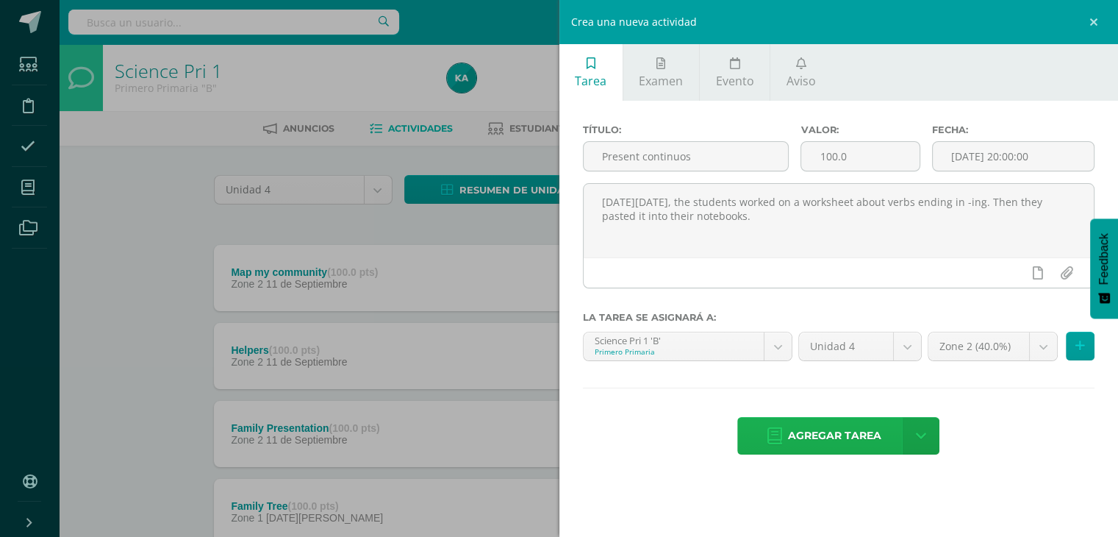
click at [838, 434] on span "Agregar tarea" at bounding box center [834, 435] width 93 height 36
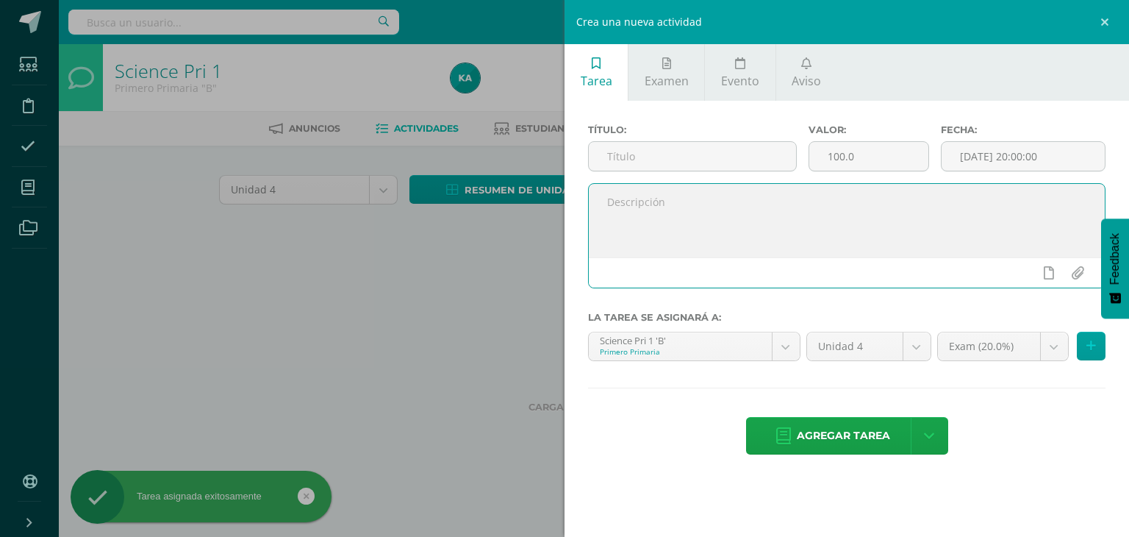
click at [670, 245] on textarea at bounding box center [847, 221] width 516 height 74
paste textarea "On Wednesday, September 10th, the students worked on a worksheet about verbs en…"
type textarea "On Wednesday, September 10th, the students worked on a worksheet about verbs en…"
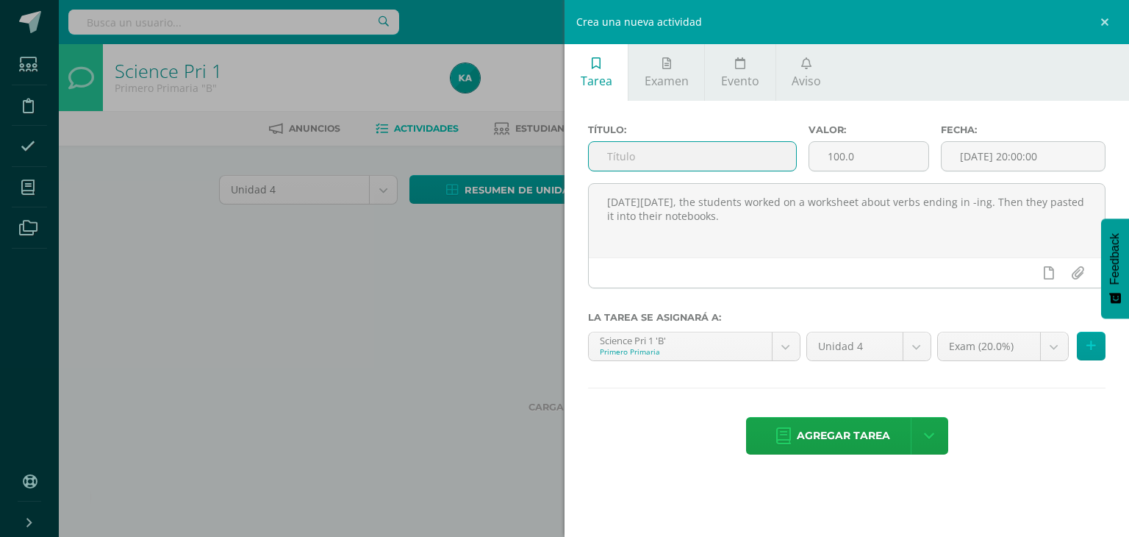
click at [684, 166] on input "text" at bounding box center [692, 156] width 207 height 29
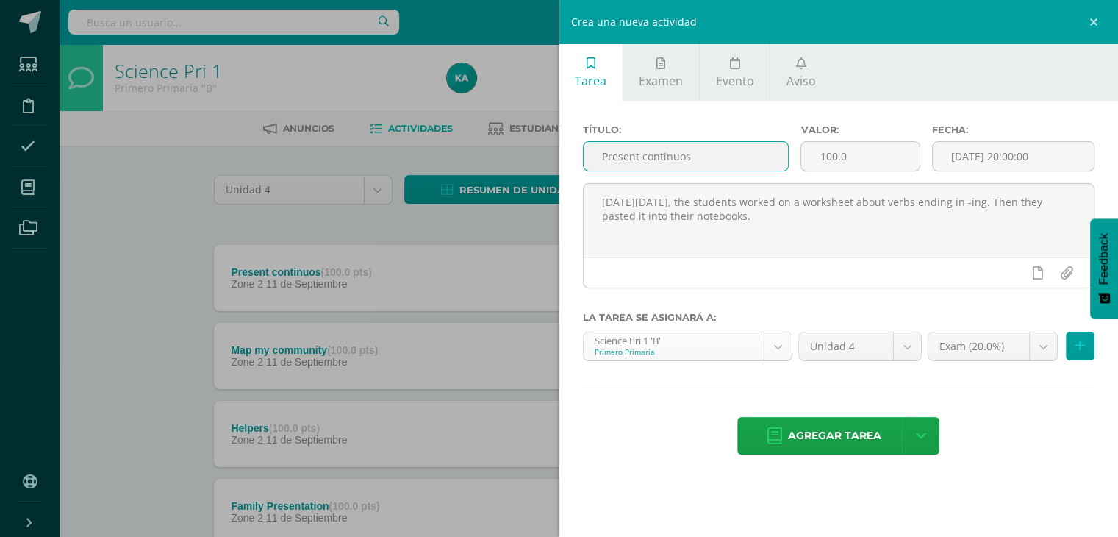
type input "Present continuos"
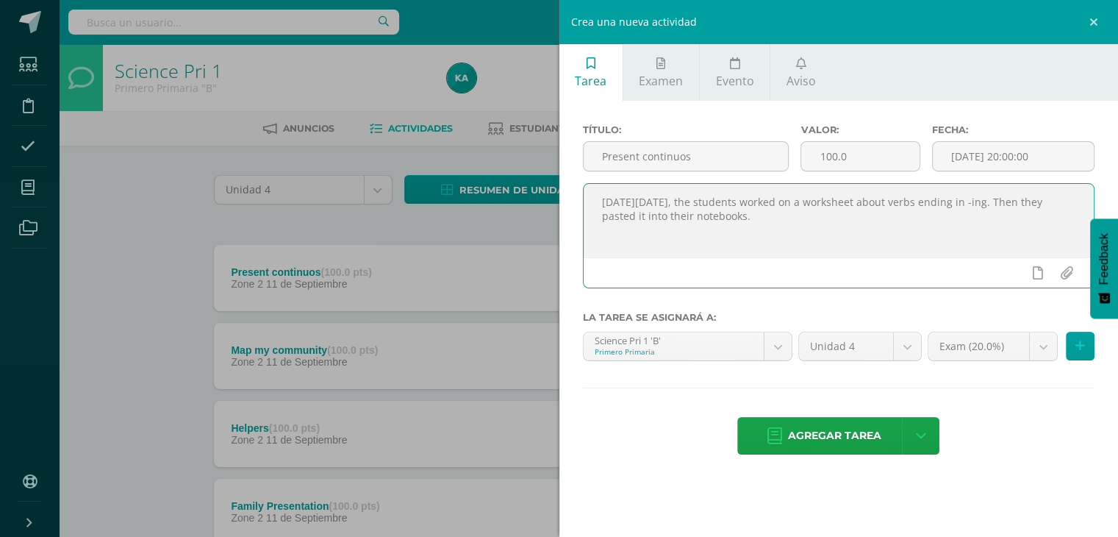
drag, startPoint x: 807, startPoint y: 212, endPoint x: 573, endPoint y: 199, distance: 234.1
click at [573, 199] on div "Título: Present continuos Valor: 100.0 Fecha: 2025-09-11 20:00:00 On Wednesday,…" at bounding box center [838, 291] width 559 height 380
paste textarea "completed a worksheet about jobs and professions. They had to label each pictur…"
type textarea "On Wednesday, September 10th, the students completed a worksheet about jobs and…"
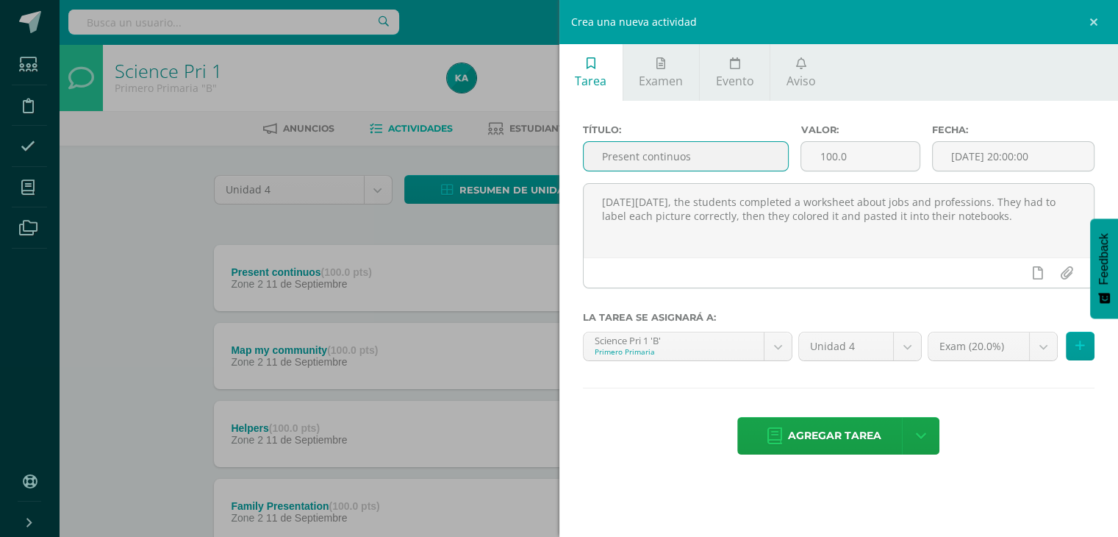
click at [702, 159] on input "Present continuos" at bounding box center [686, 156] width 205 height 29
type input "P"
type input "Jobs and professions"
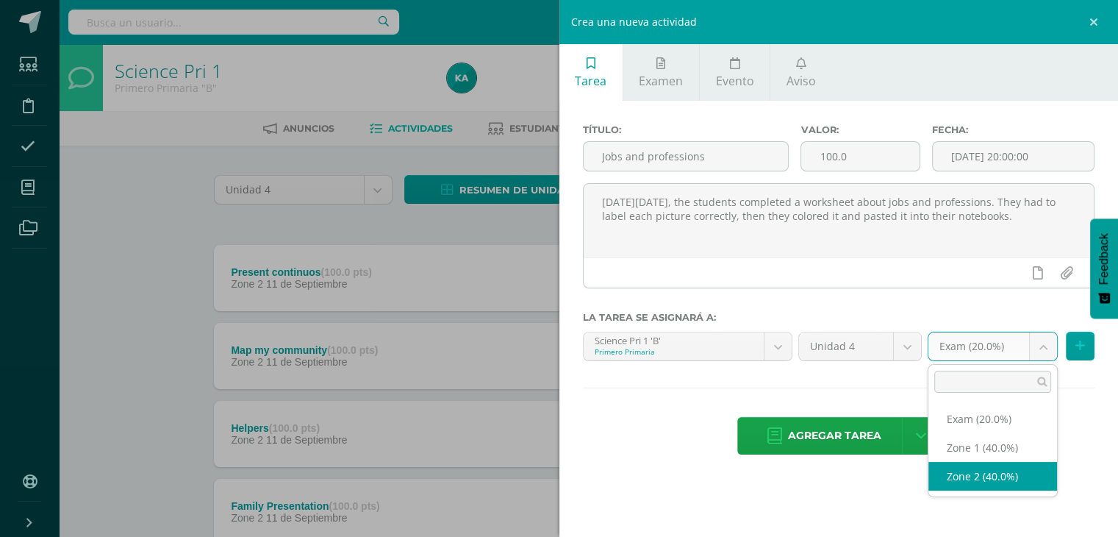
select select "30577"
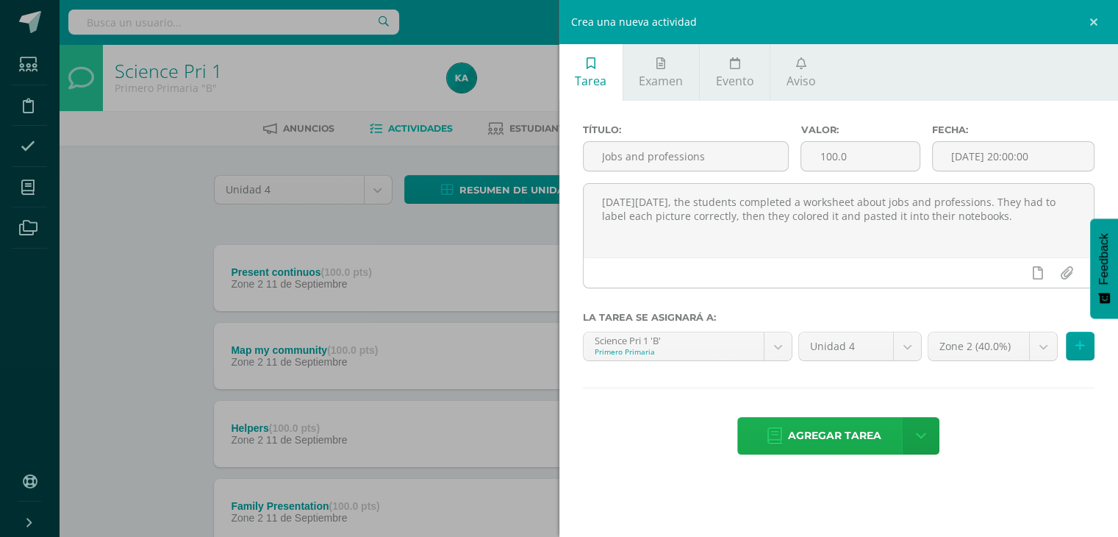
click at [850, 445] on span "Agregar tarea" at bounding box center [834, 435] width 93 height 36
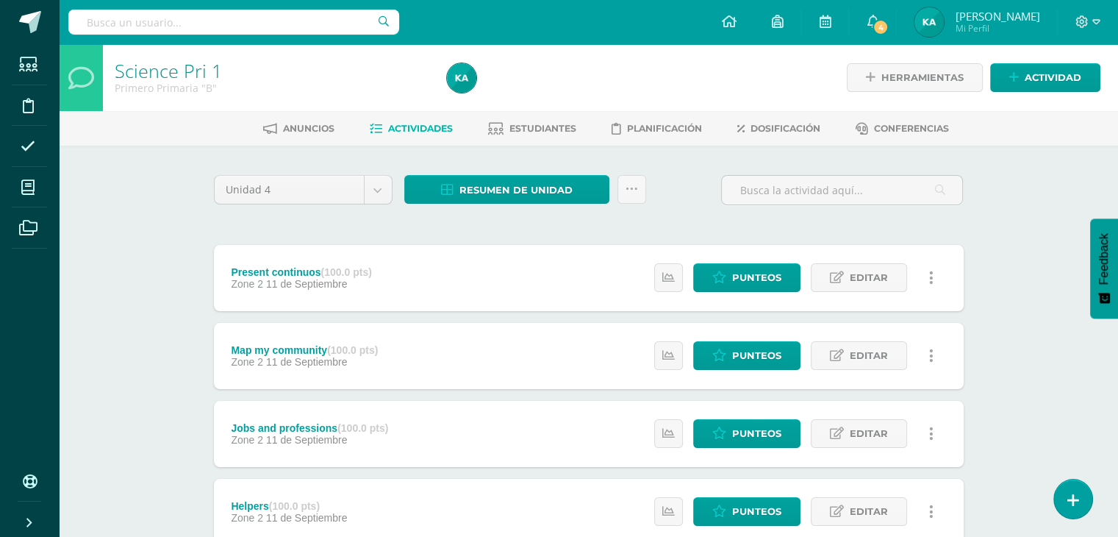
click at [925, 280] on link at bounding box center [931, 277] width 29 height 29
click at [886, 365] on link "Eliminar" at bounding box center [904, 370] width 151 height 23
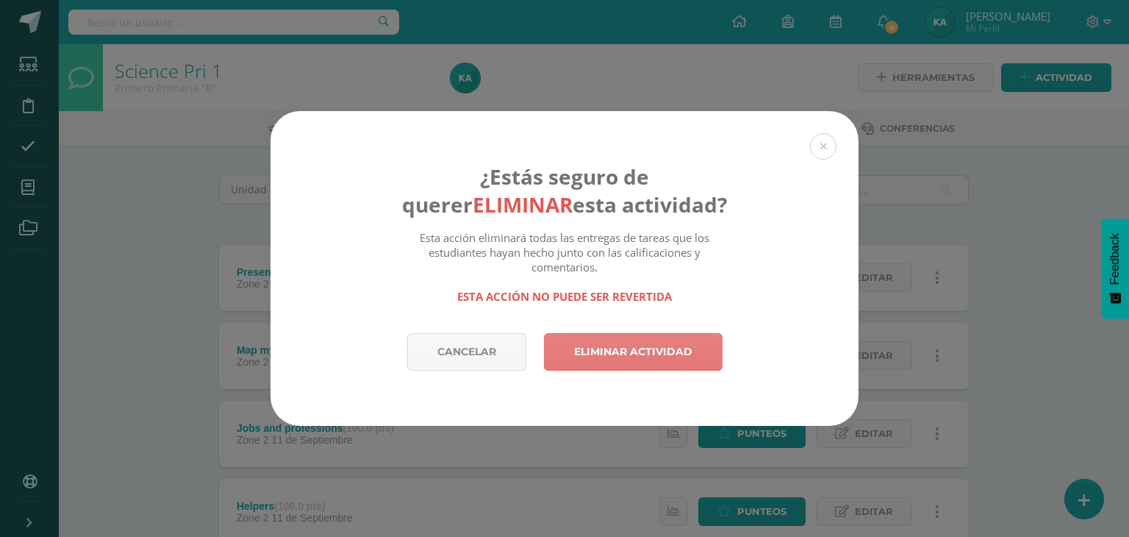
click at [670, 351] on link "Eliminar actividad" at bounding box center [633, 351] width 179 height 37
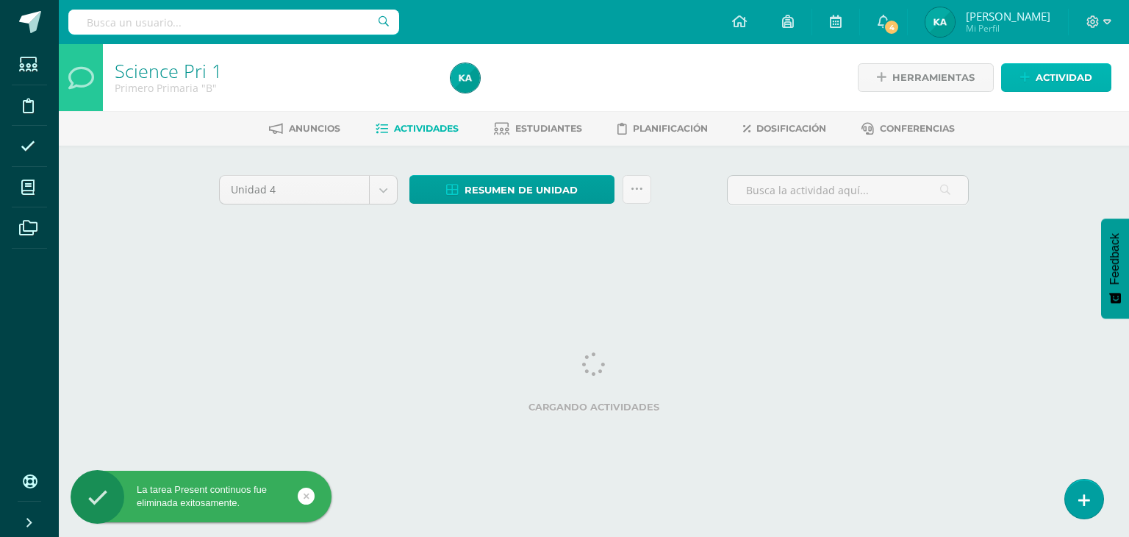
click at [1058, 85] on span "Actividad" at bounding box center [1064, 77] width 57 height 27
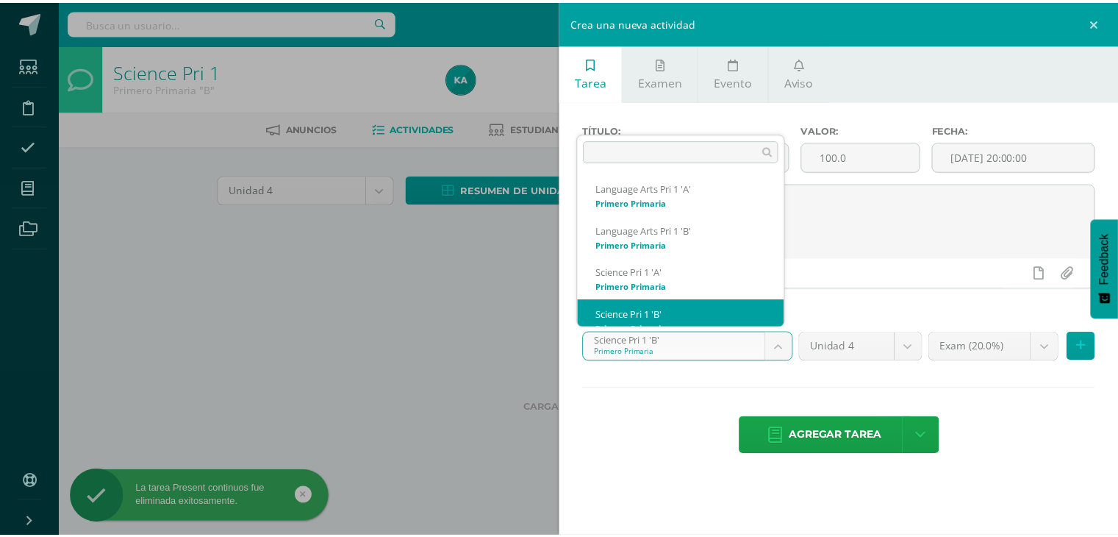
scroll to position [15, 0]
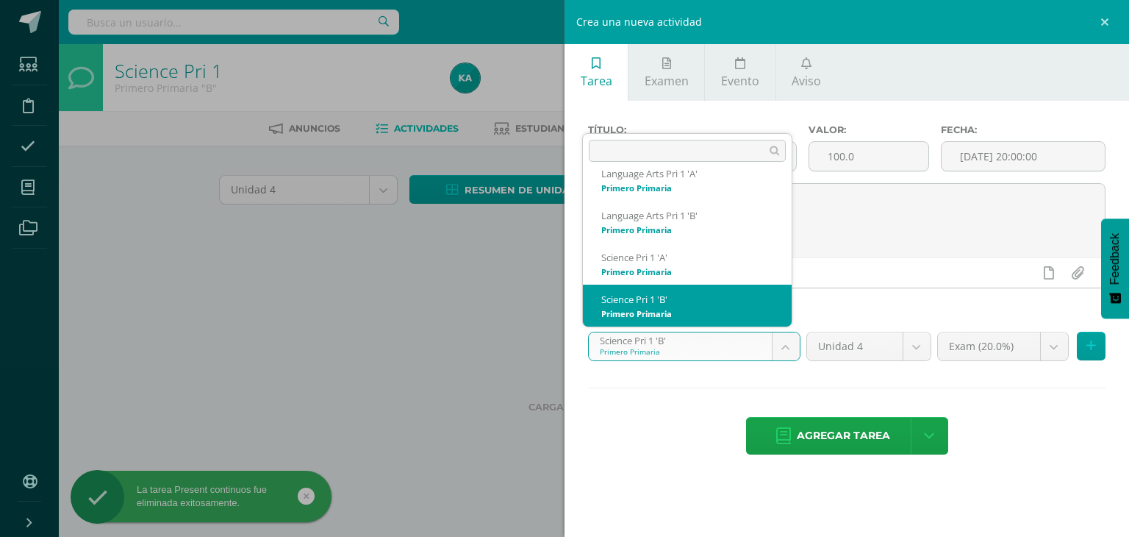
click at [698, 274] on body "La tarea Present continuos fue eliminada exitosamente. Estudiantes Disciplina A…" at bounding box center [564, 137] width 1129 height 274
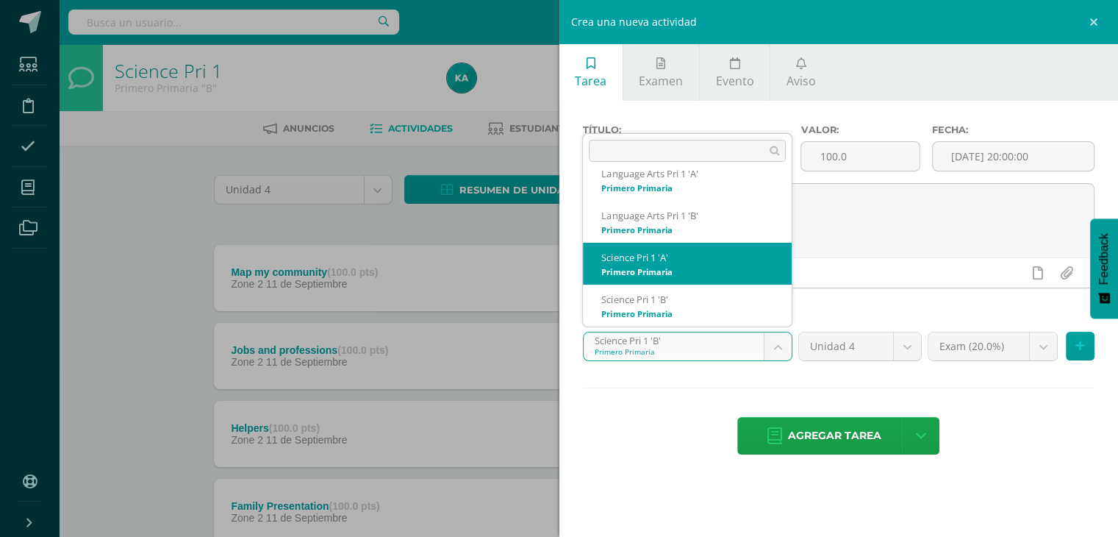
select select "19477"
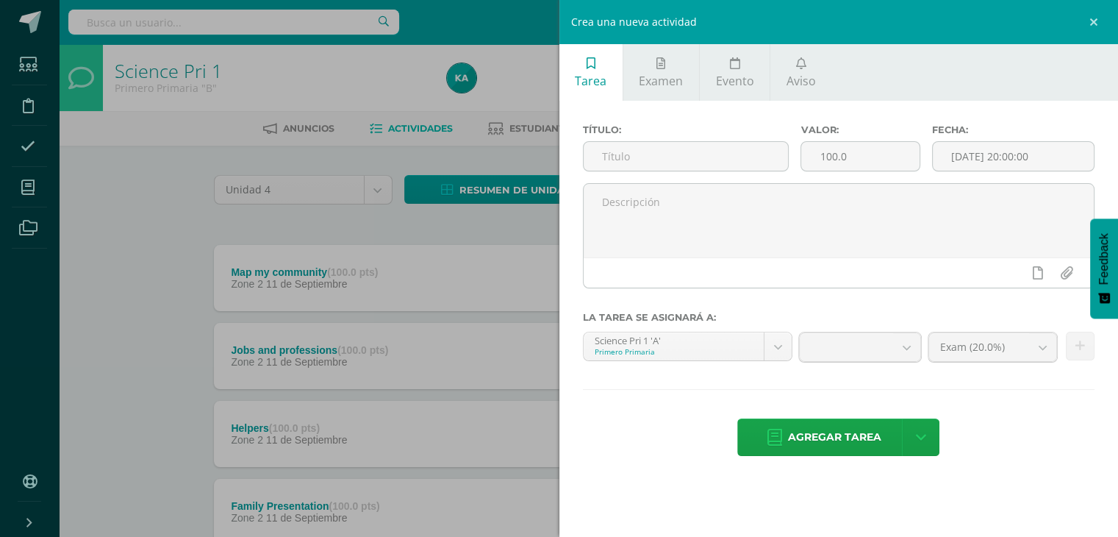
click at [684, 268] on div at bounding box center [839, 272] width 511 height 30
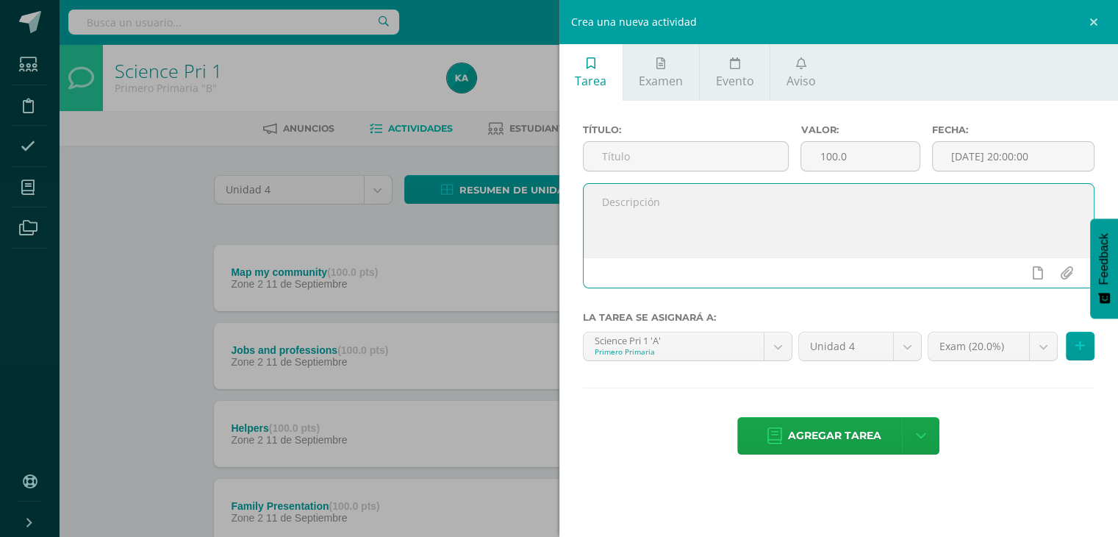
click at [677, 224] on textarea at bounding box center [839, 221] width 511 height 74
paste textarea "[DATE][DATE], the students completed a worksheet about jobs and professions. Th…"
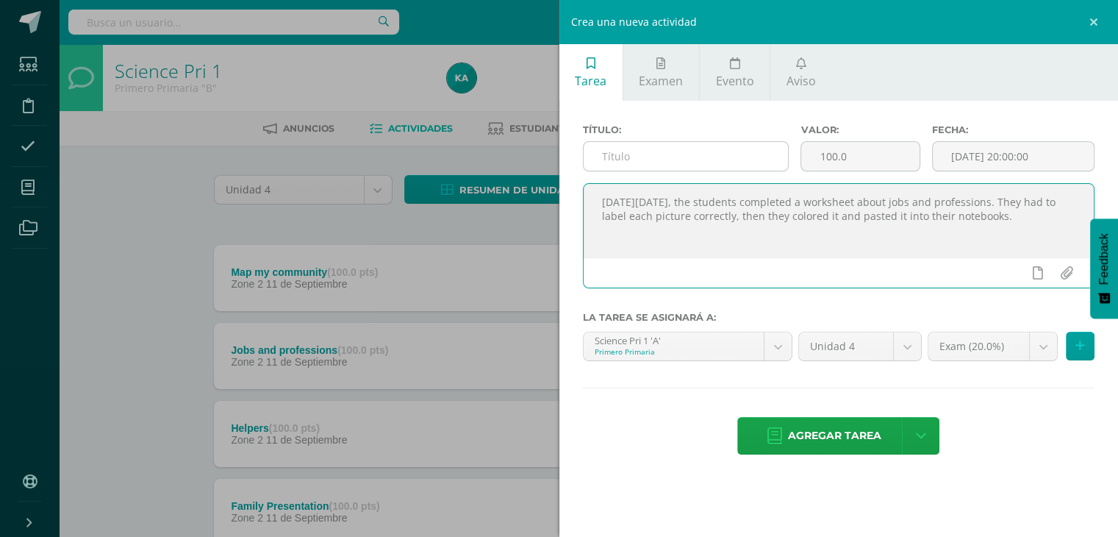
type textarea "[DATE][DATE], the students completed a worksheet about jobs and professions. Th…"
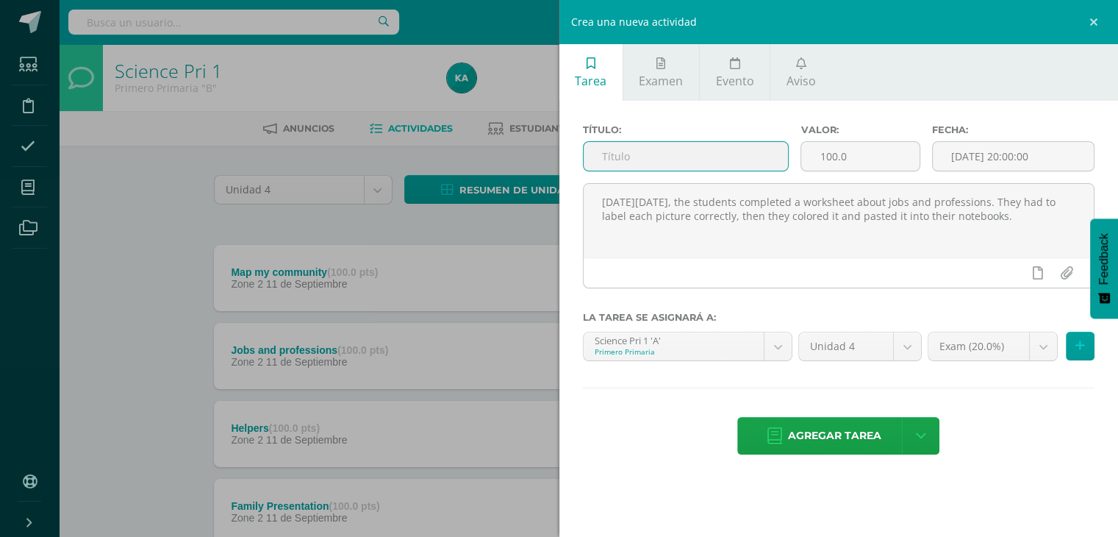
click at [644, 159] on input "text" at bounding box center [686, 156] width 205 height 29
type input "Jobs and professions"
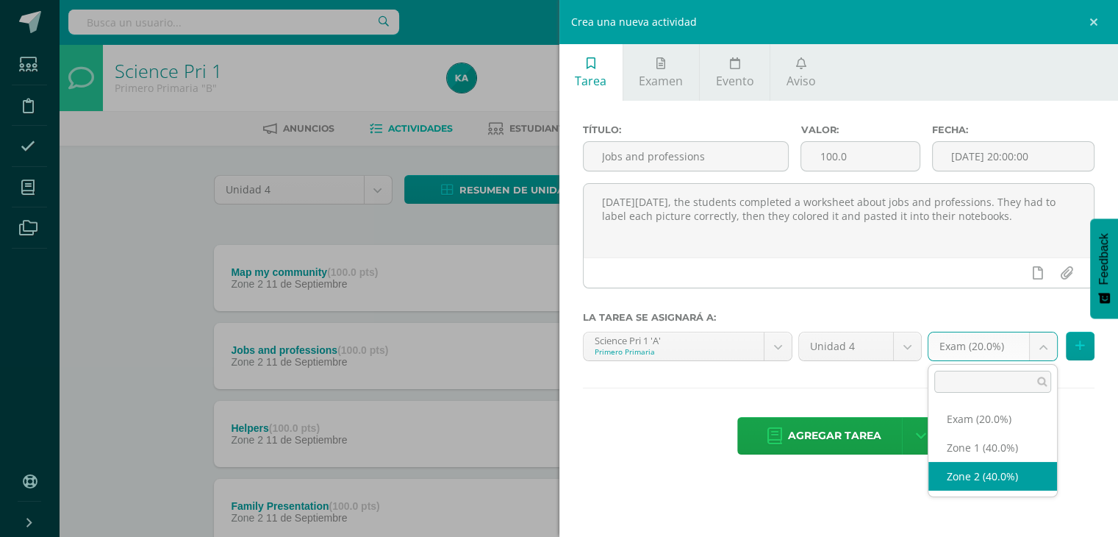
select select "30573"
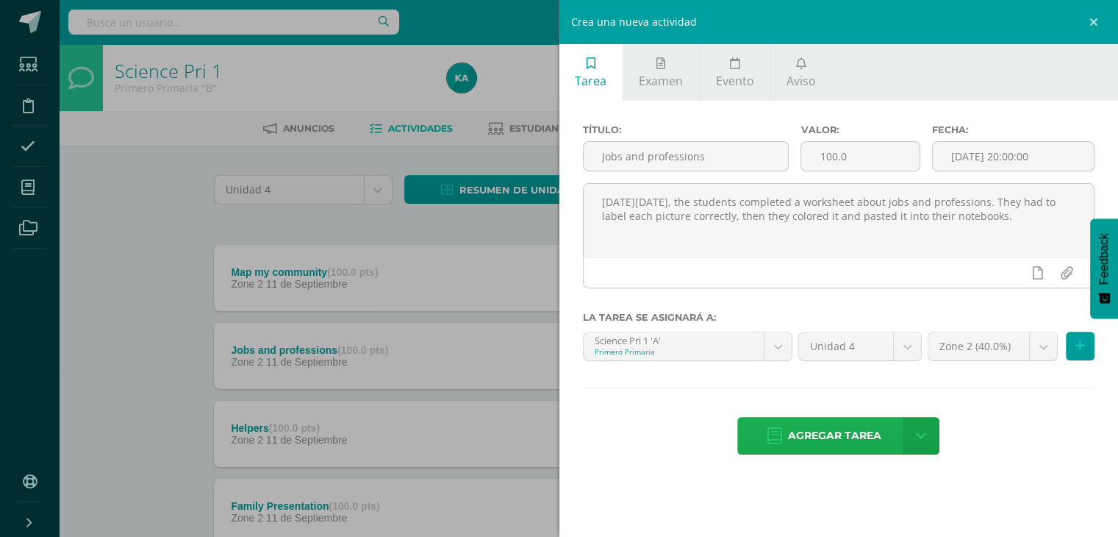
click at [841, 442] on span "Agregar tarea" at bounding box center [834, 435] width 93 height 36
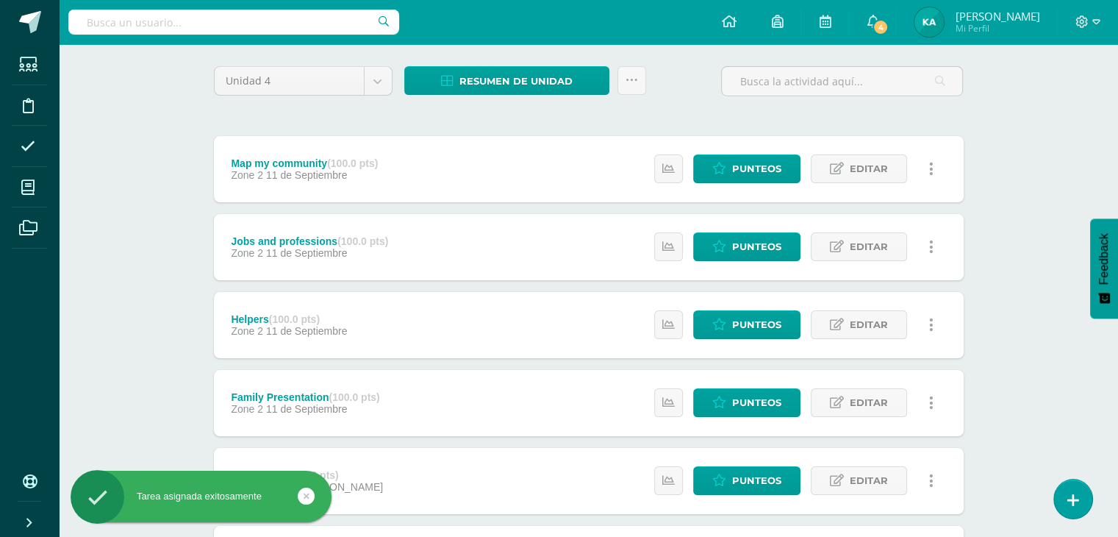
scroll to position [112, 0]
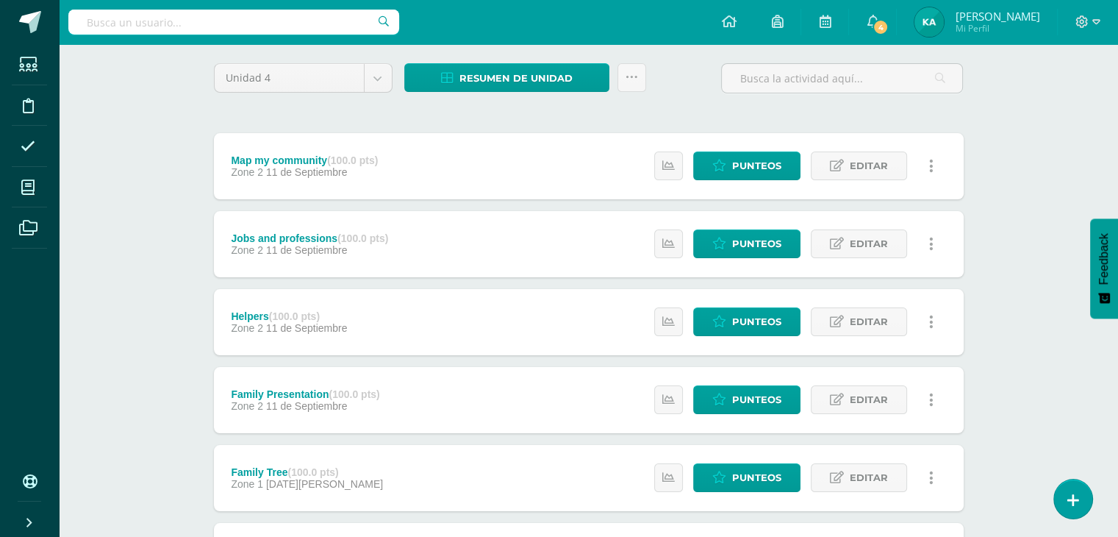
click at [303, 386] on div "Family Presentation (100.0 pts) Zone 2 [DATE]" at bounding box center [306, 400] width 184 height 66
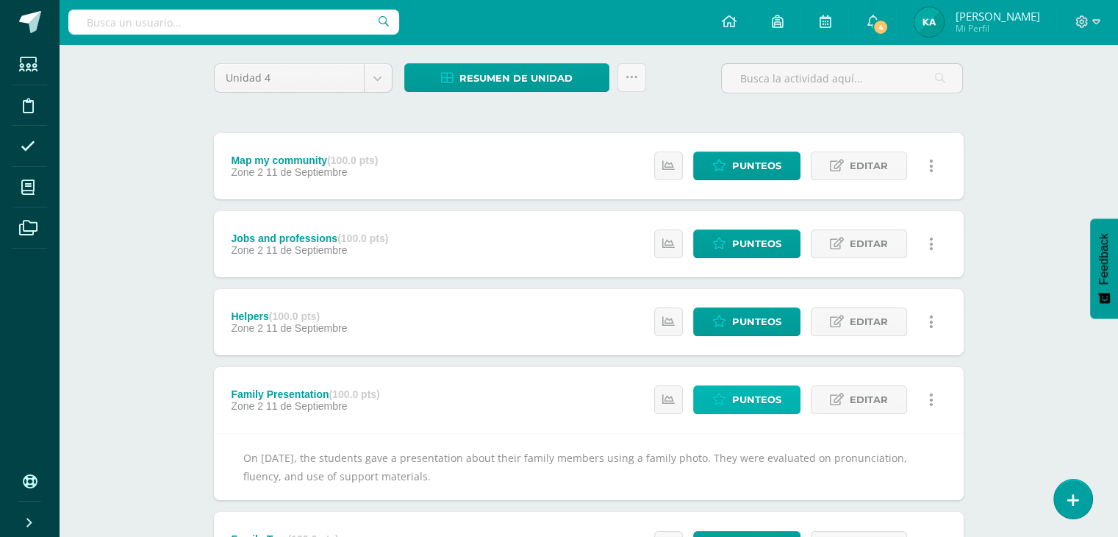
click at [716, 401] on icon at bounding box center [719, 399] width 14 height 12
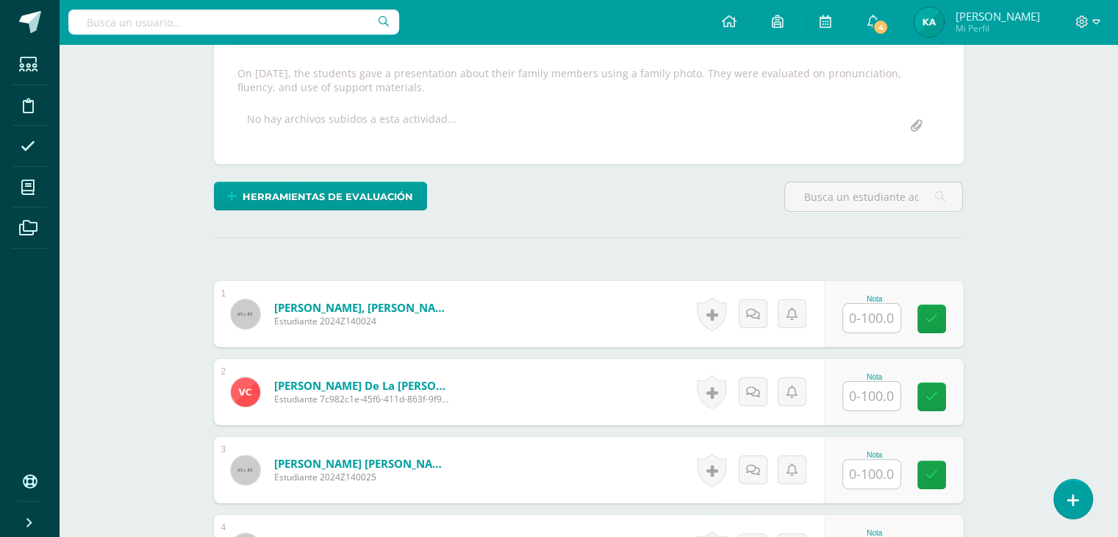
scroll to position [259, 0]
click at [875, 316] on input "text" at bounding box center [879, 317] width 59 height 29
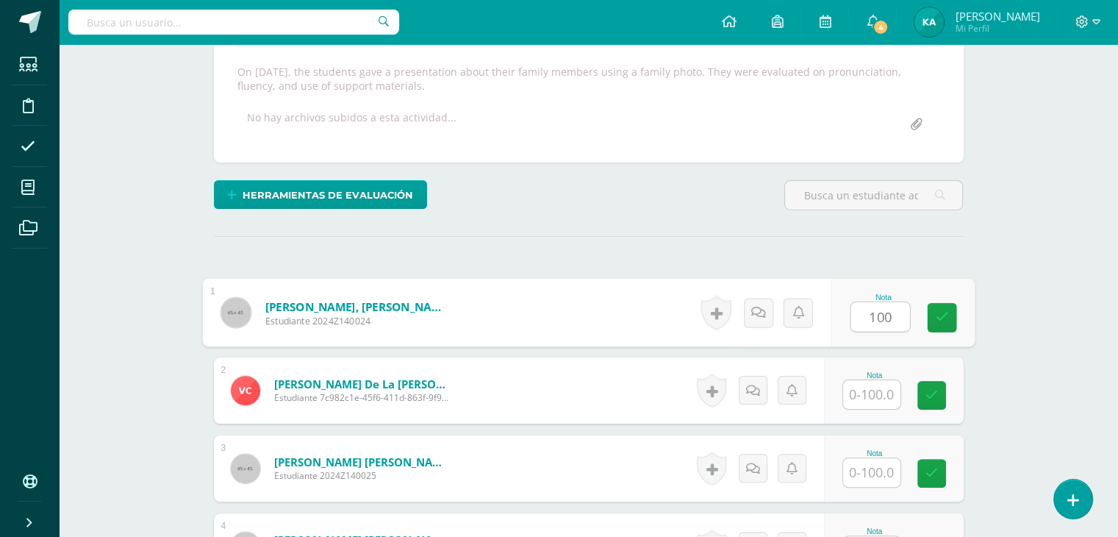
type input "100"
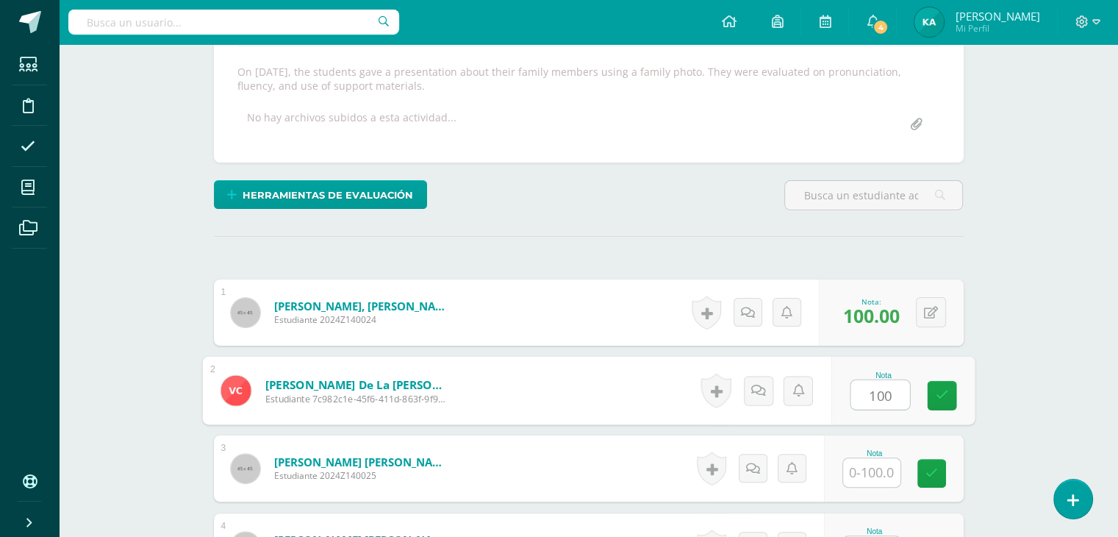
type input "100"
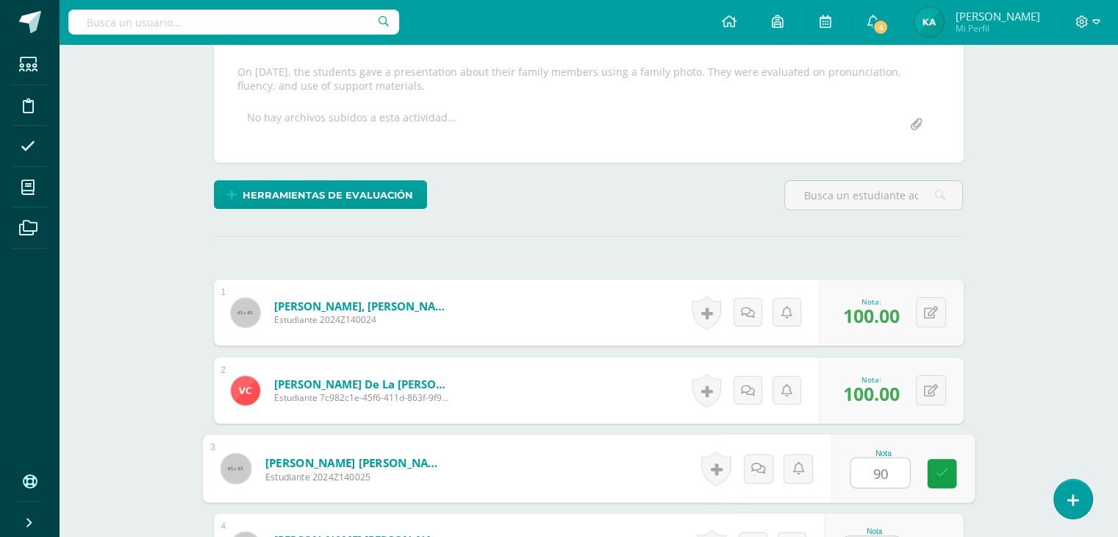
type input "90"
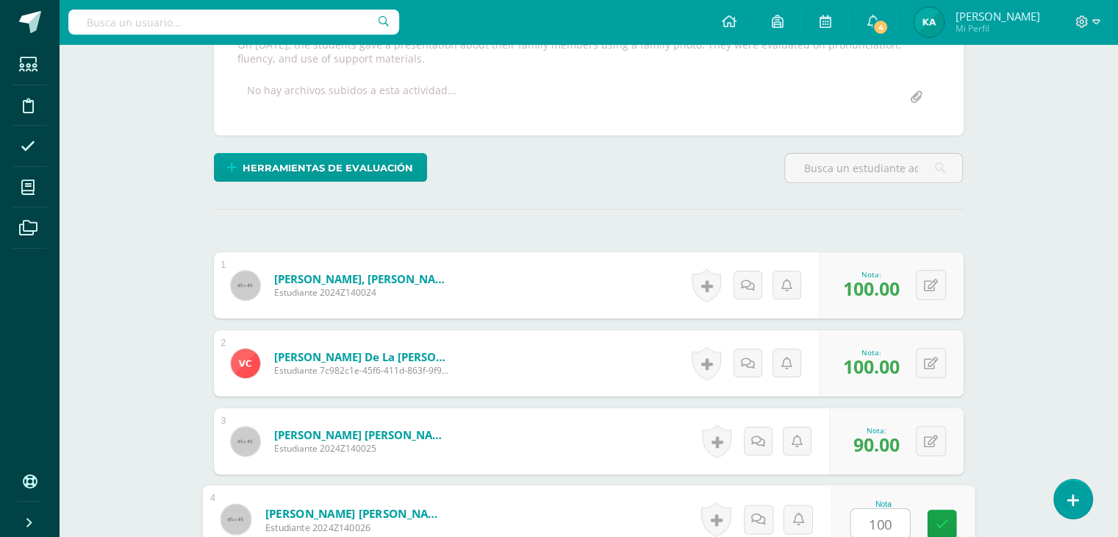
type input "100"
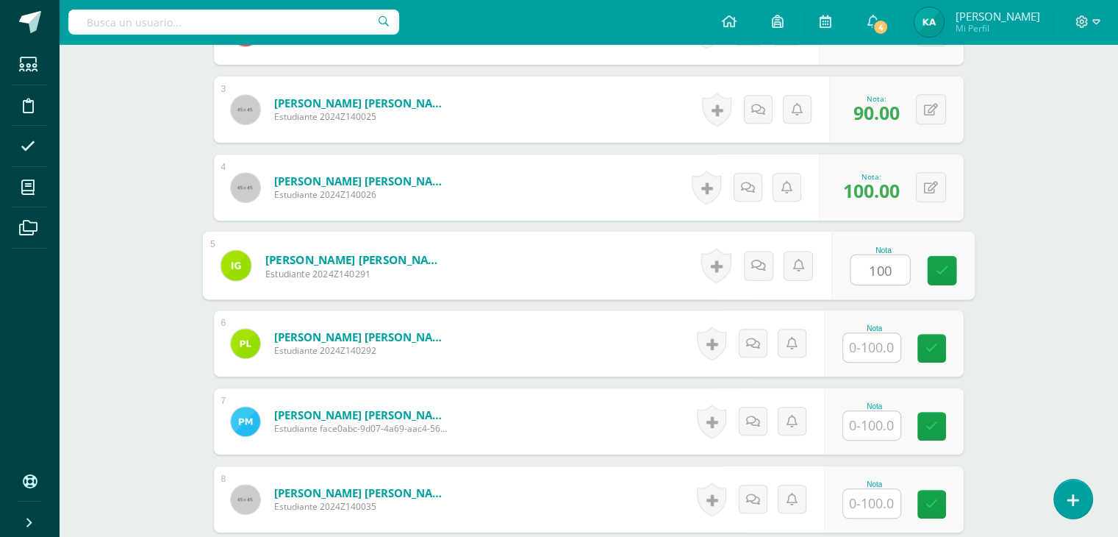
type input "100"
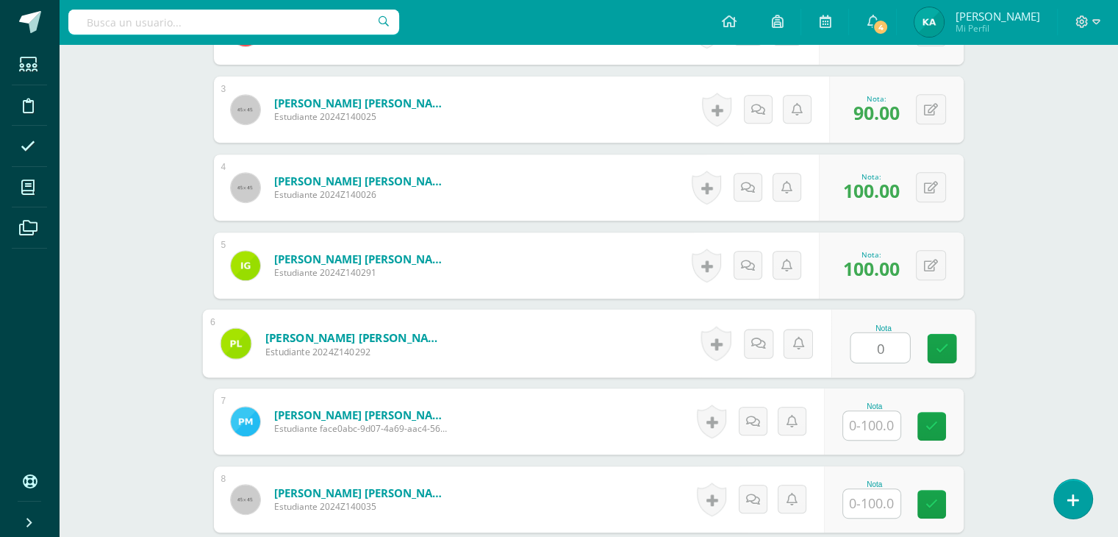
type input "0"
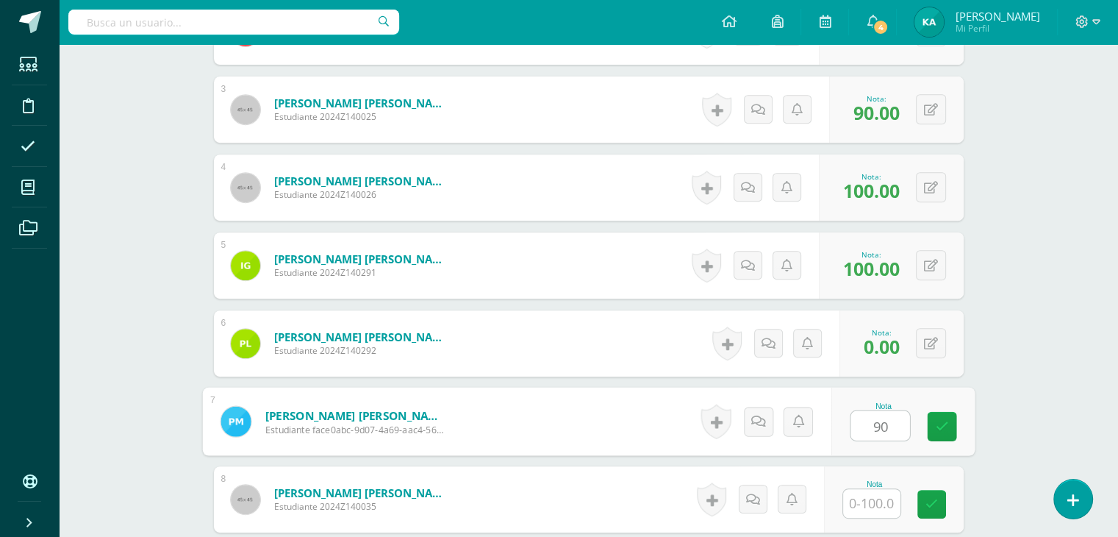
type input "90"
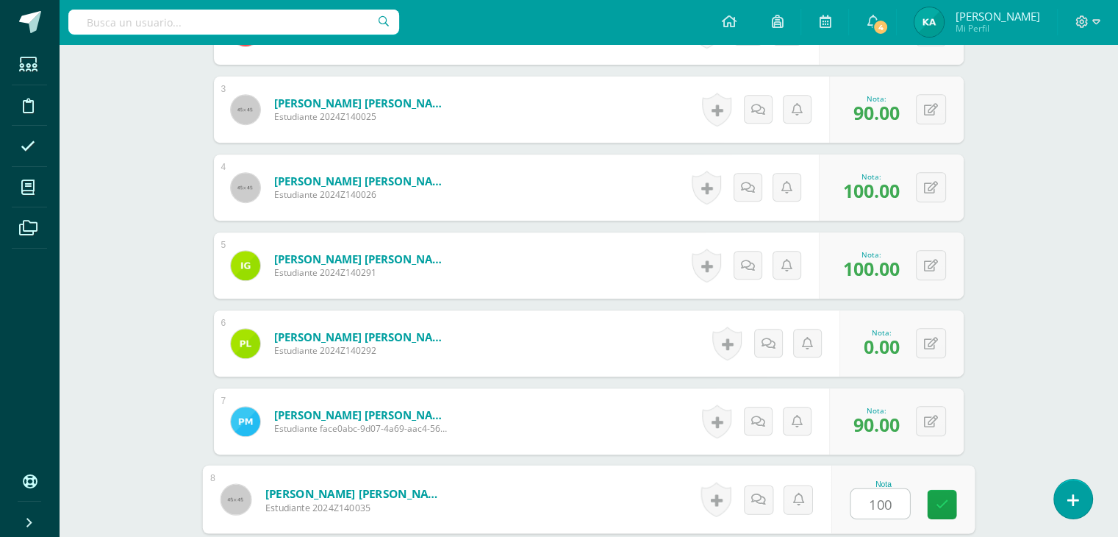
type input "100"
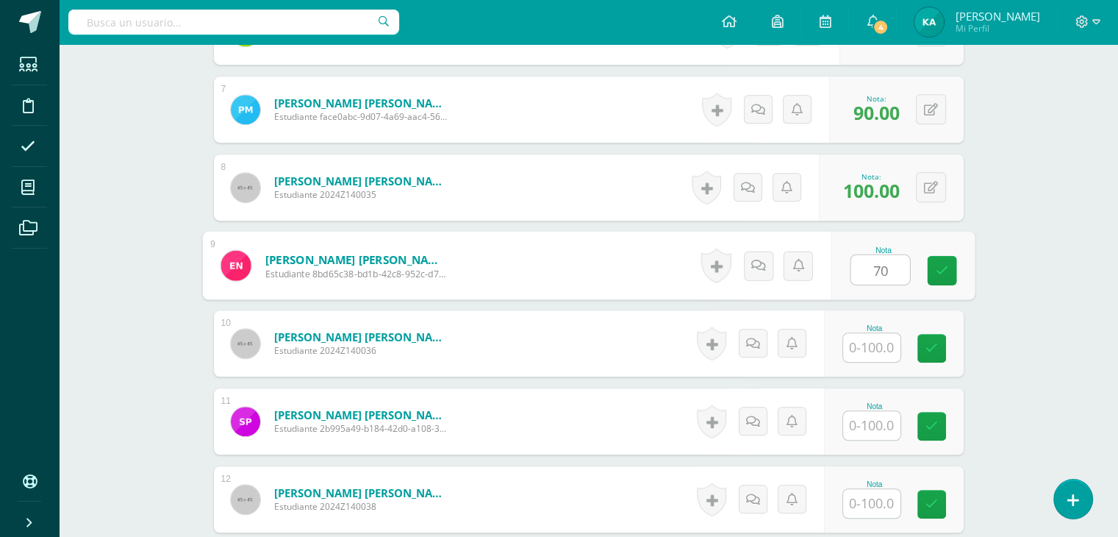
type input "70"
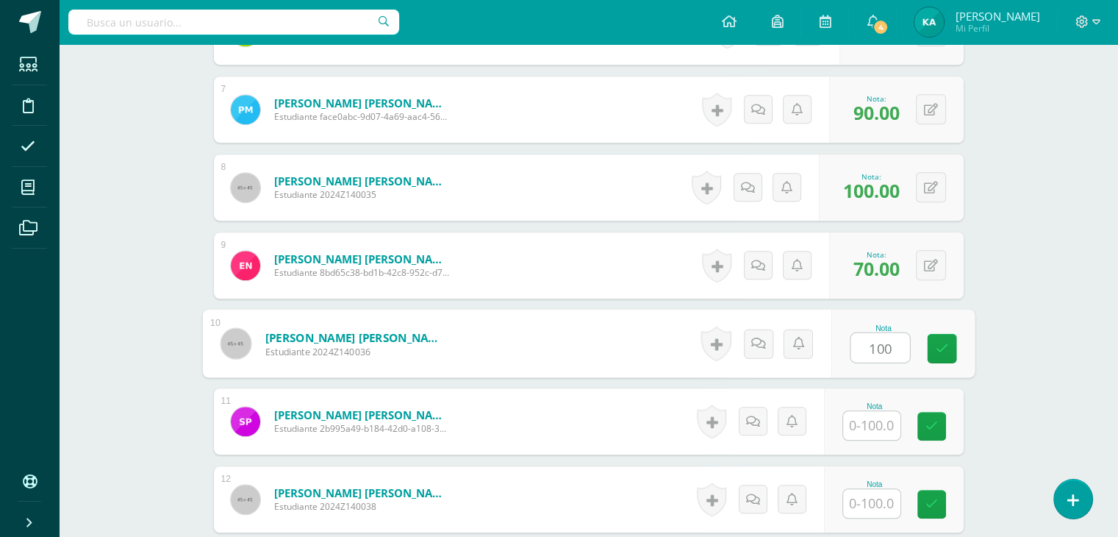
type input "100"
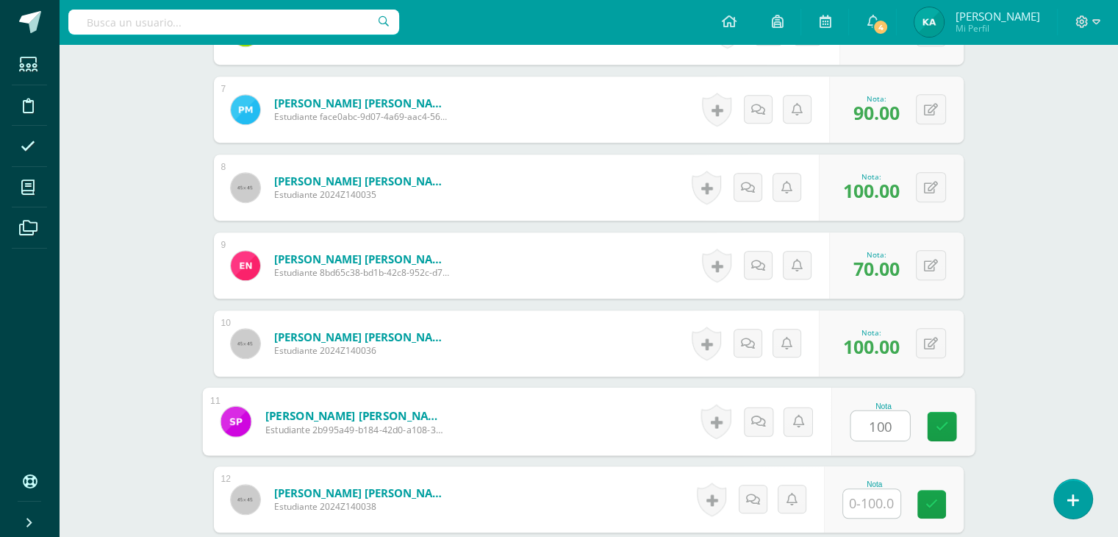
type input "100"
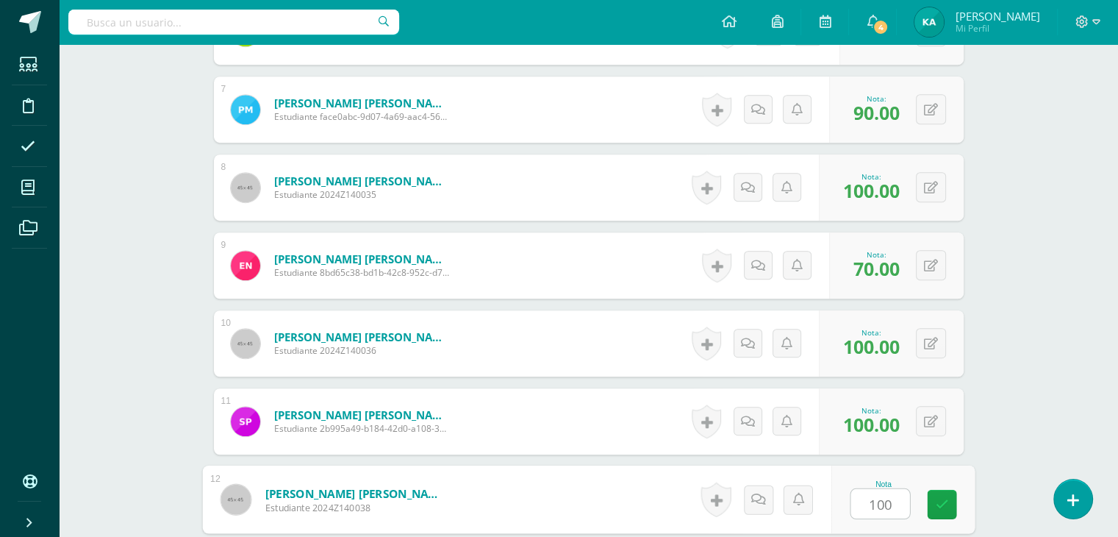
type input "100"
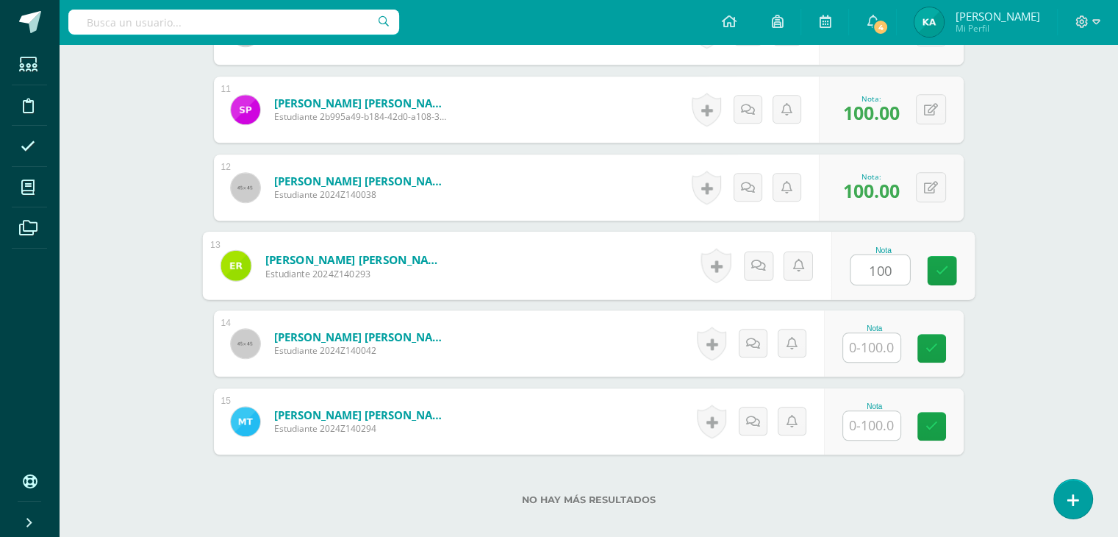
type input "100"
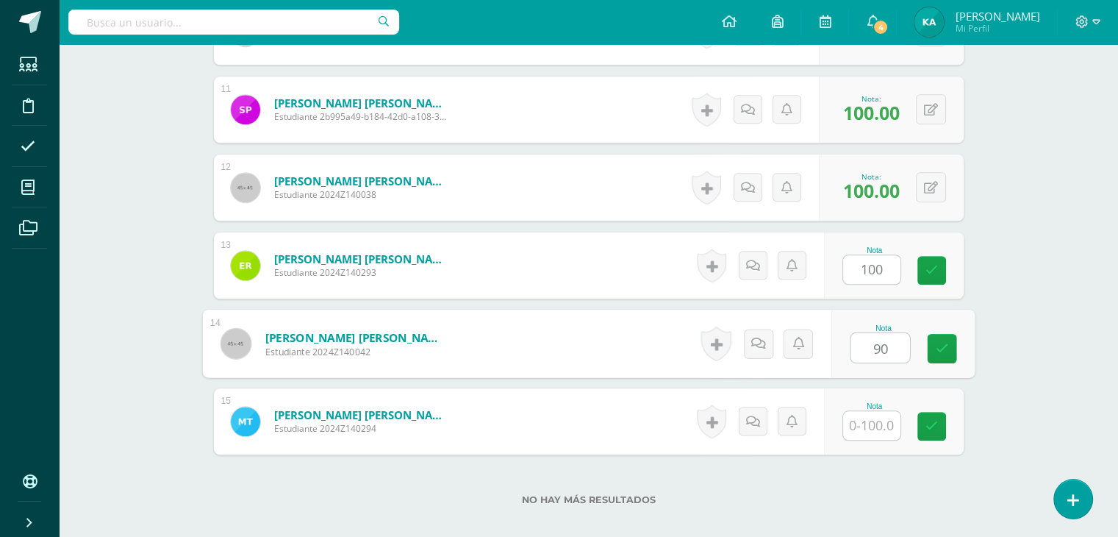
type input "90"
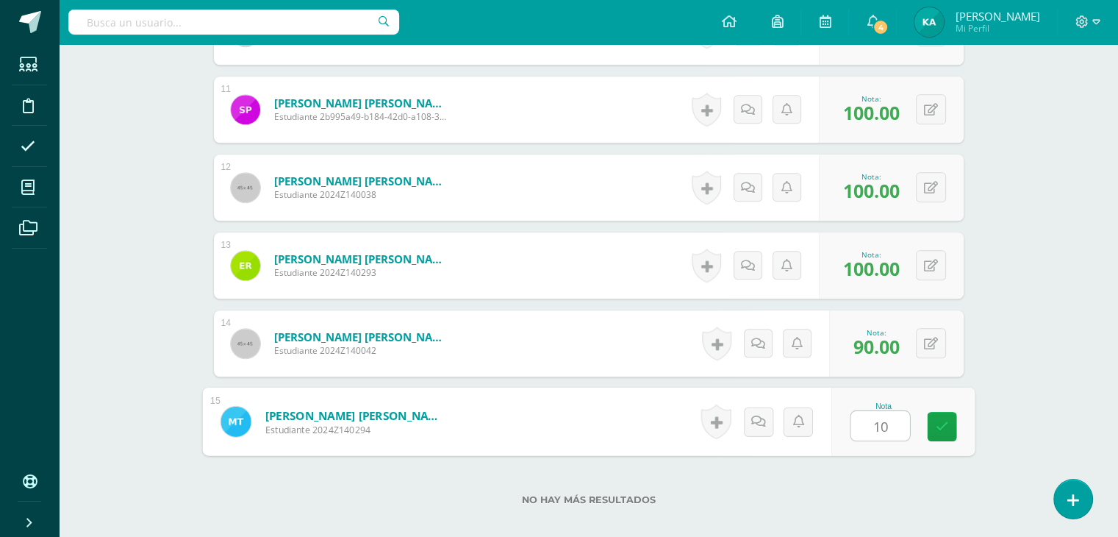
type input "100"
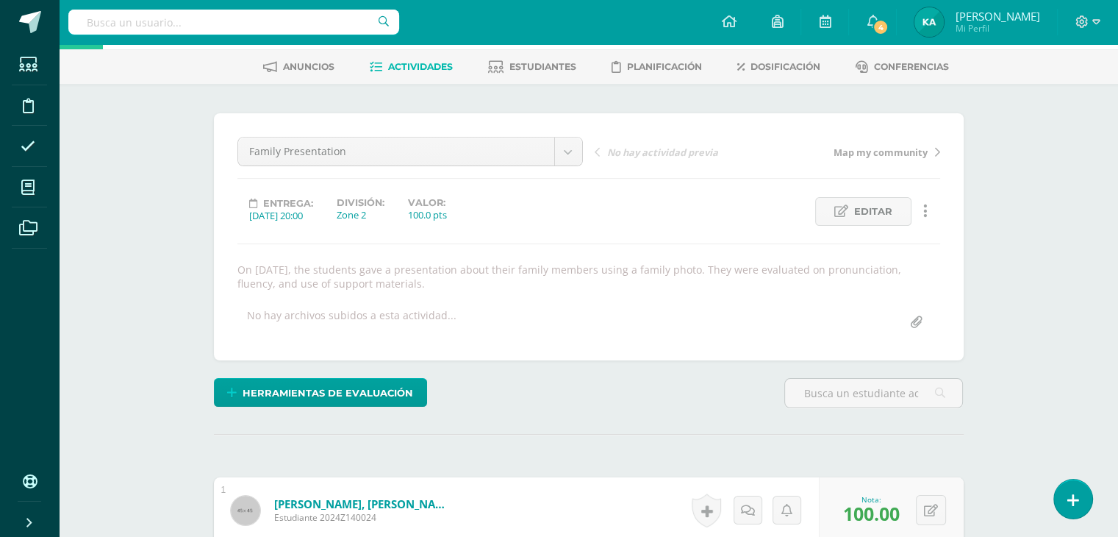
scroll to position [0, 0]
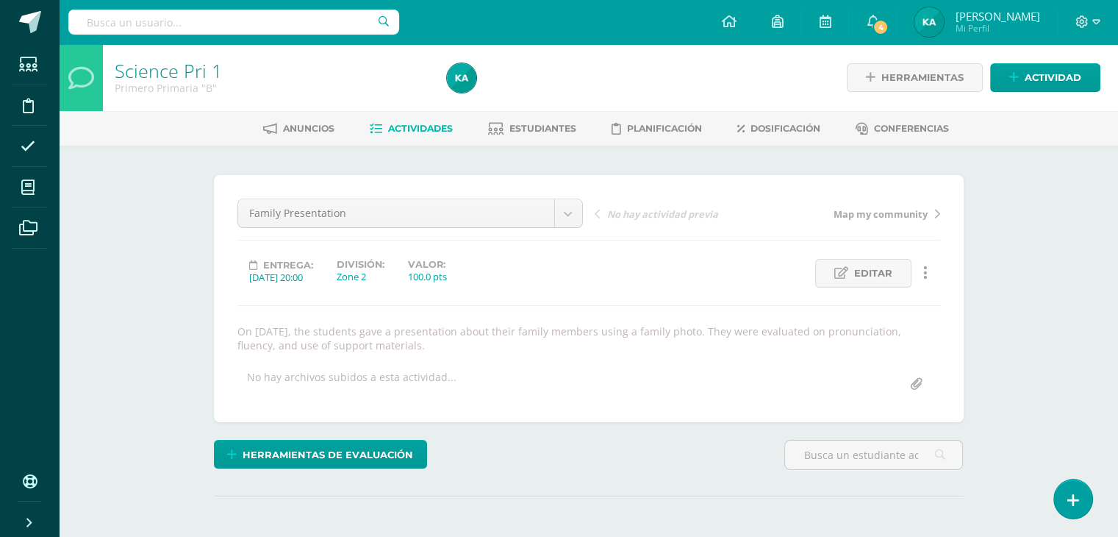
click at [857, 212] on span "Map my community" at bounding box center [880, 213] width 94 height 13
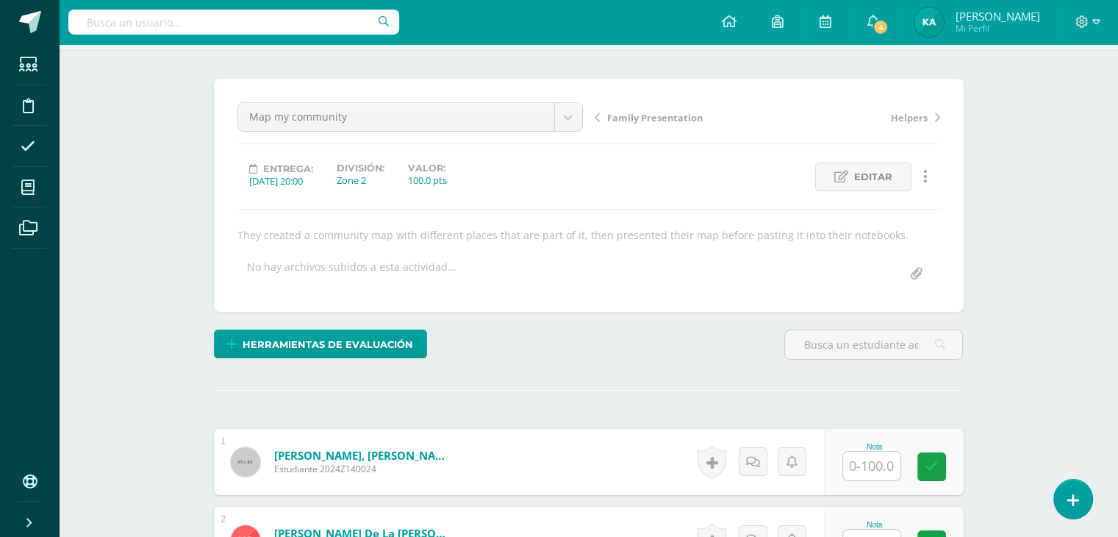
scroll to position [152, 0]
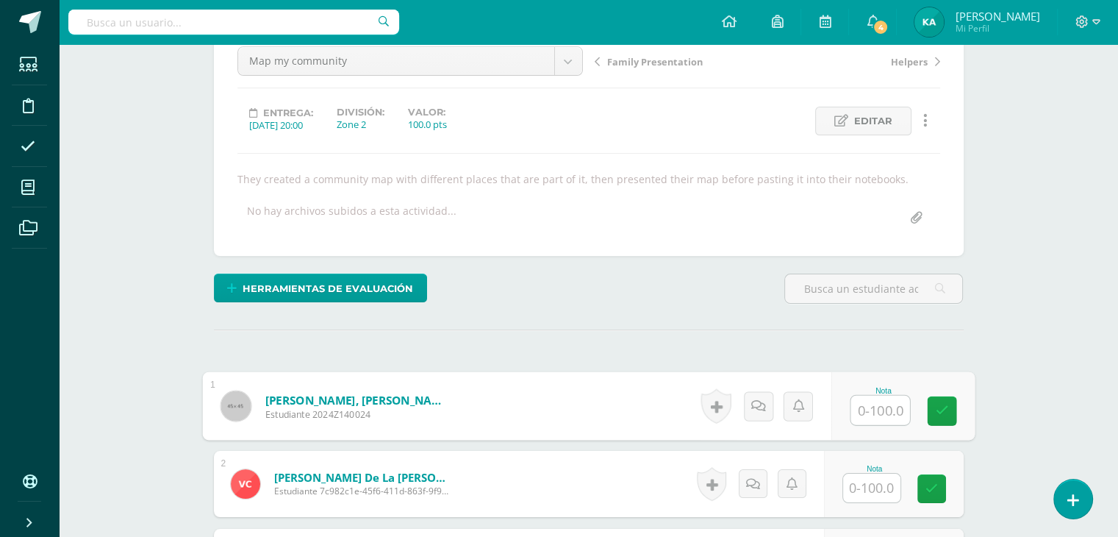
click at [865, 398] on input "text" at bounding box center [879, 409] width 59 height 29
type input "100"
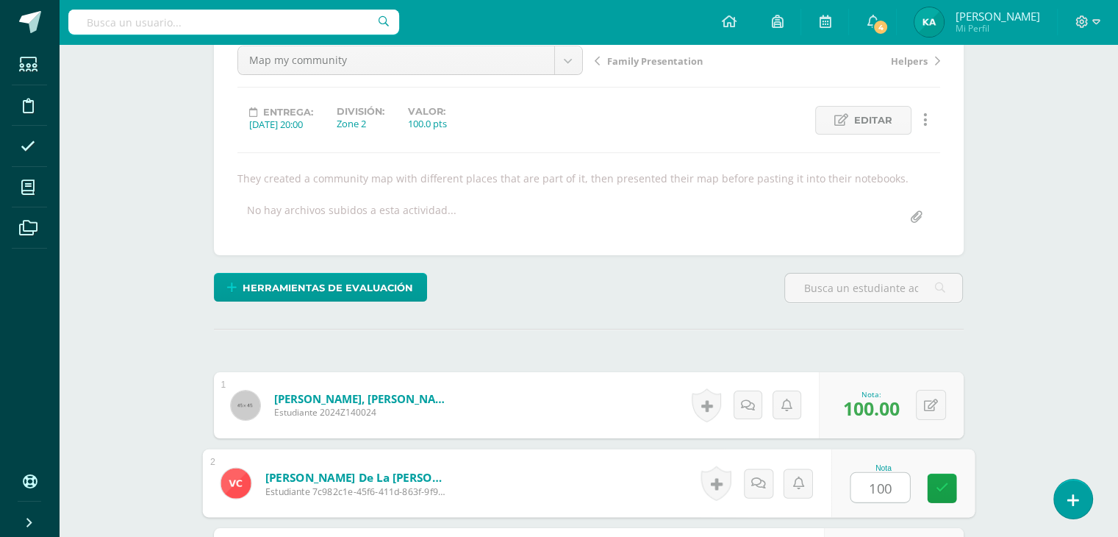
type input "100"
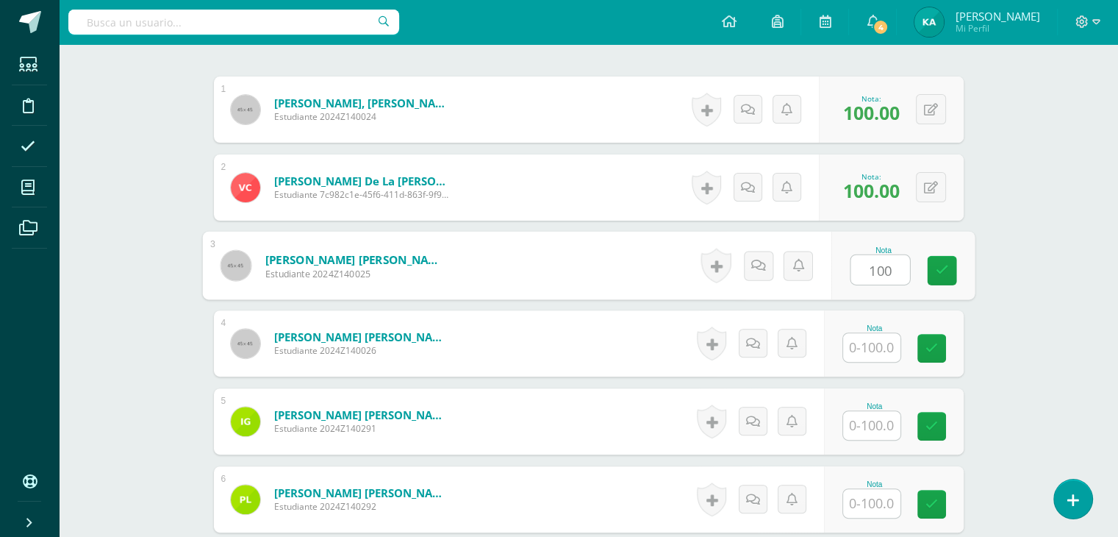
type input "100"
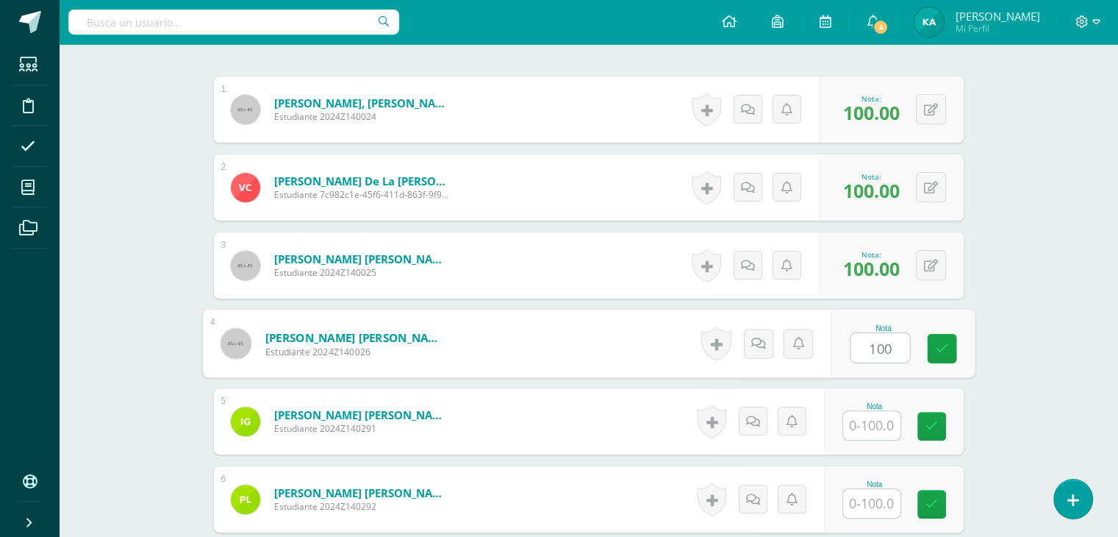
type input "100"
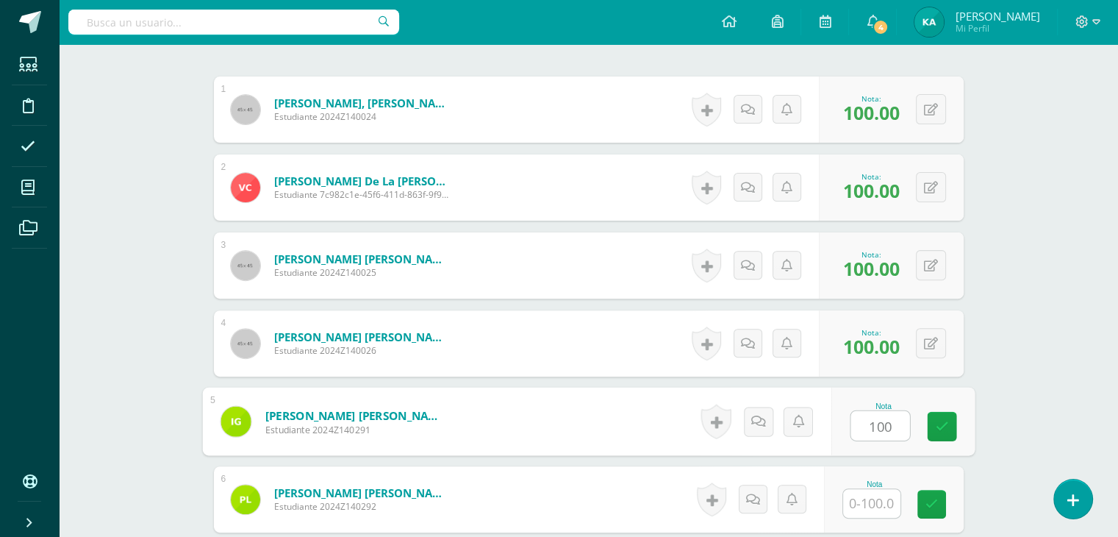
type input "100"
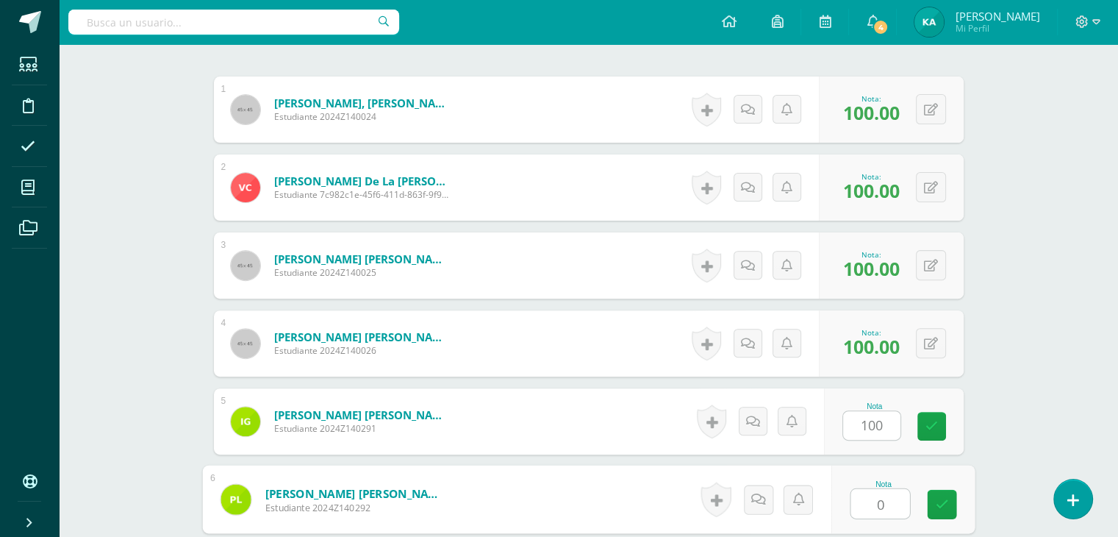
type input "0"
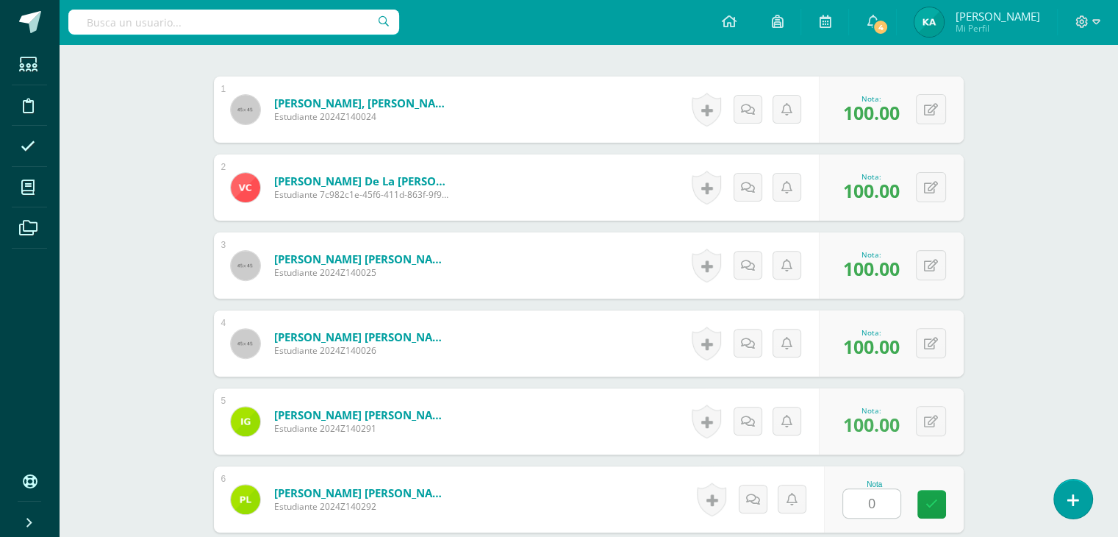
scroll to position [760, 0]
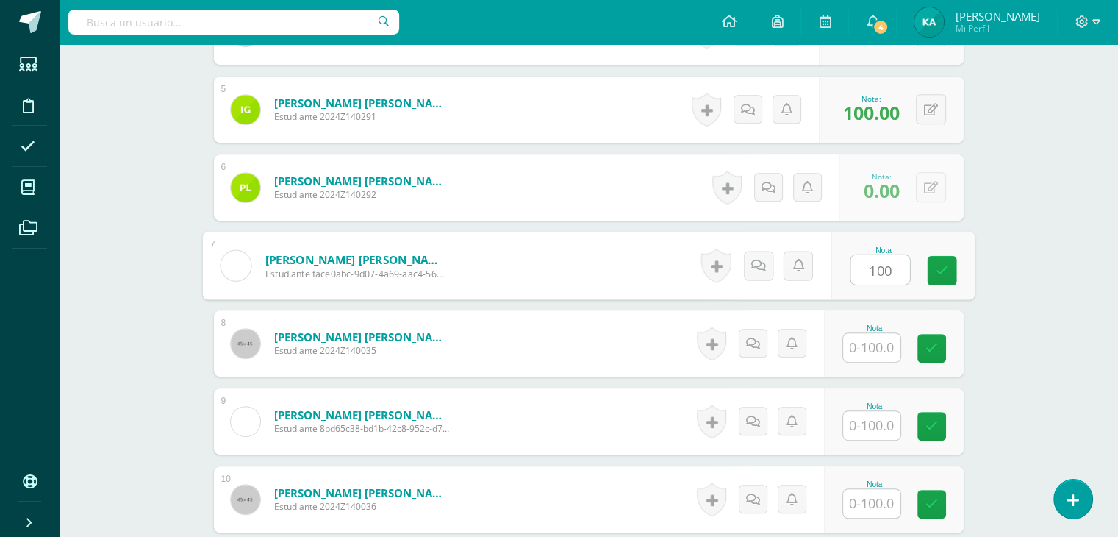
type input "100"
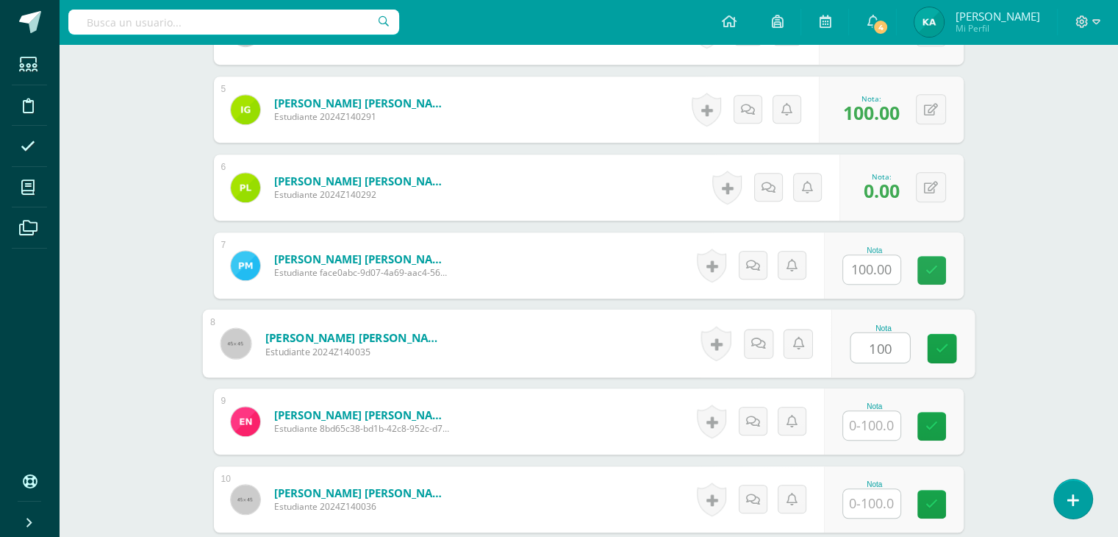
type input "100"
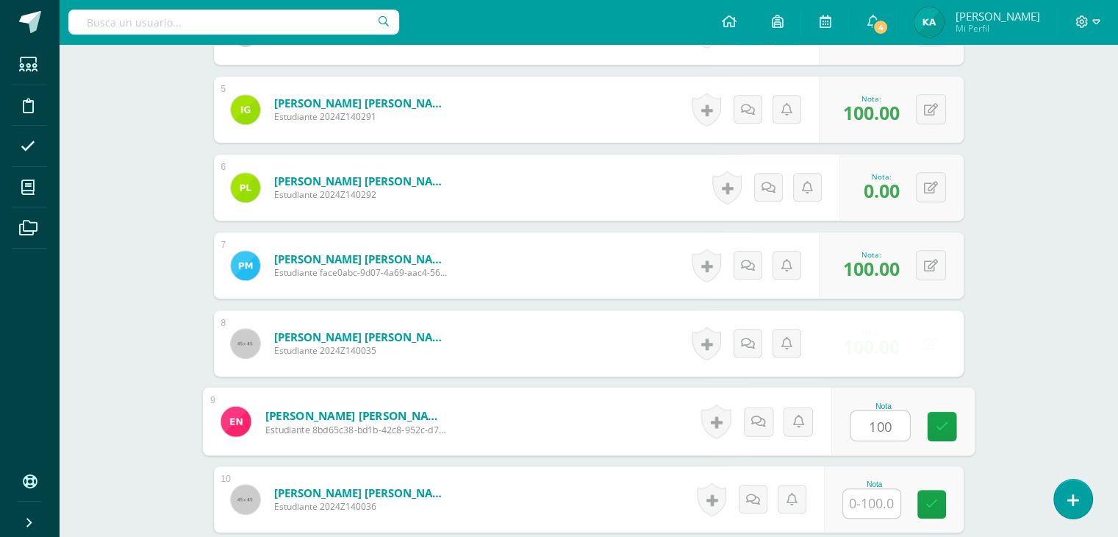
type input "100"
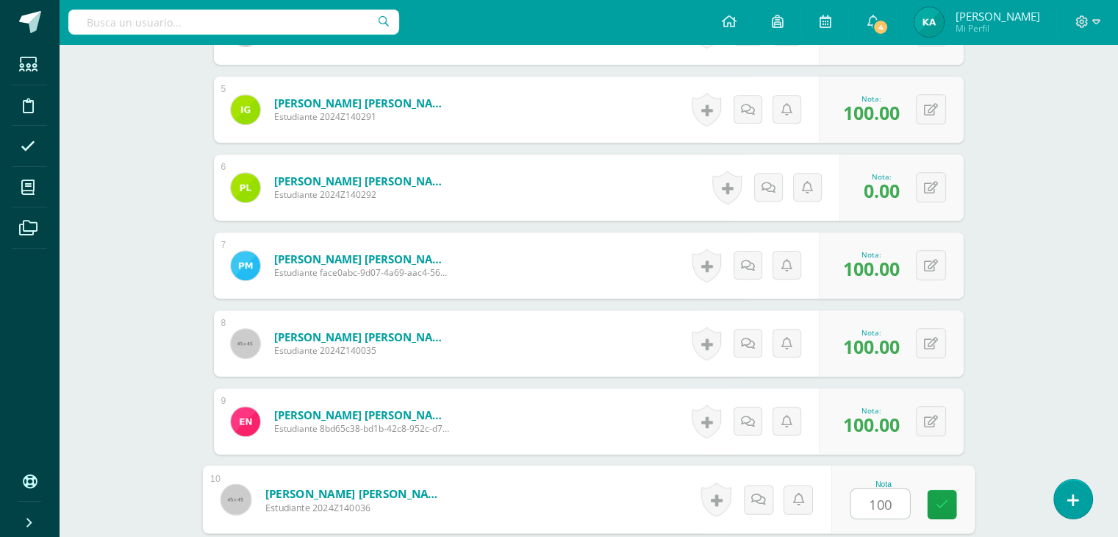
type input "100"
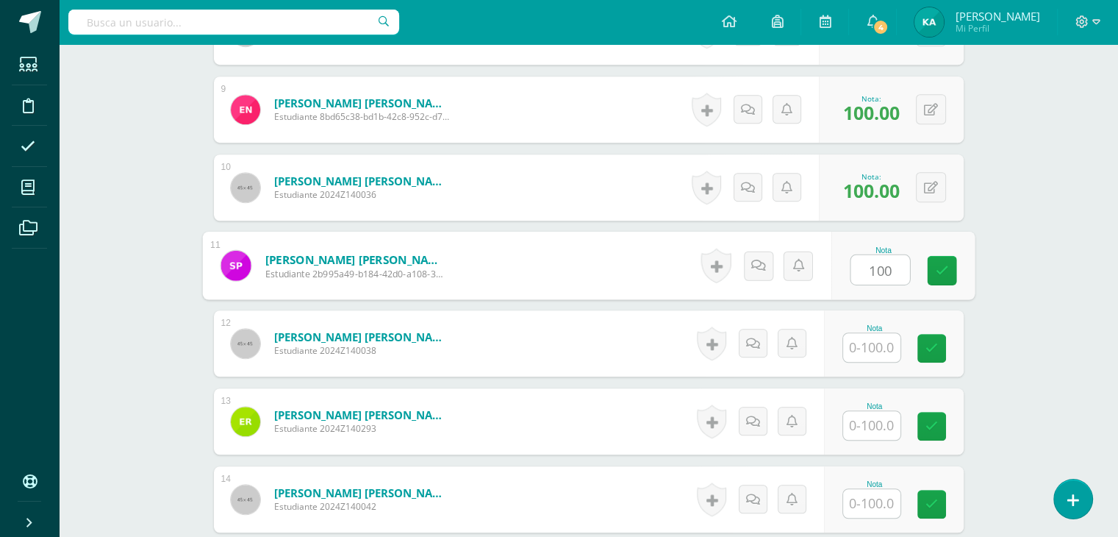
type input "100"
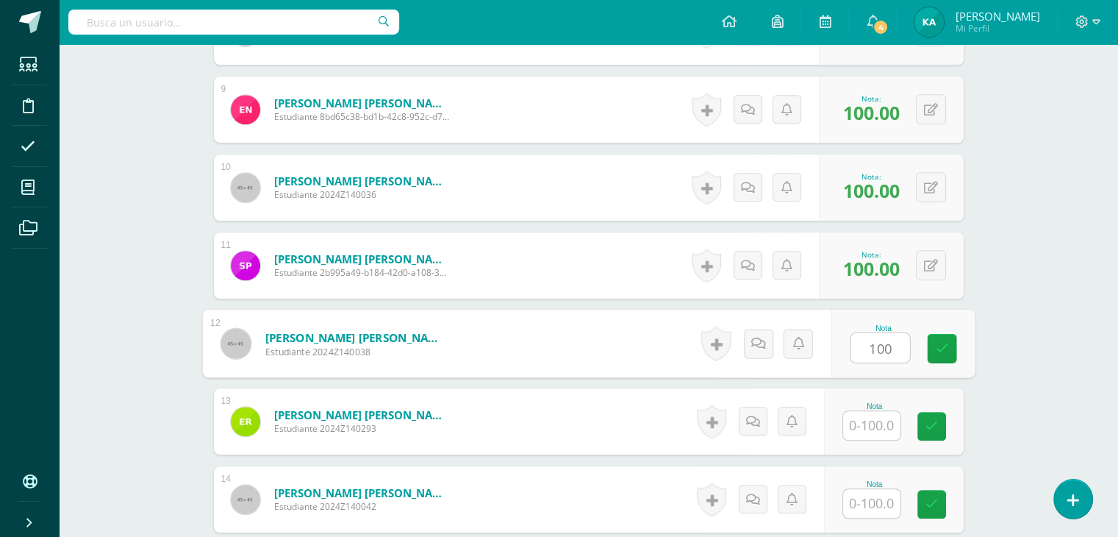
type input "100"
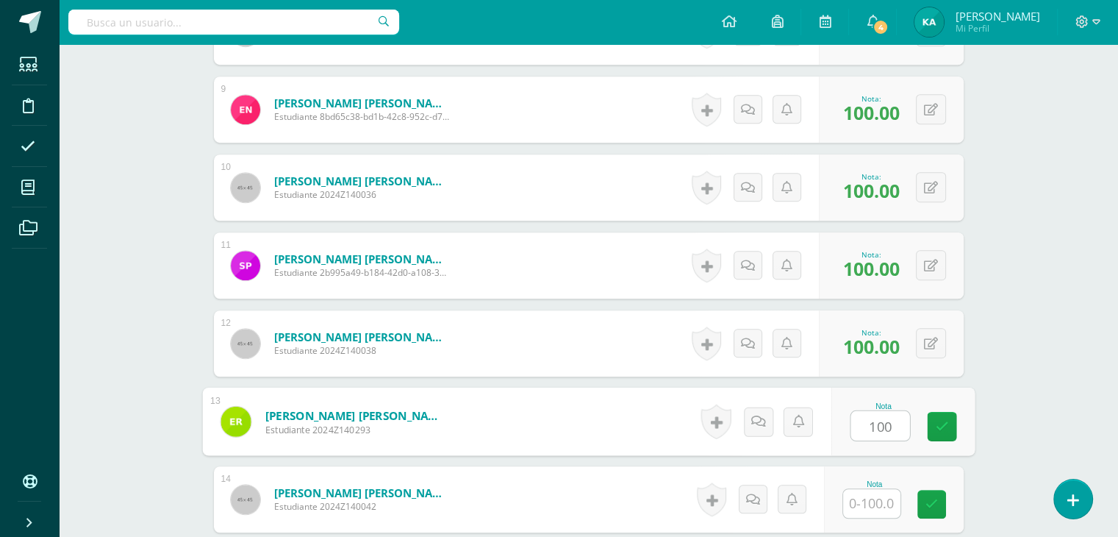
type input "100"
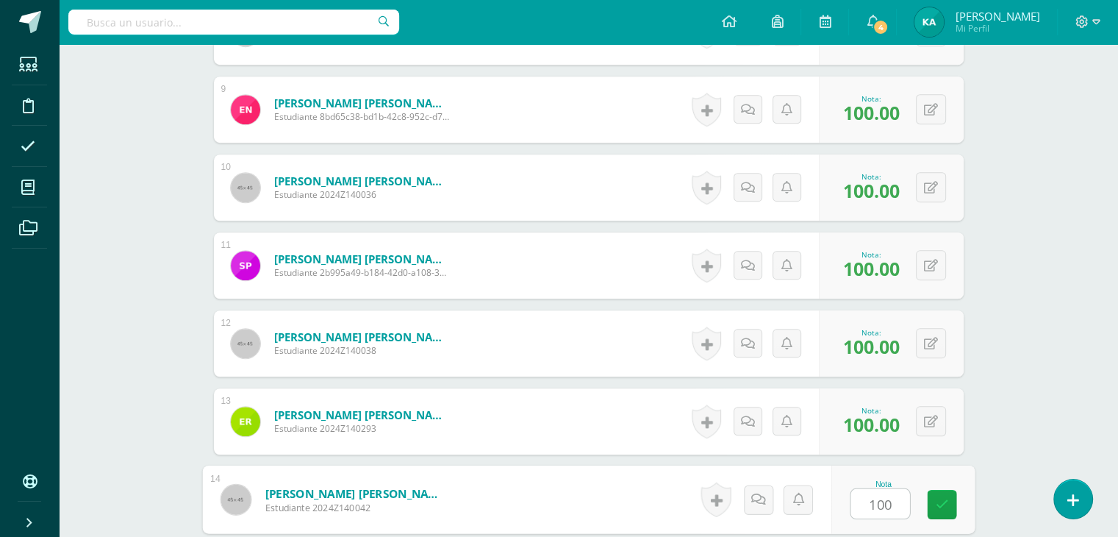
type input "100"
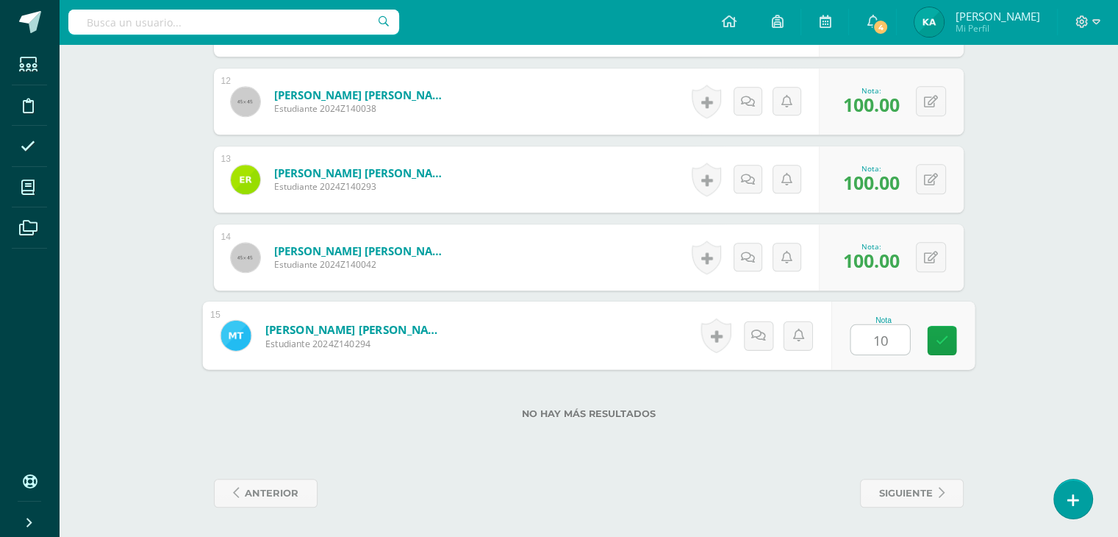
type input "100"
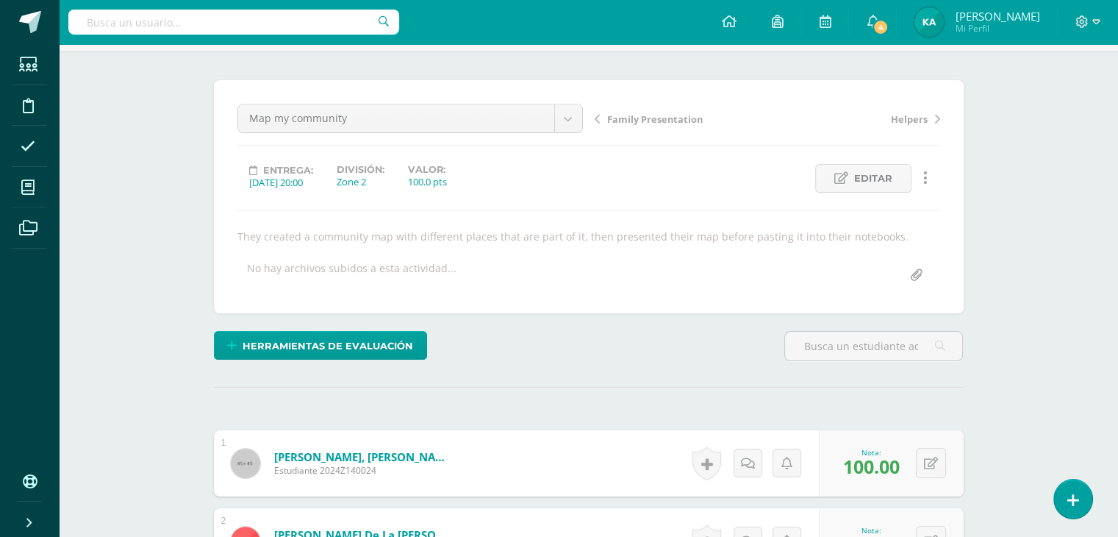
scroll to position [0, 0]
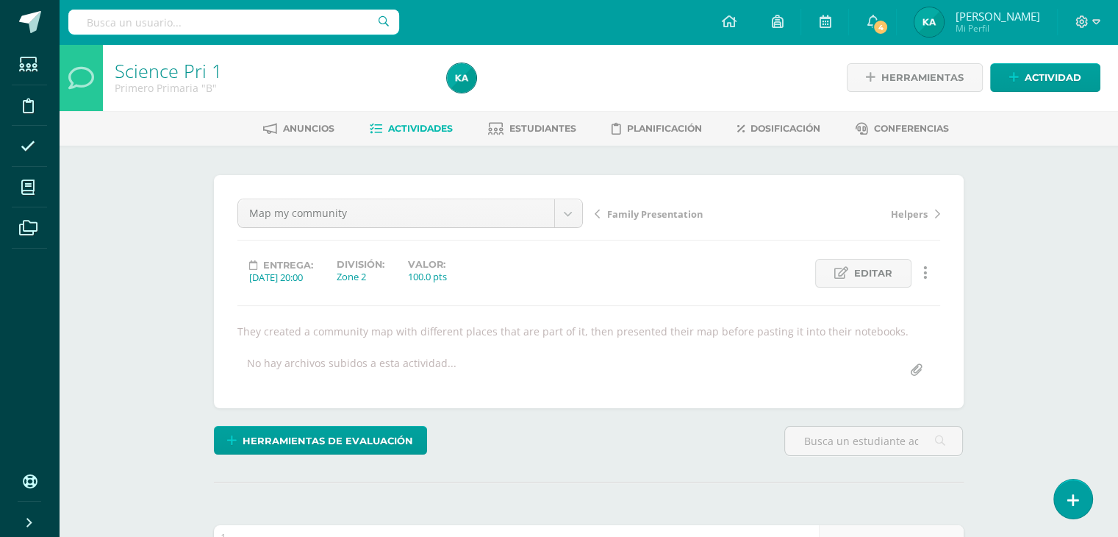
click at [907, 214] on span "Helpers" at bounding box center [909, 213] width 37 height 13
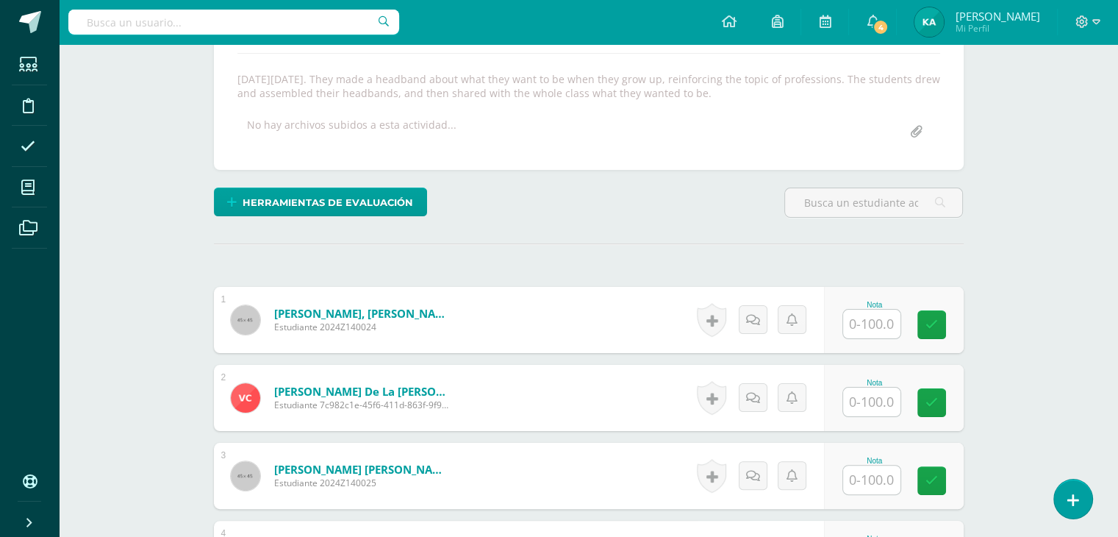
scroll to position [253, 0]
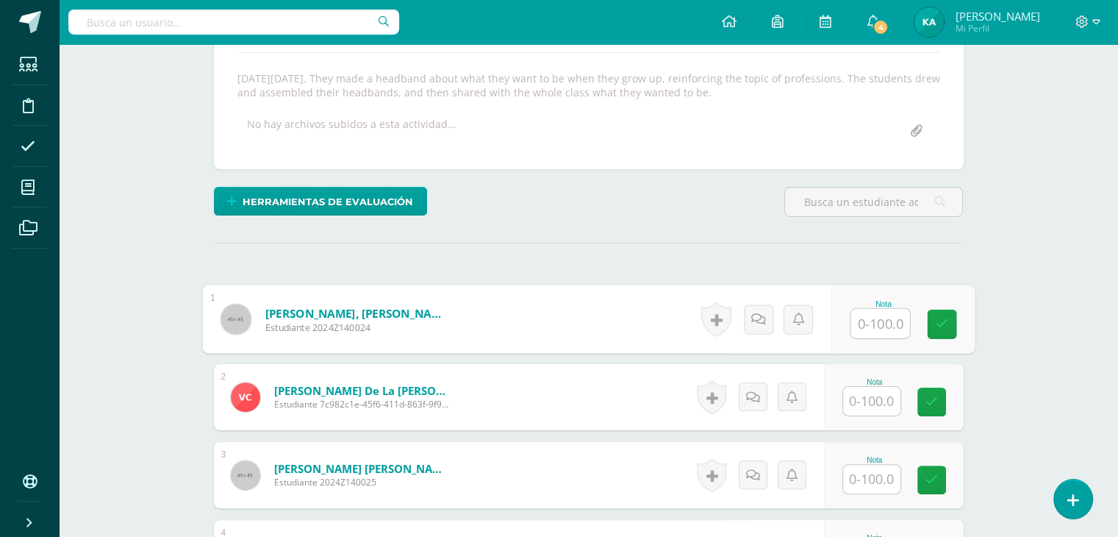
click at [882, 329] on input "text" at bounding box center [879, 323] width 59 height 29
type input "100"
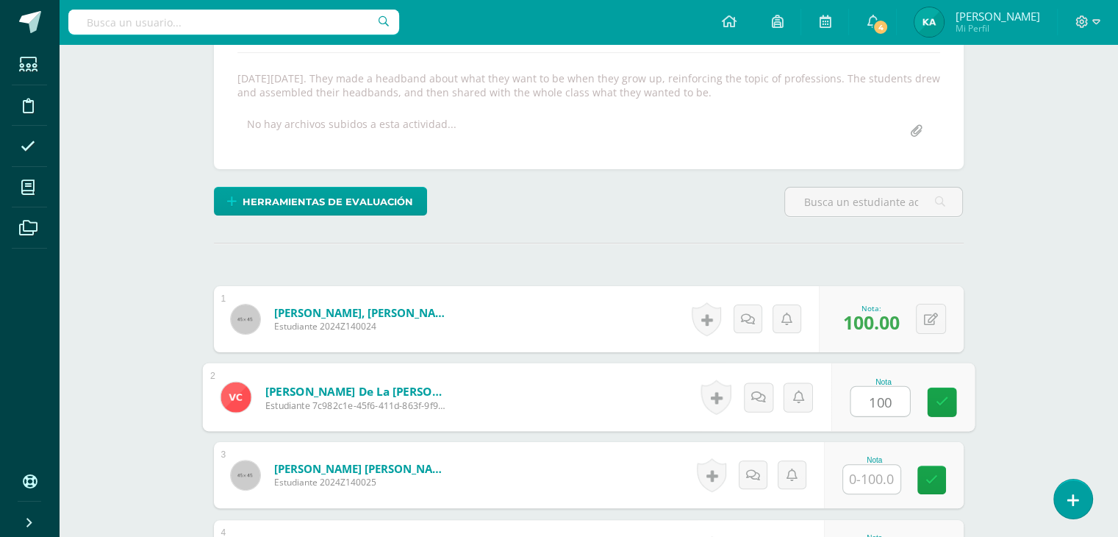
type input "100"
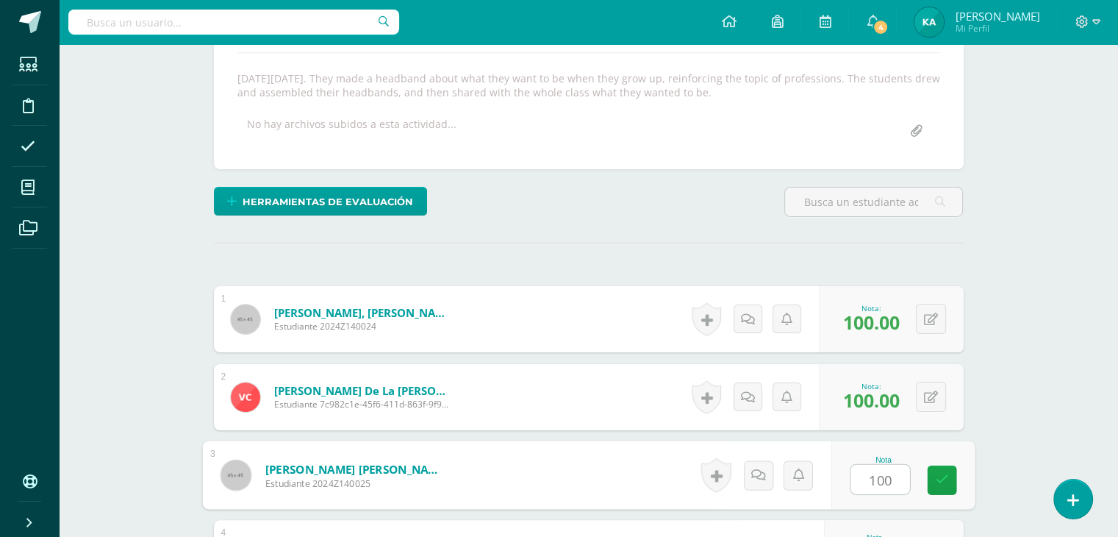
type input "100"
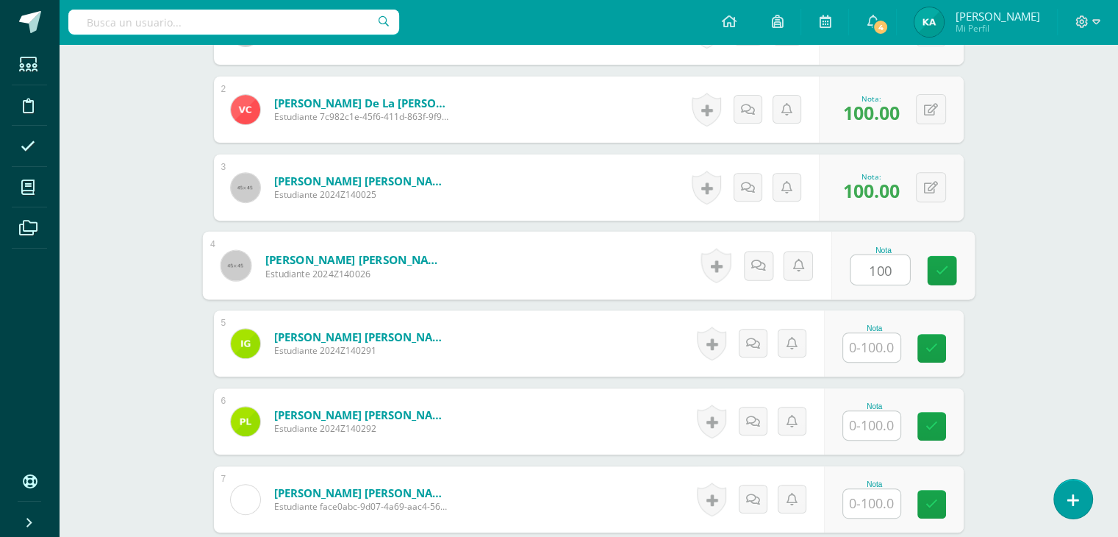
type input "100"
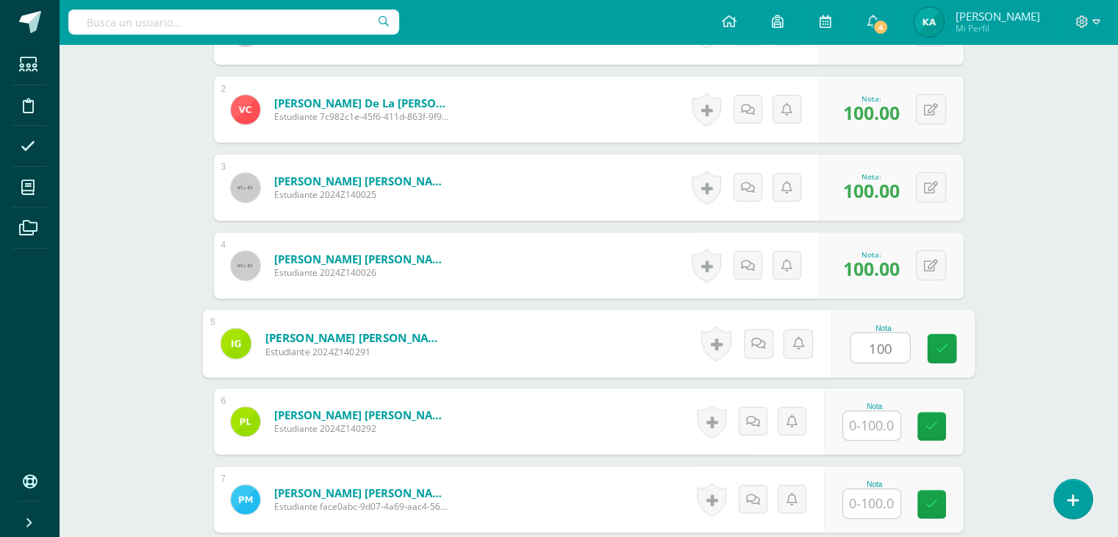
type input "100"
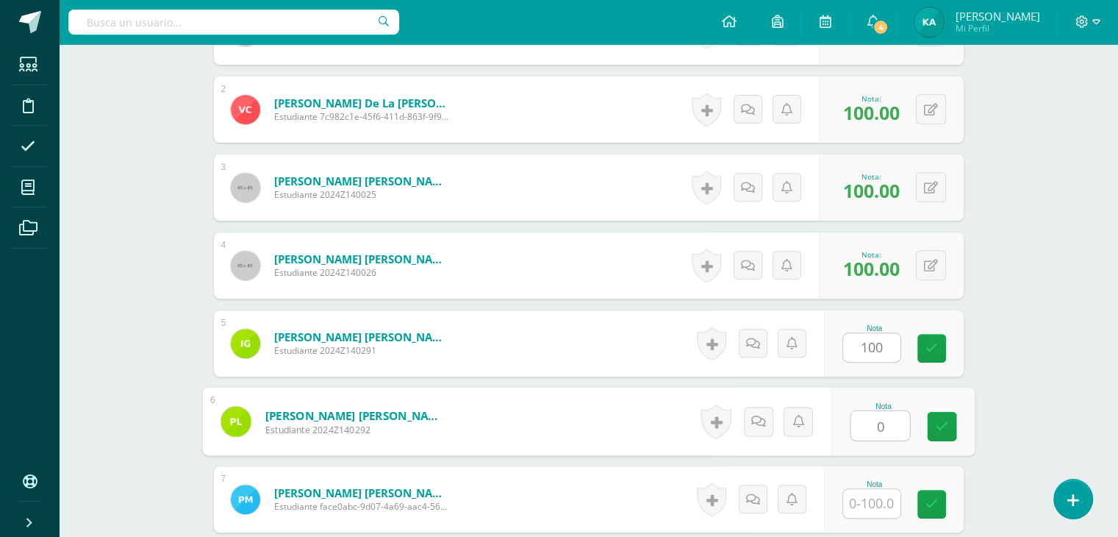
type input "0"
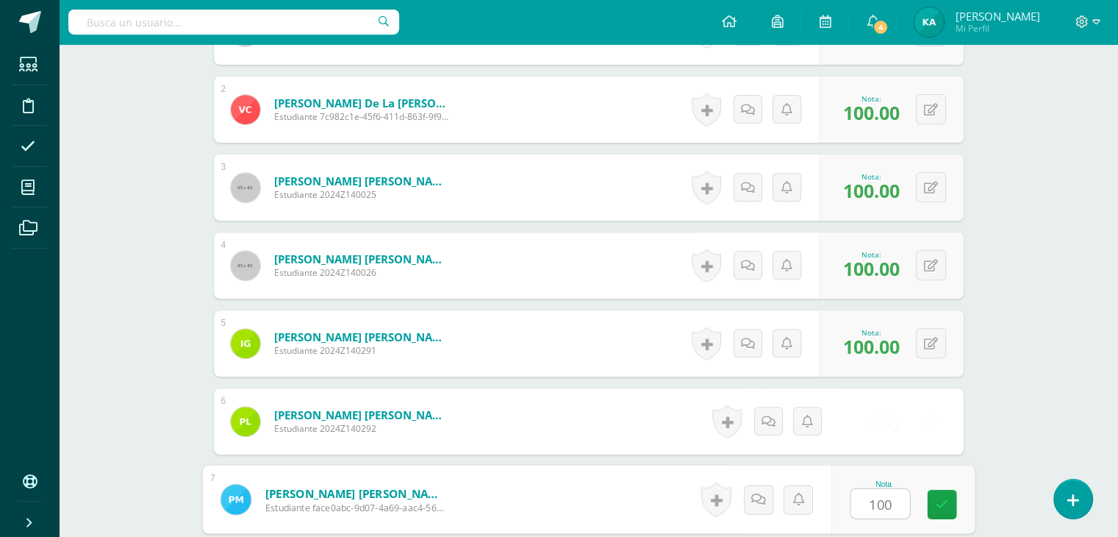
type input "100"
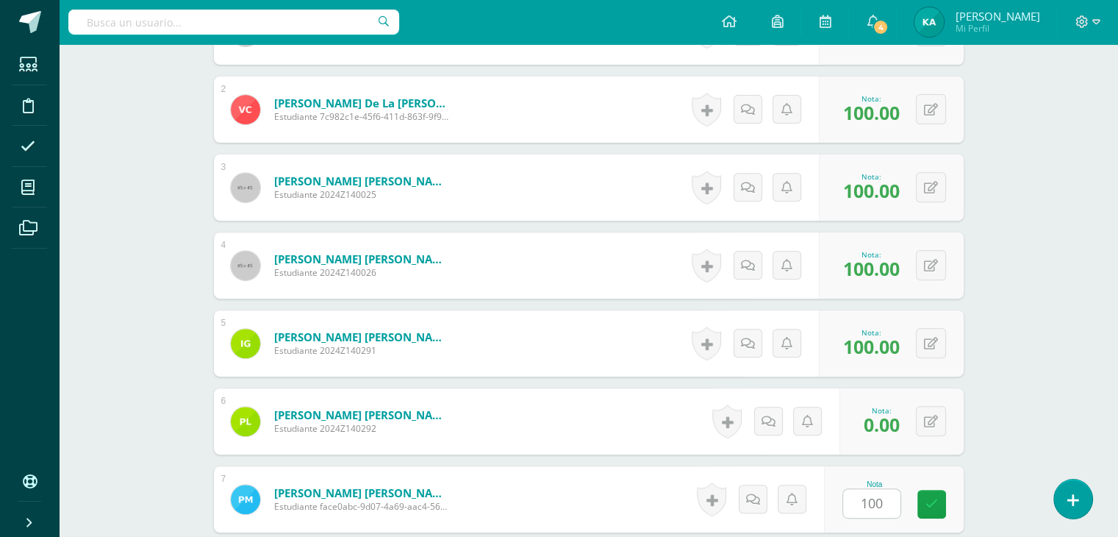
scroll to position [852, 0]
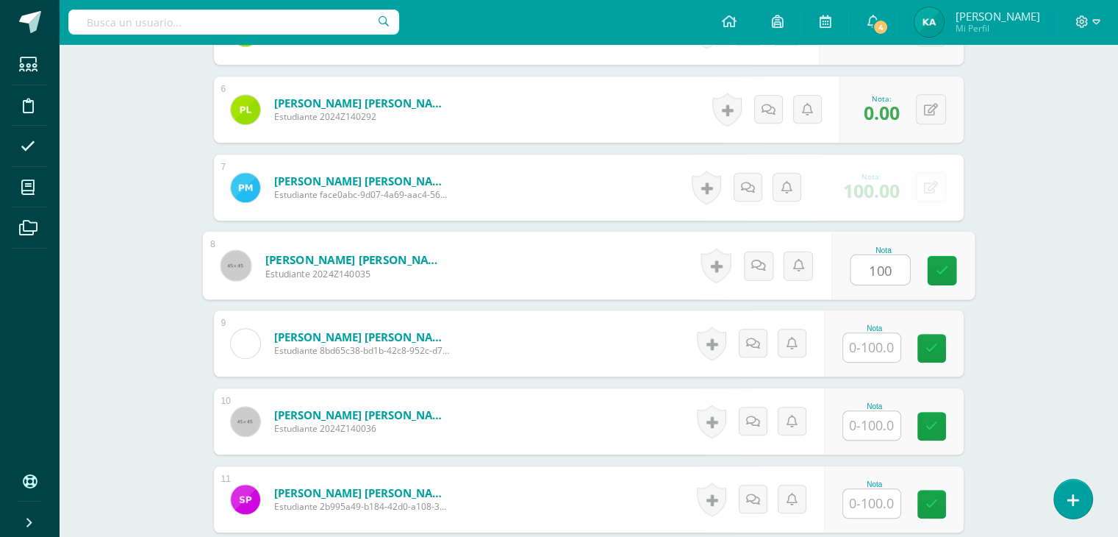
type input "100"
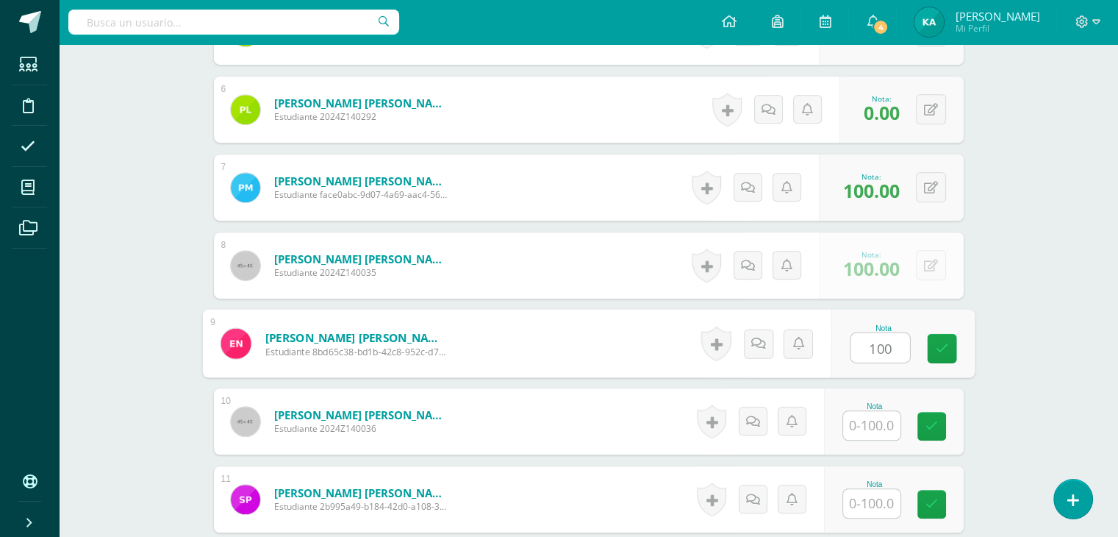
type input "100"
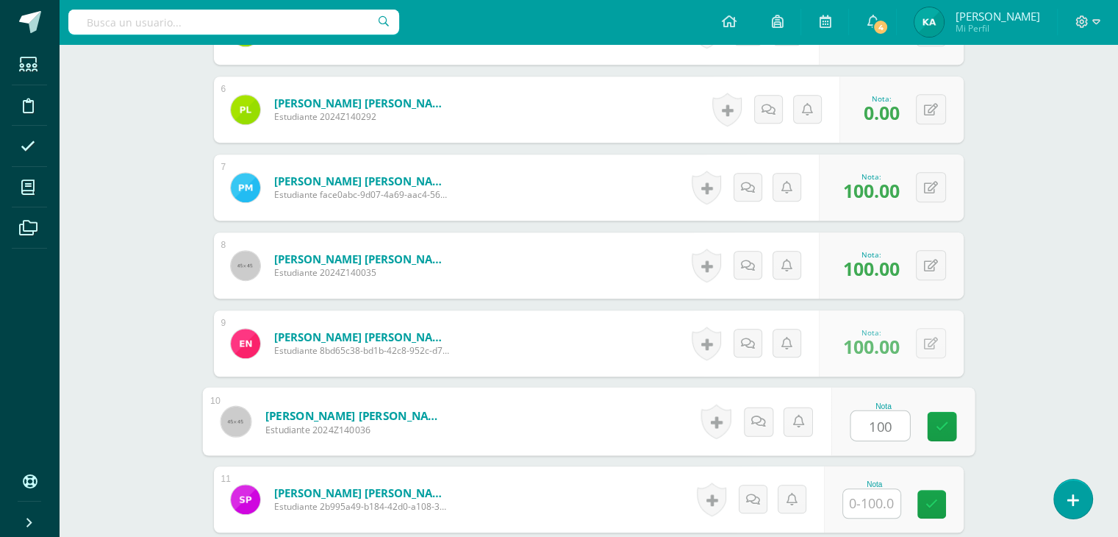
type input "100"
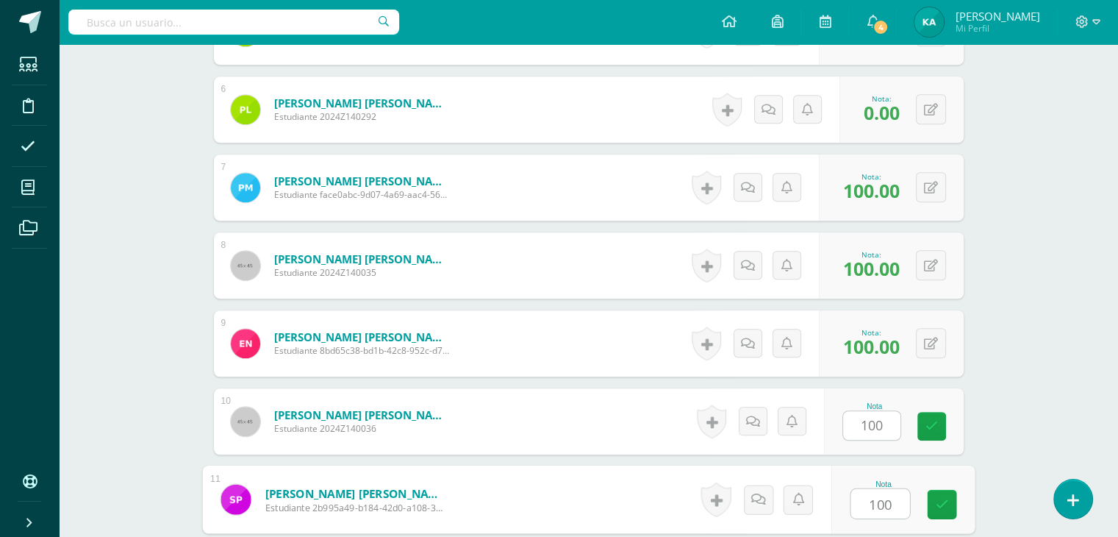
type input "100"
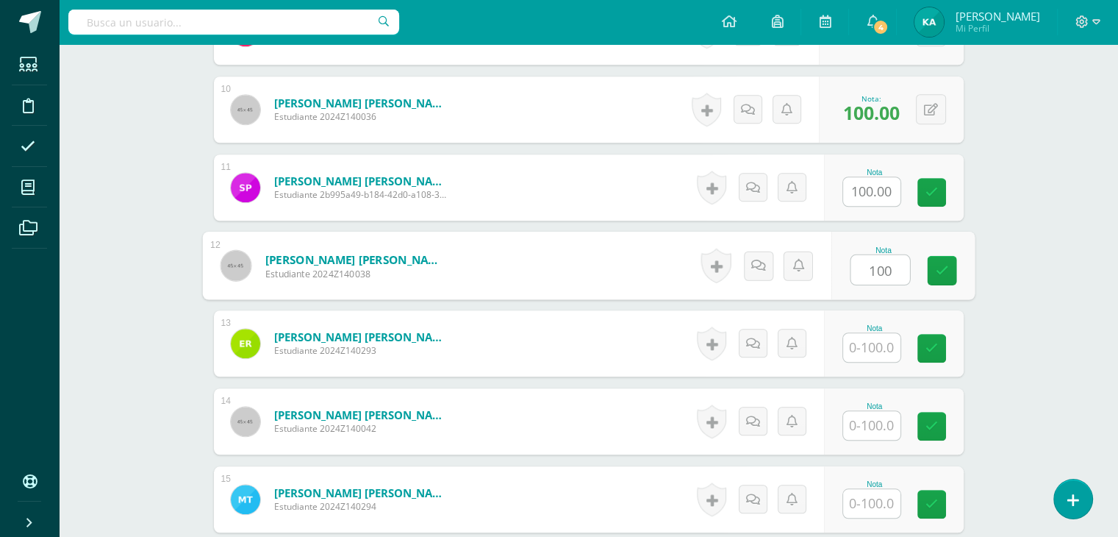
type input "100"
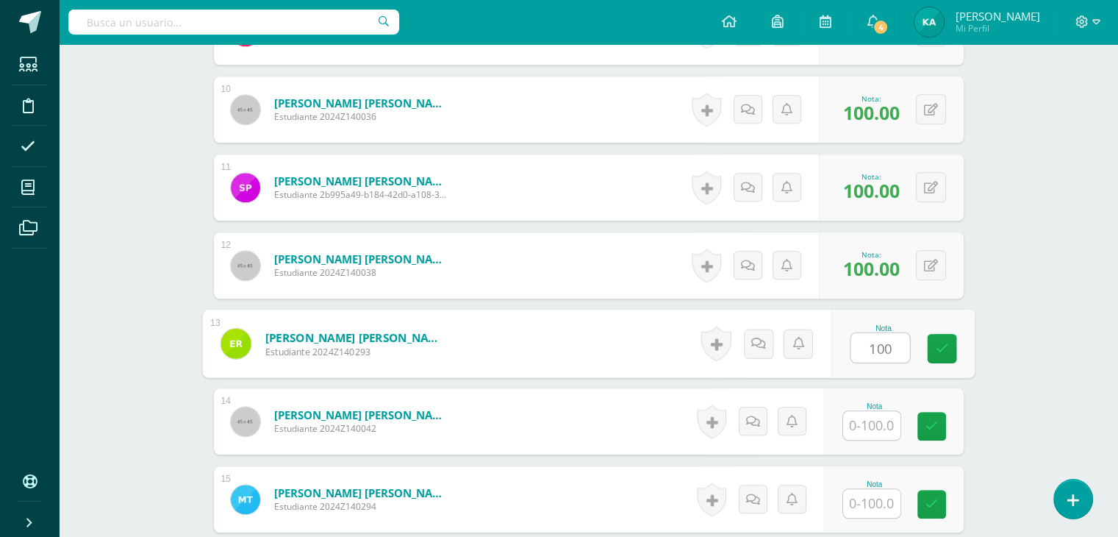
type input "100"
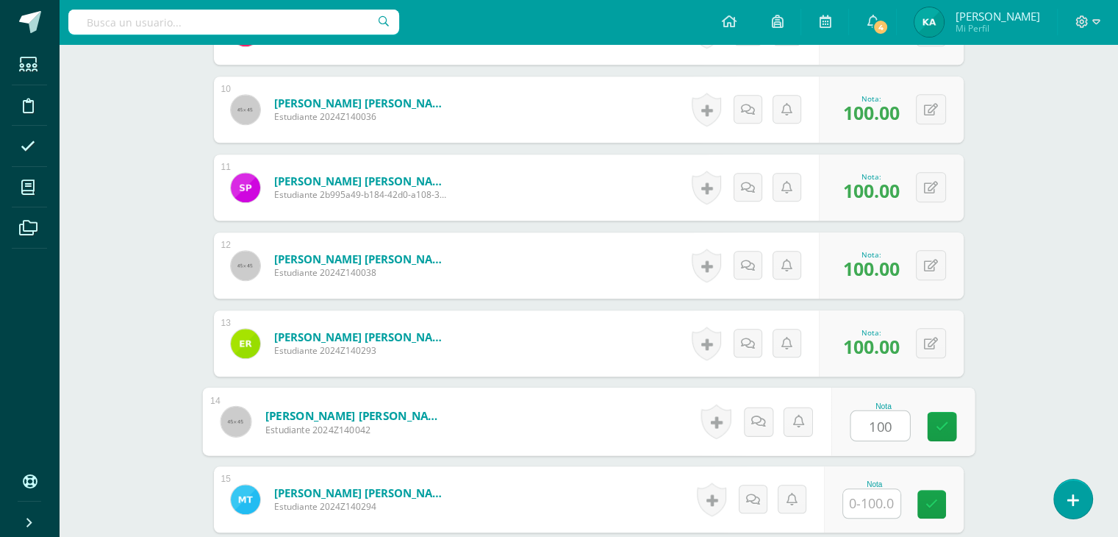
type input "100"
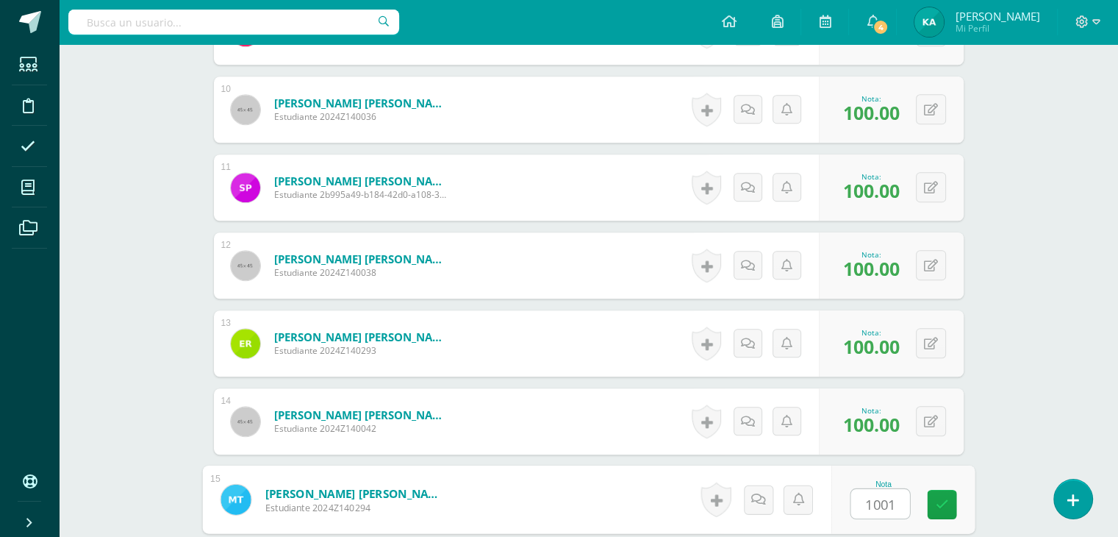
type input "10010"
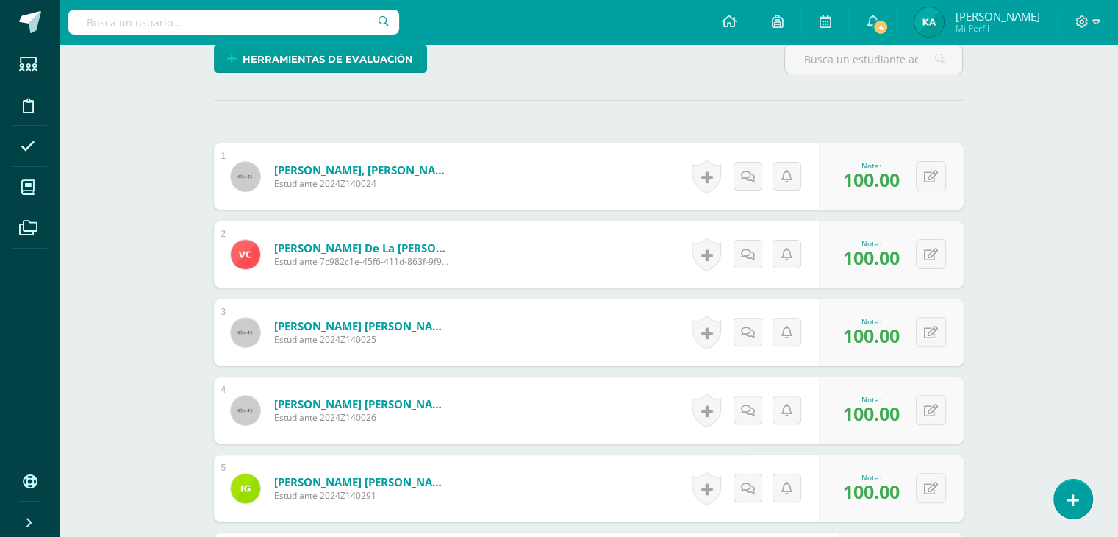
scroll to position [0, 0]
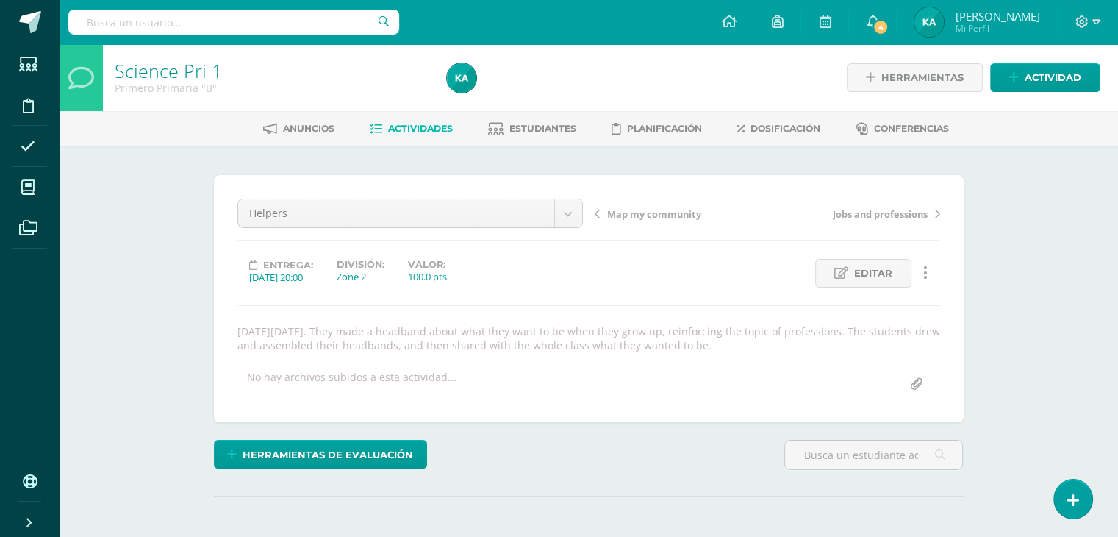
click at [866, 218] on span "Jobs and professions" at bounding box center [880, 213] width 95 height 13
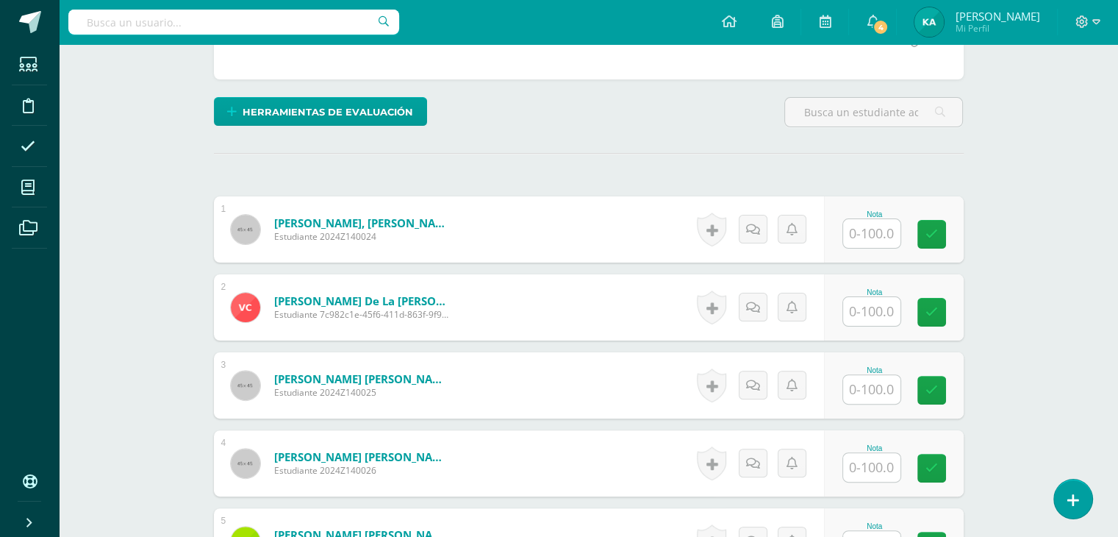
scroll to position [343, 0]
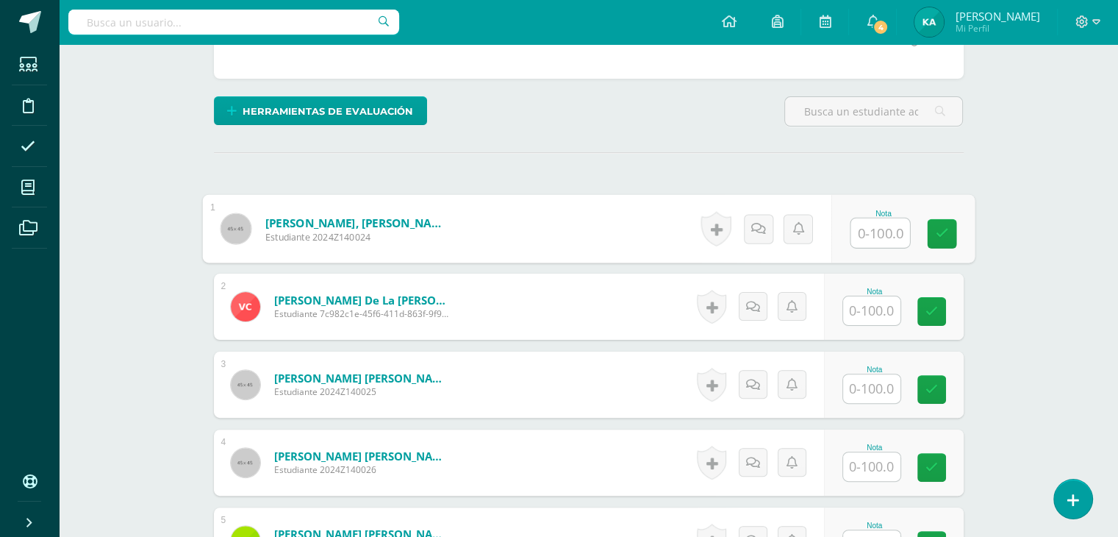
click at [852, 222] on input "text" at bounding box center [879, 232] width 59 height 29
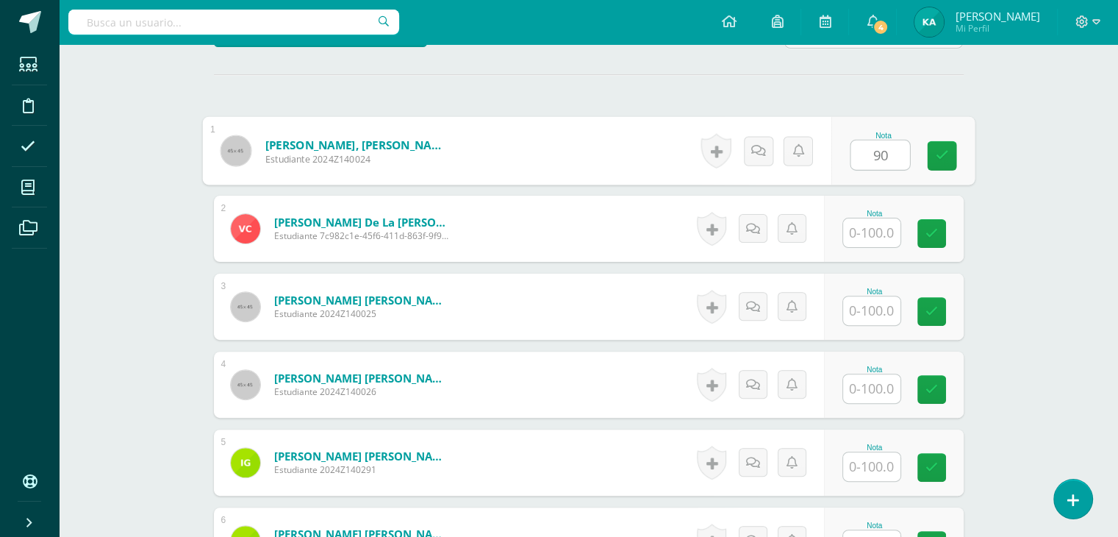
scroll to position [422, 0]
type input "90"
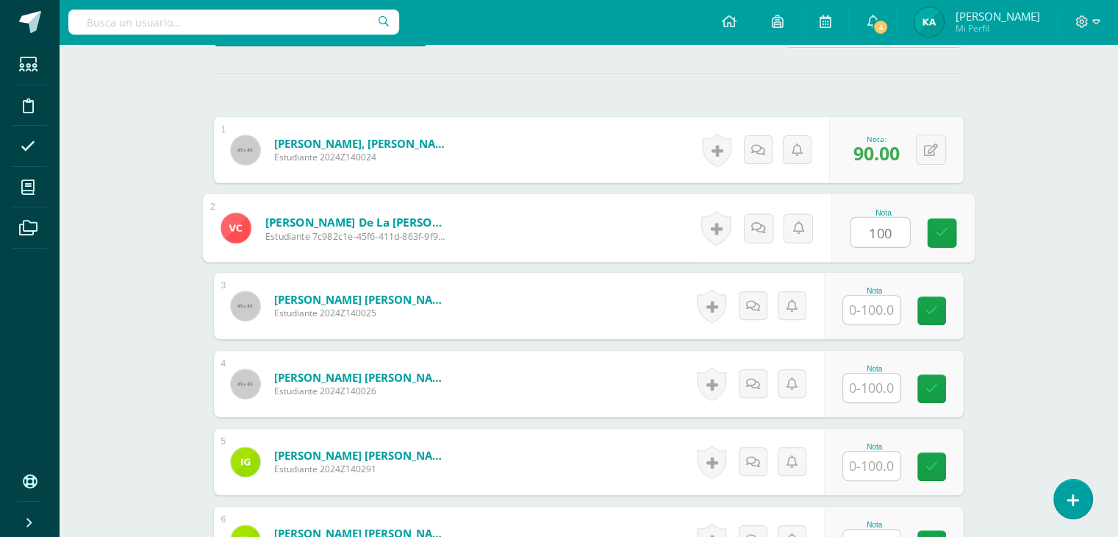
type input "100"
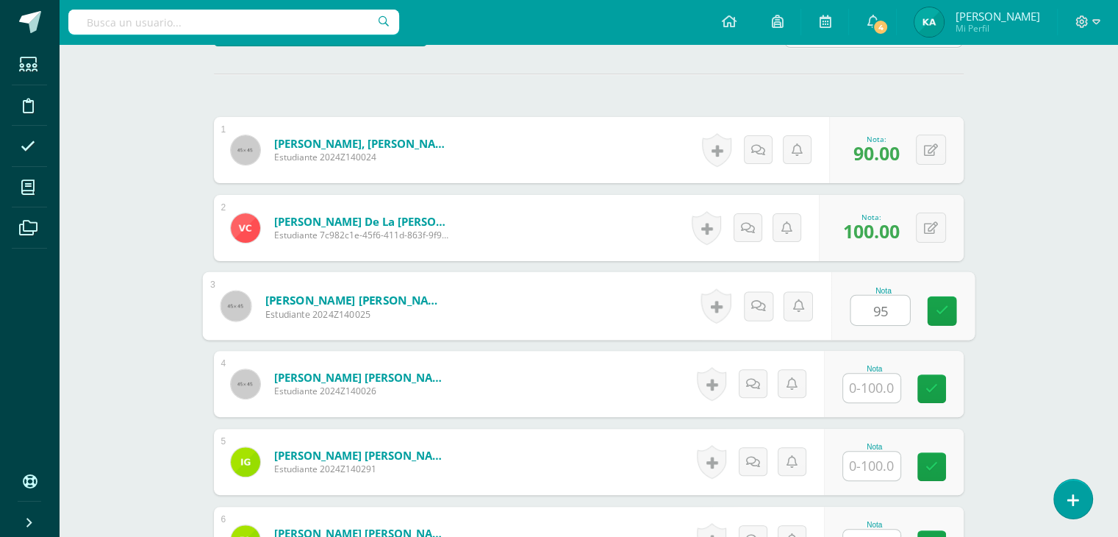
type input "95"
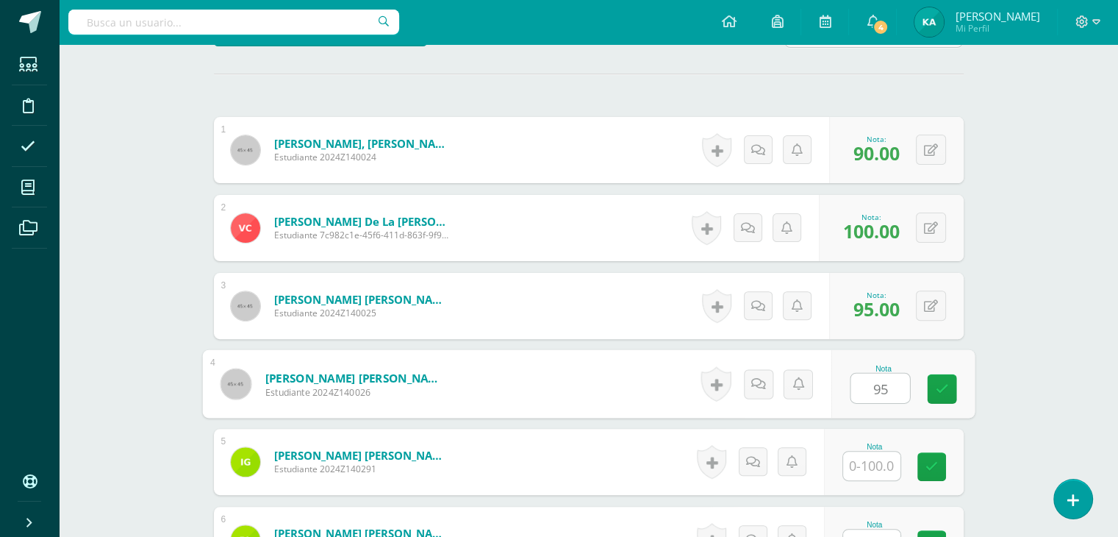
type input "95"
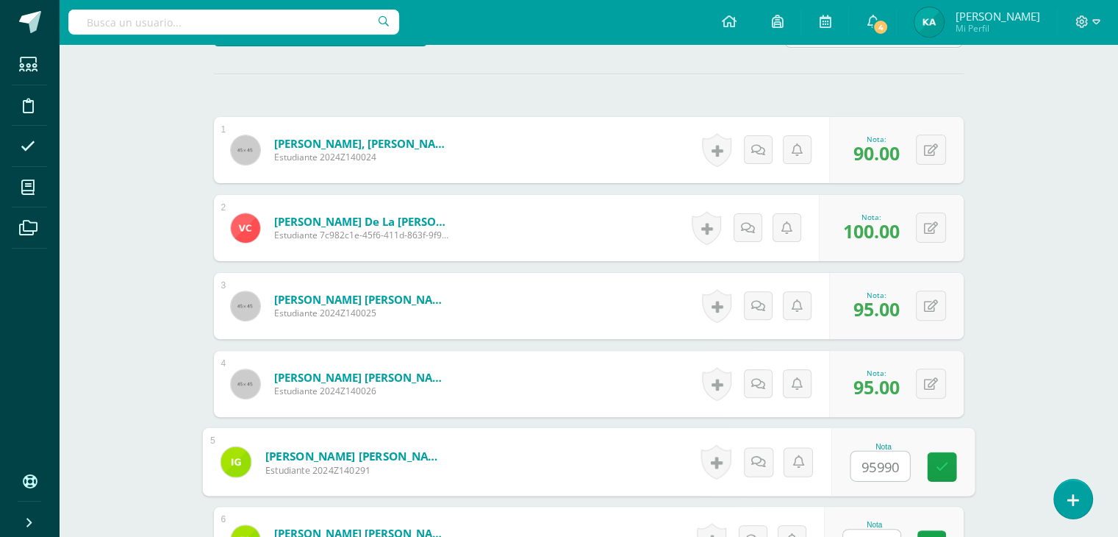
scroll to position [442, 0]
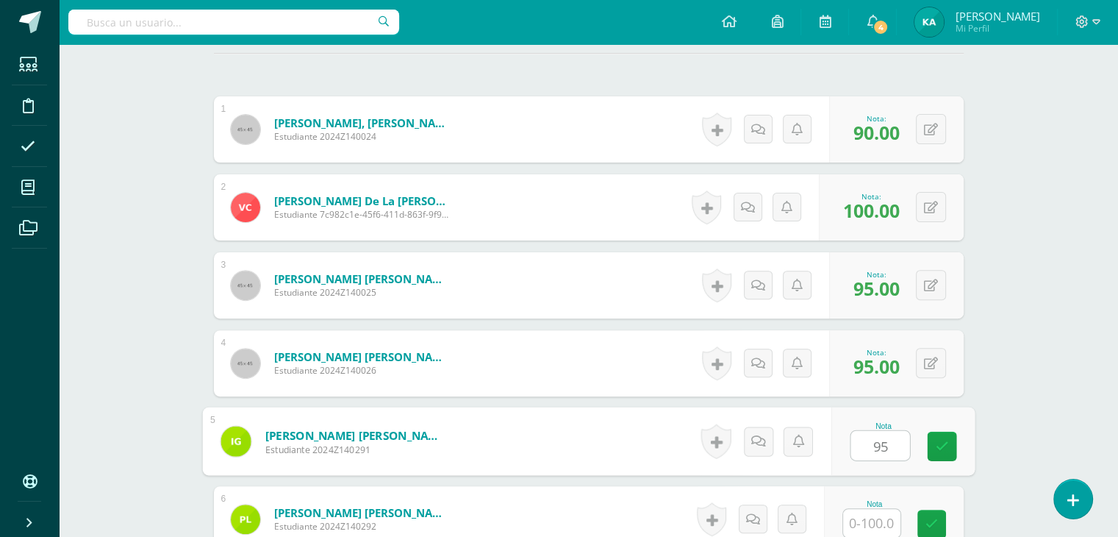
type input "95"
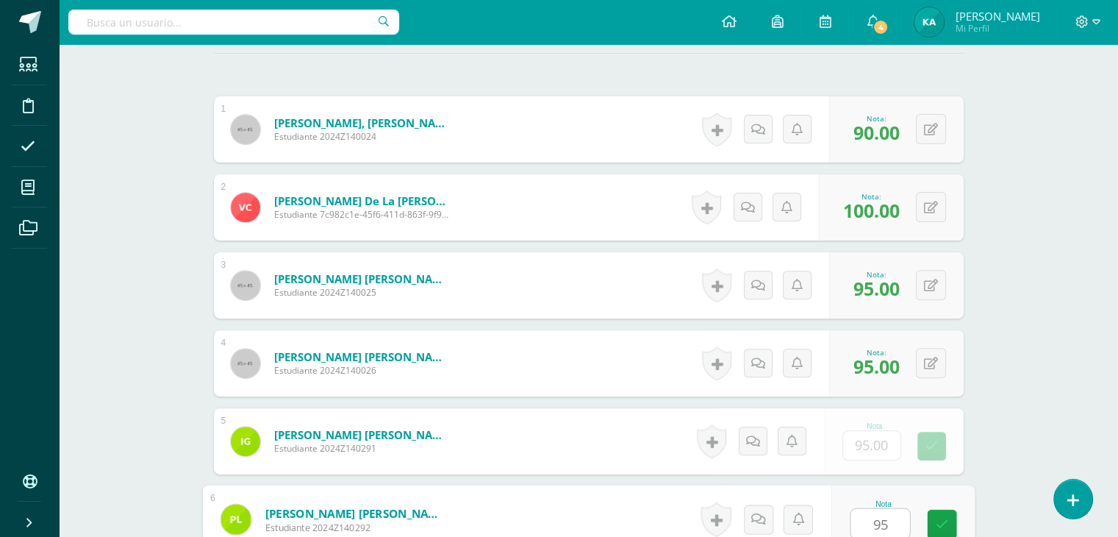
type input "95"
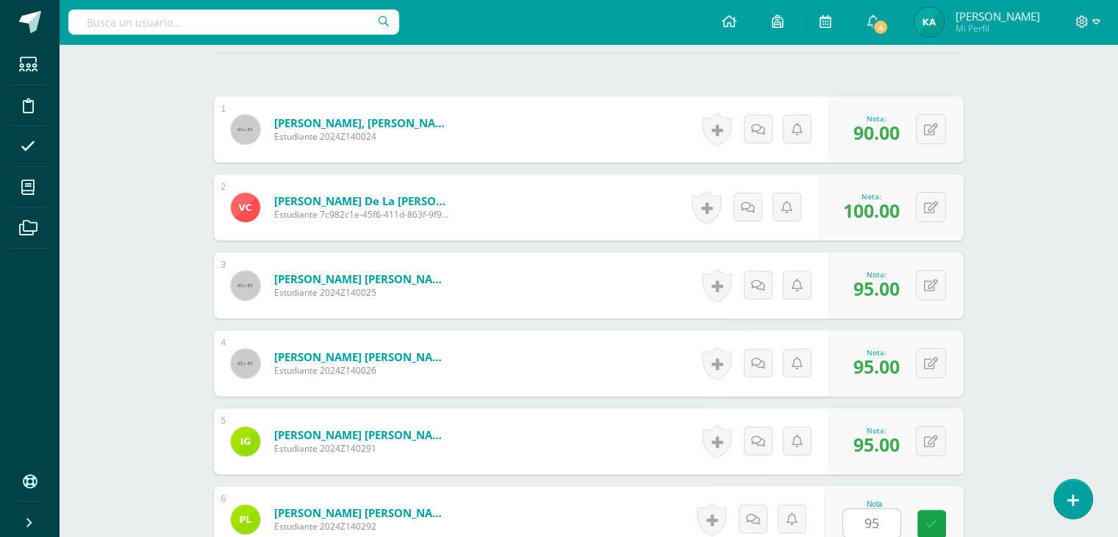
scroll to position [774, 0]
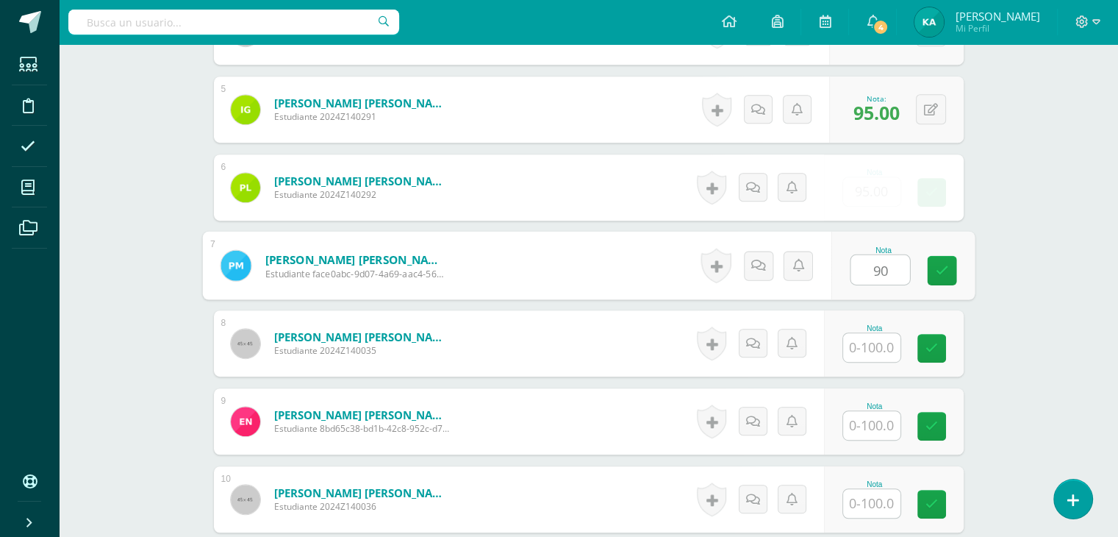
type input "90"
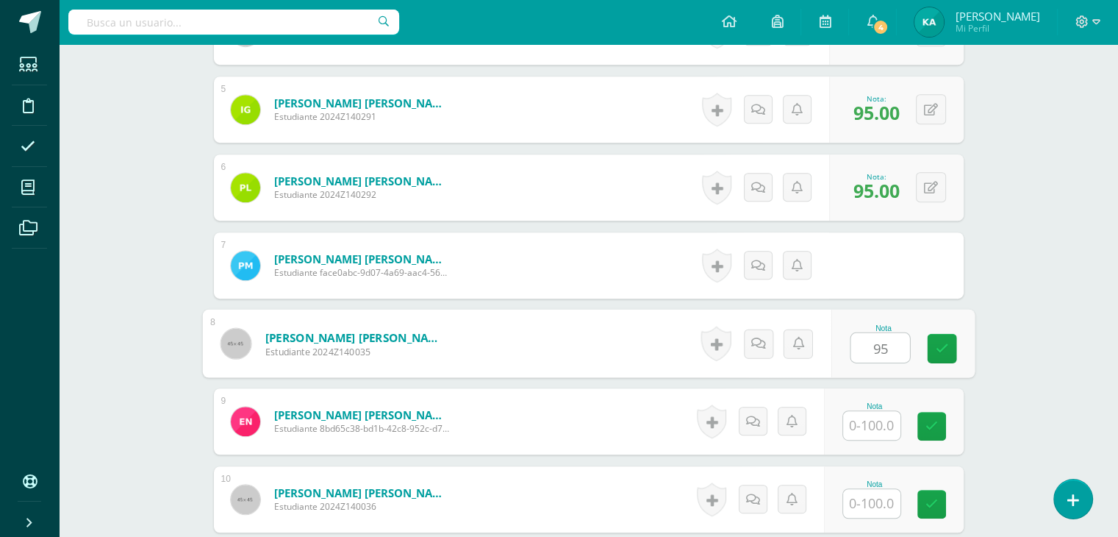
type input "95"
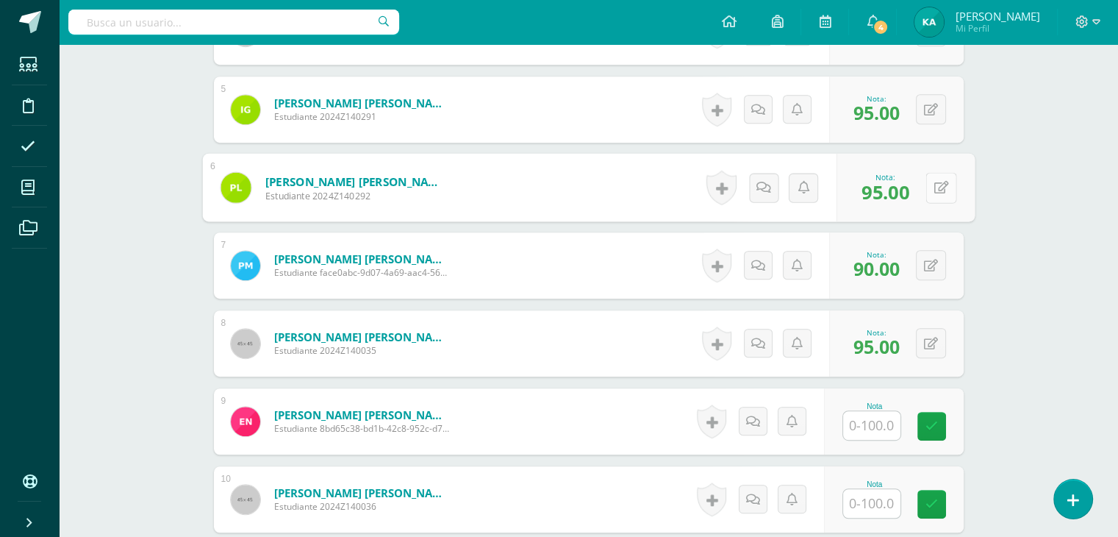
click at [922, 187] on div "0 [GEOGRAPHIC_DATA] Logros obtenidos Aún no hay logros agregados Nota: 95.00" at bounding box center [905, 188] width 138 height 68
click at [925, 172] on button at bounding box center [940, 187] width 31 height 31
type input "0"
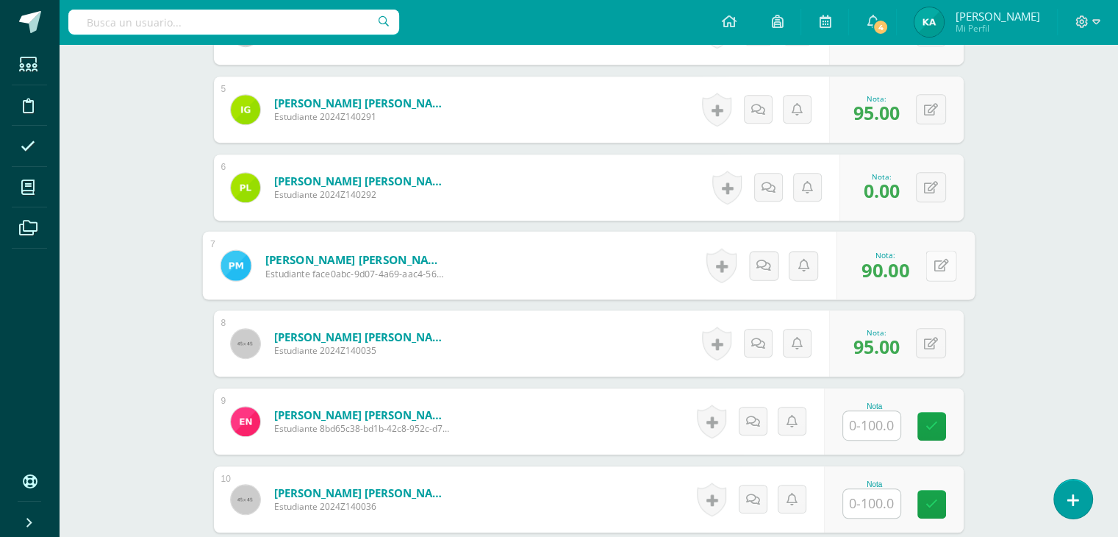
click at [932, 262] on button at bounding box center [940, 265] width 31 height 31
type input "95"
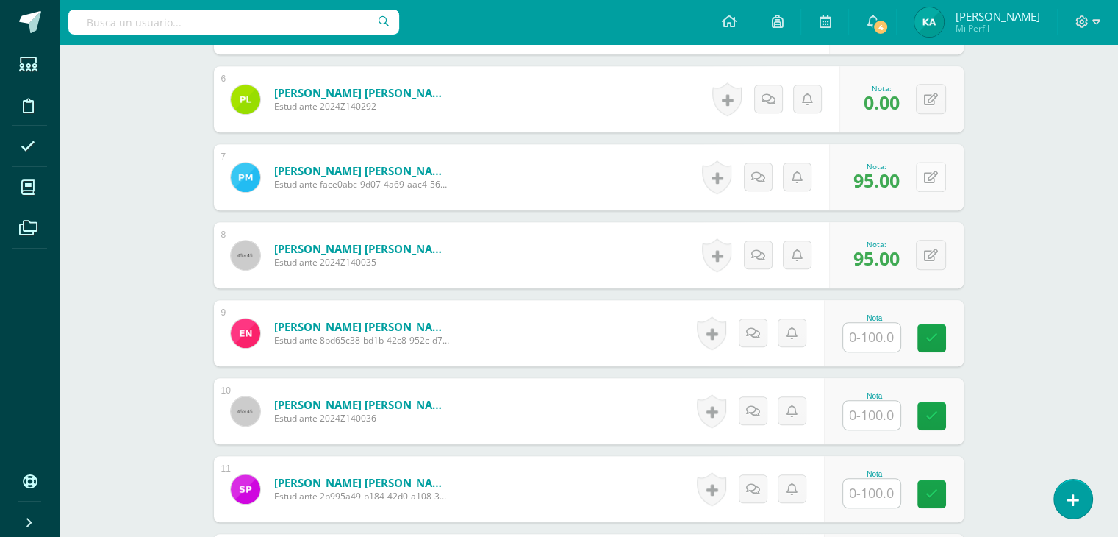
scroll to position [863, 0]
click at [932, 257] on button at bounding box center [931, 254] width 30 height 30
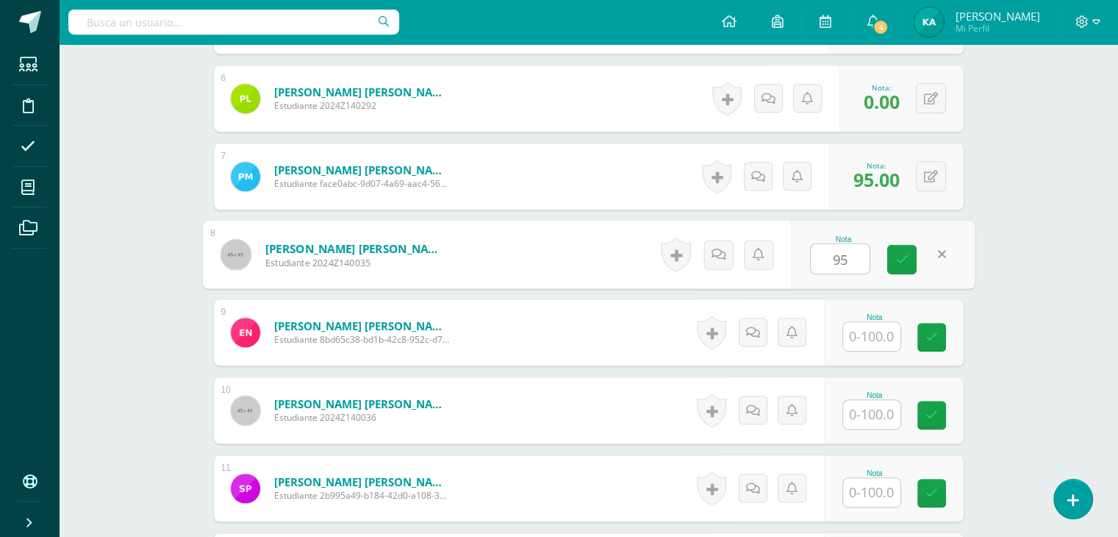
type input "95"
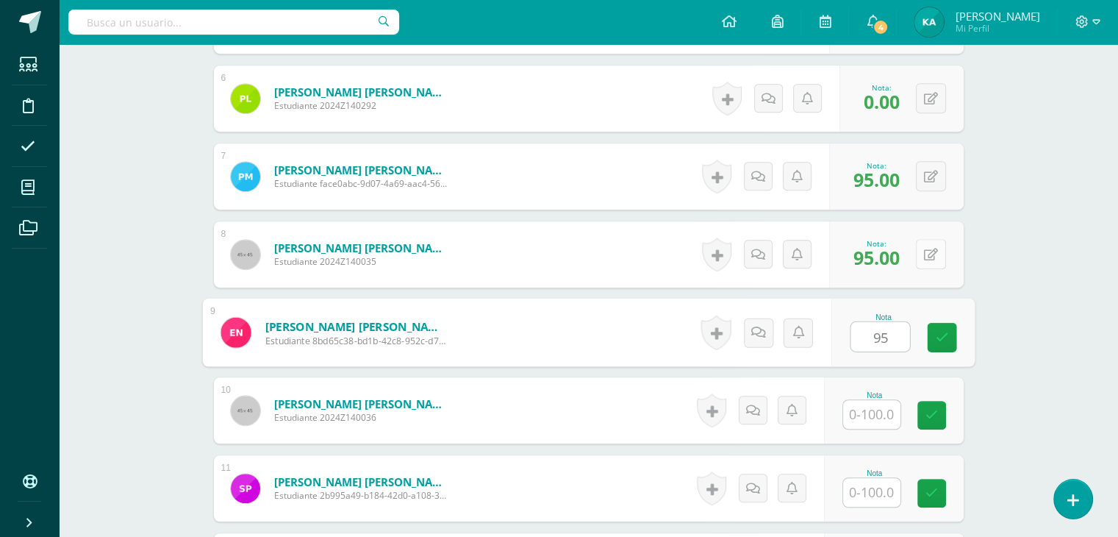
type input "95"
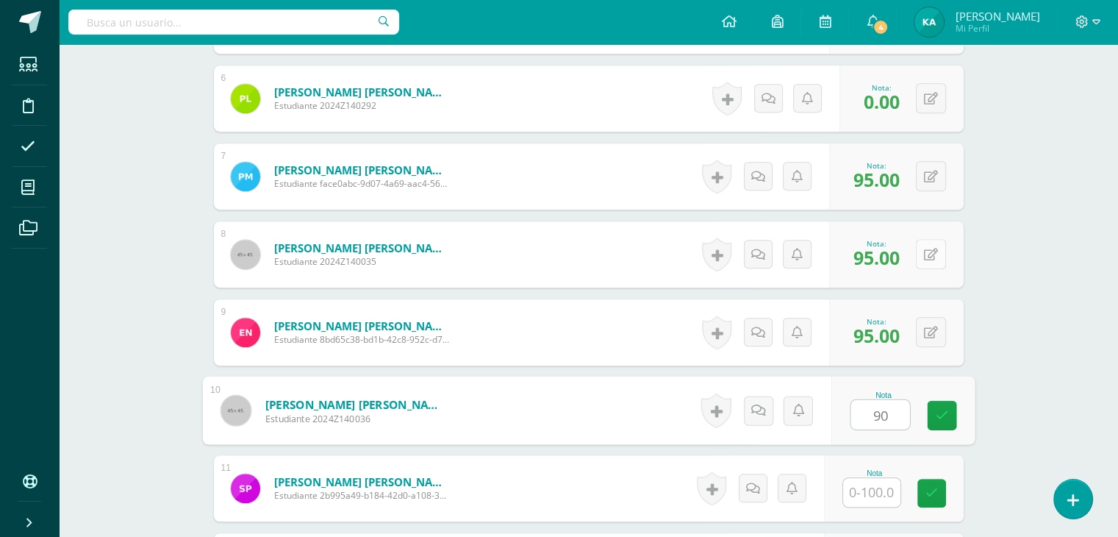
type input "90"
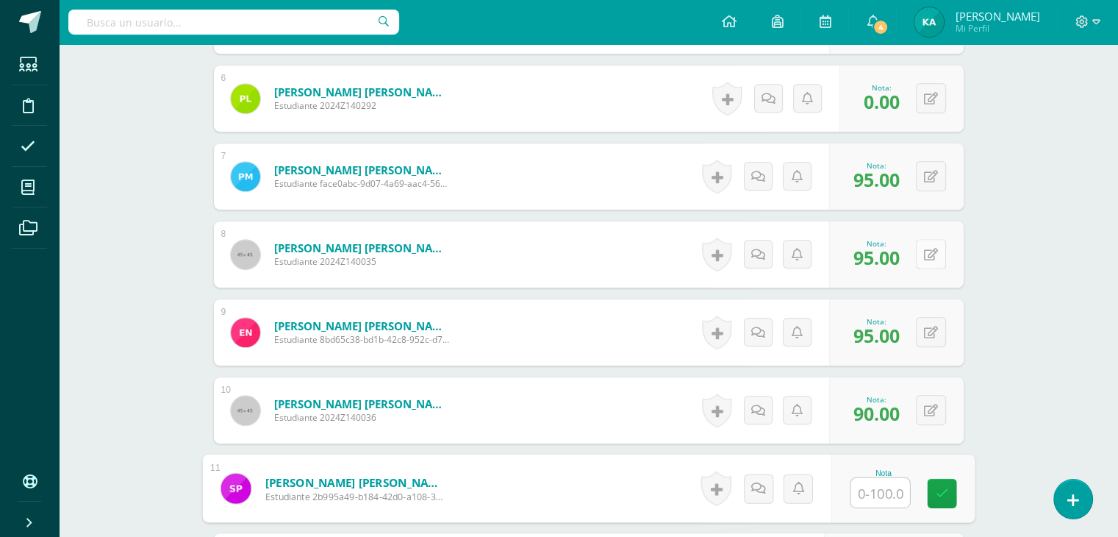
type input "0"
type input "95"
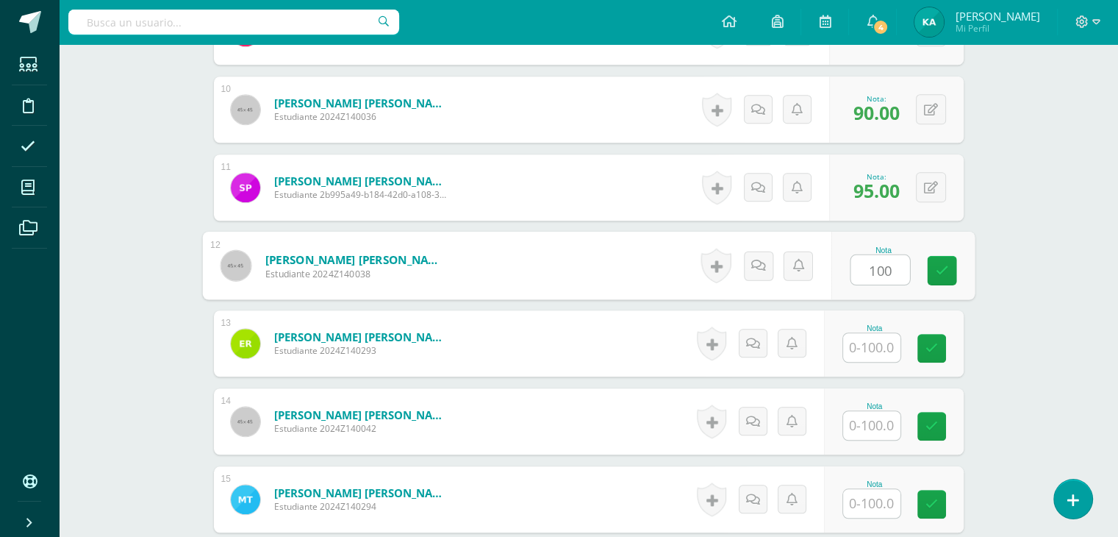
type input "100"
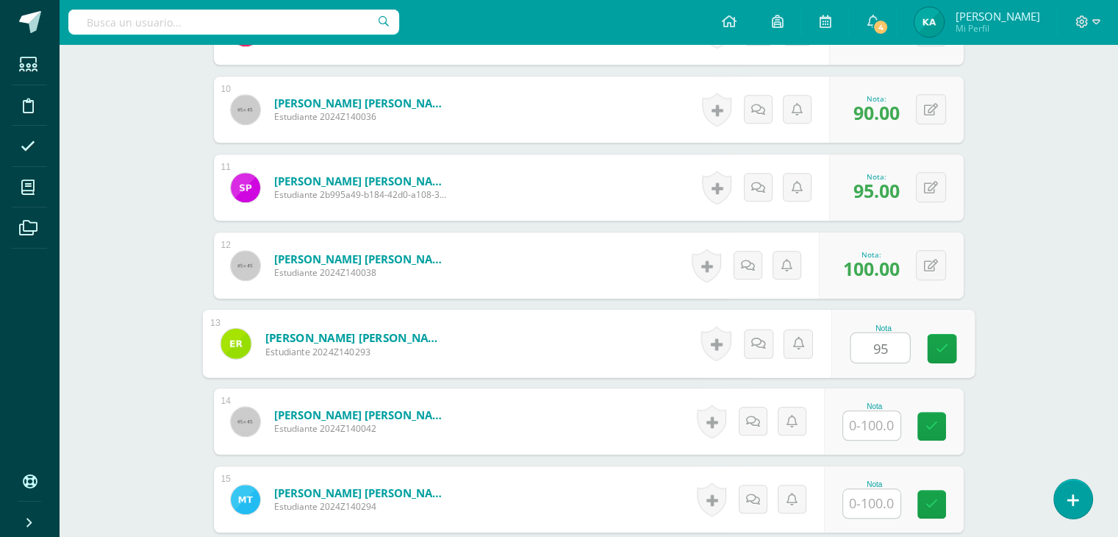
type input "95"
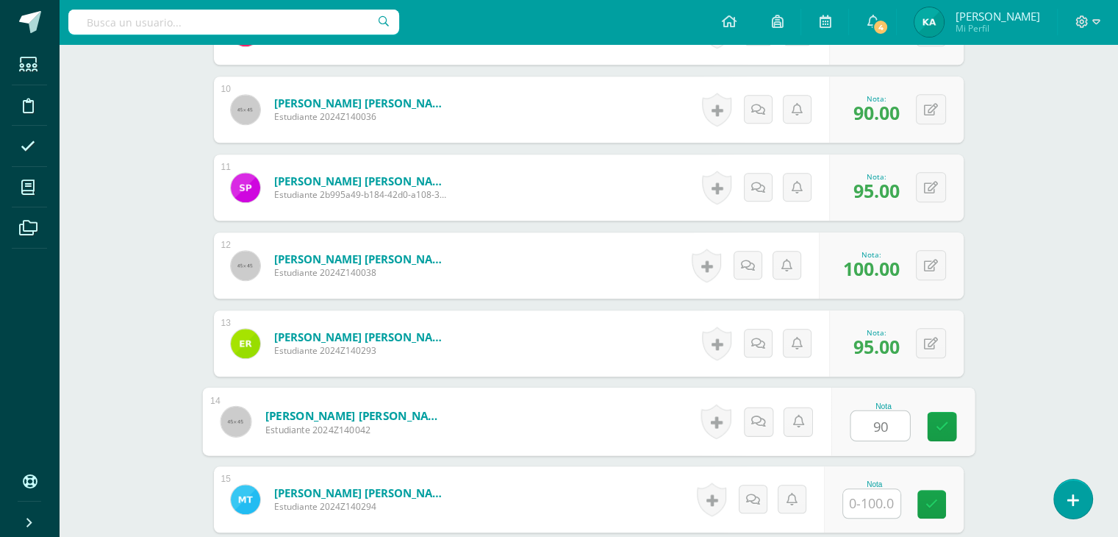
type input "90"
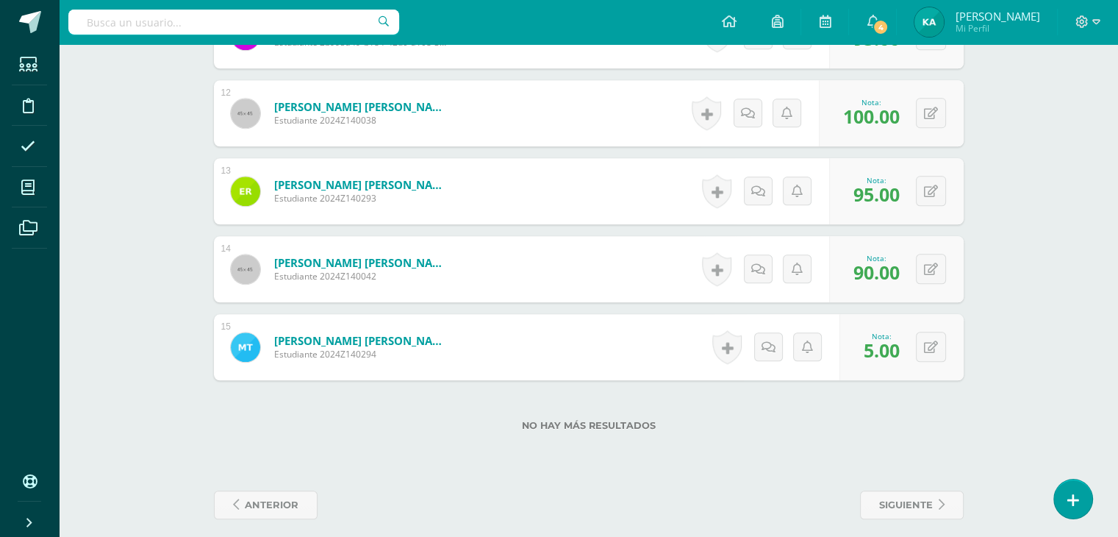
scroll to position [1316, 0]
click at [935, 342] on icon at bounding box center [940, 346] width 15 height 12
type input "95"
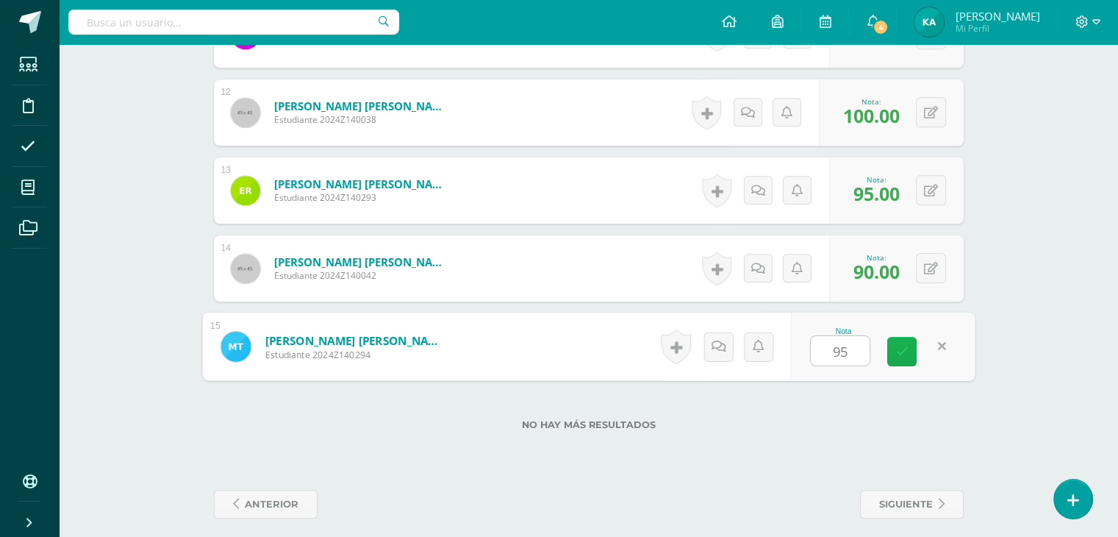
click at [902, 349] on icon at bounding box center [901, 351] width 13 height 12
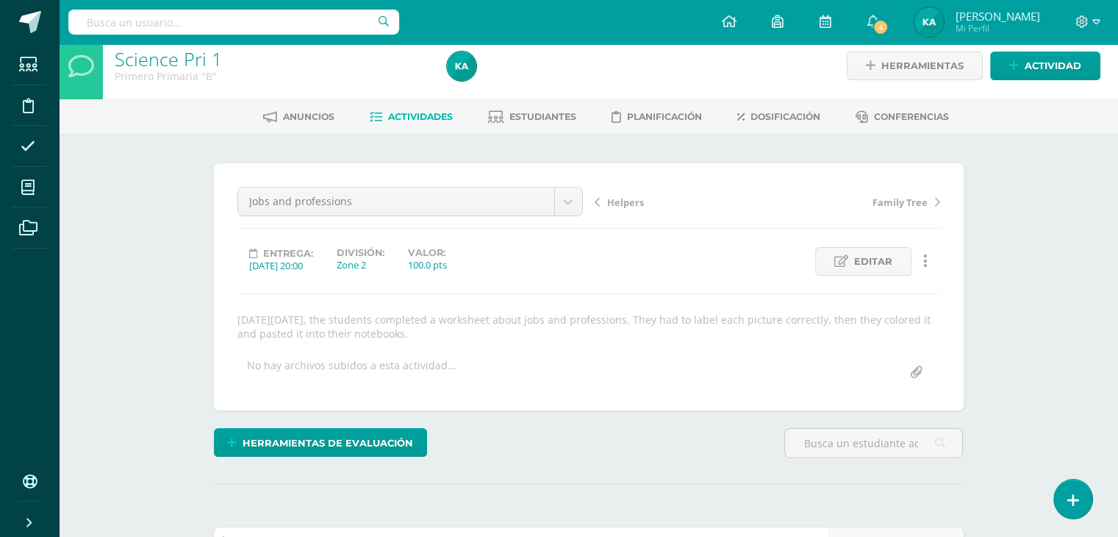
scroll to position [0, 0]
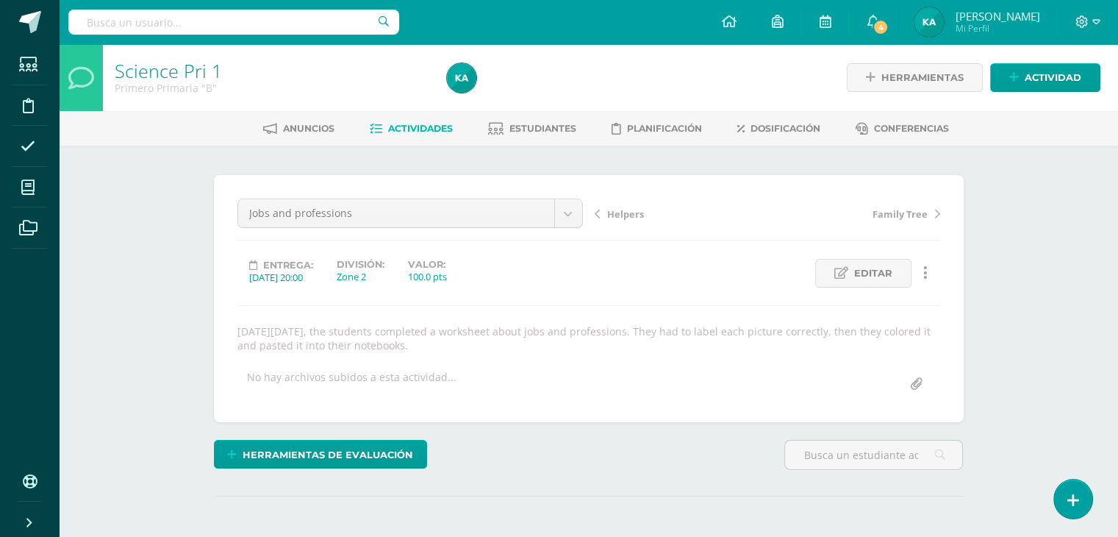
click at [412, 136] on link "Actividades" at bounding box center [411, 129] width 83 height 24
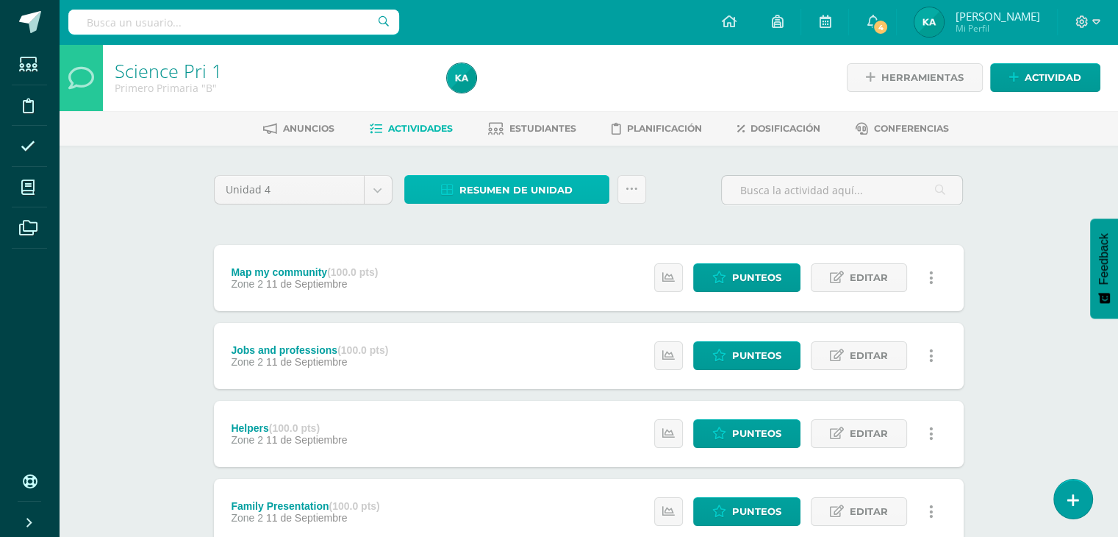
click at [501, 182] on span "Resumen de unidad" at bounding box center [515, 189] width 113 height 27
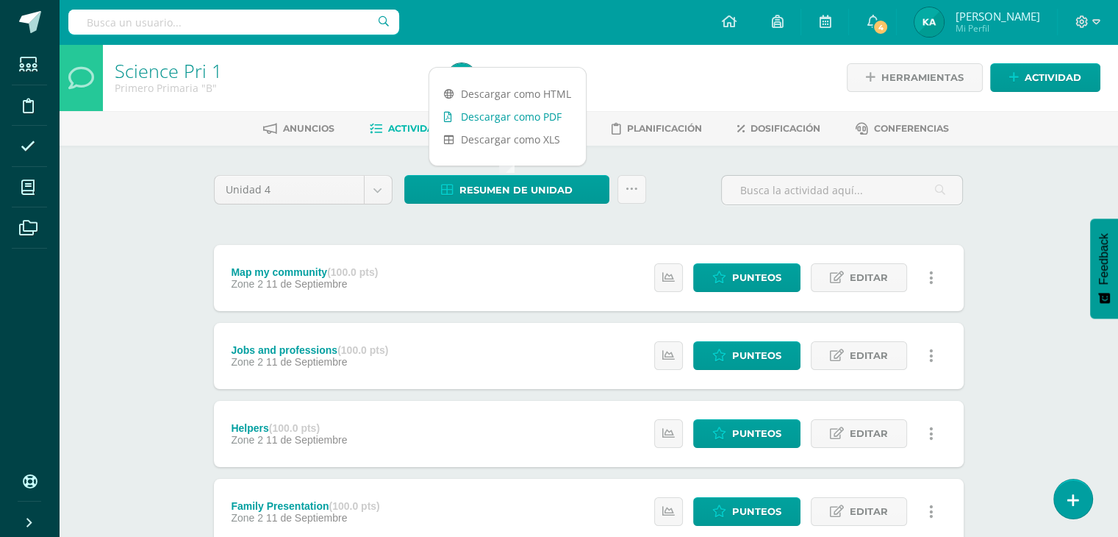
click at [502, 117] on link "Descargar como PDF" at bounding box center [507, 116] width 157 height 23
